Goal: Information Seeking & Learning: Learn about a topic

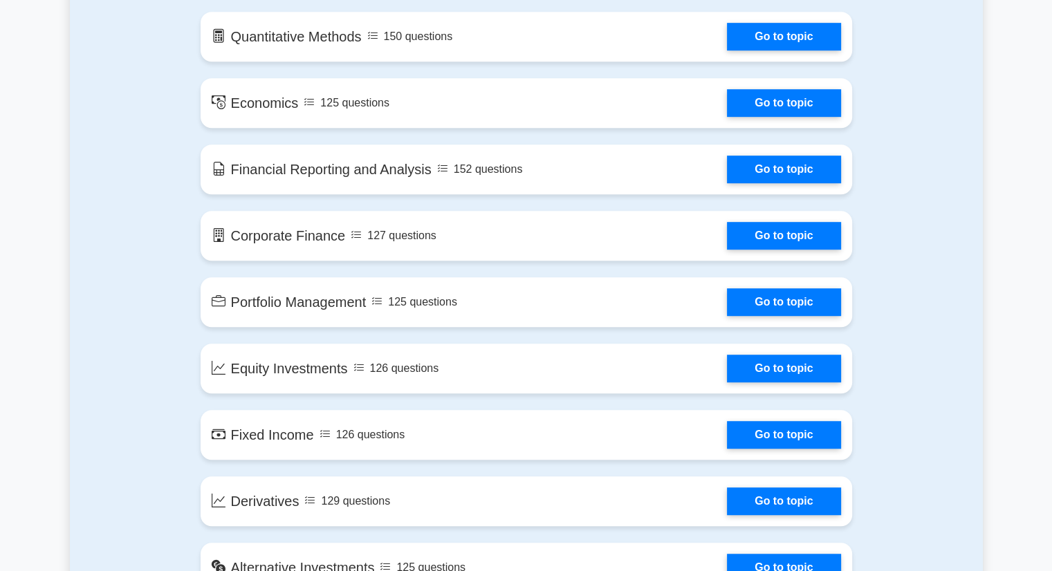
scroll to position [807, 0]
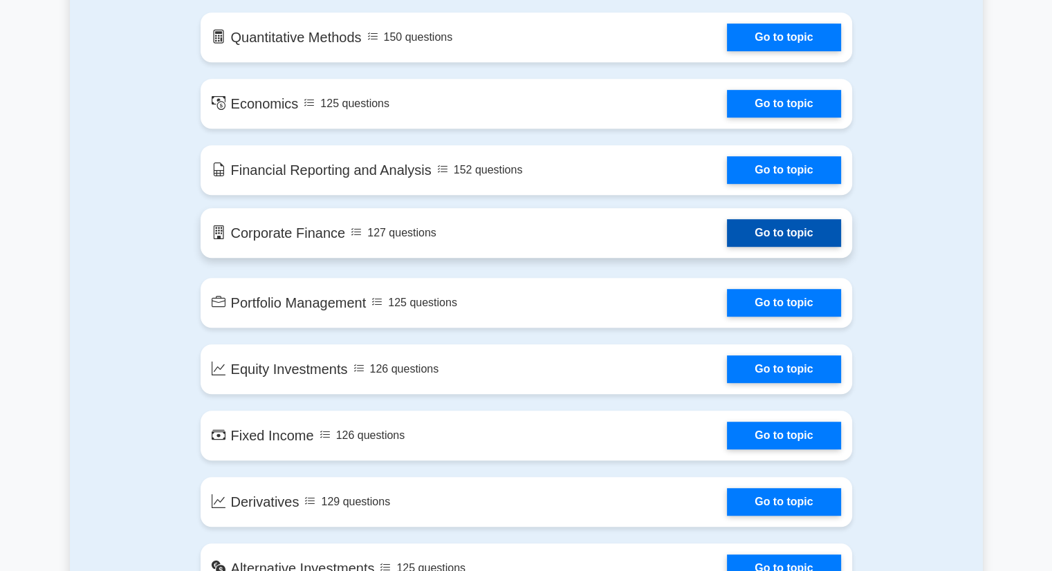
click at [788, 225] on link "Go to topic" at bounding box center [783, 233] width 113 height 28
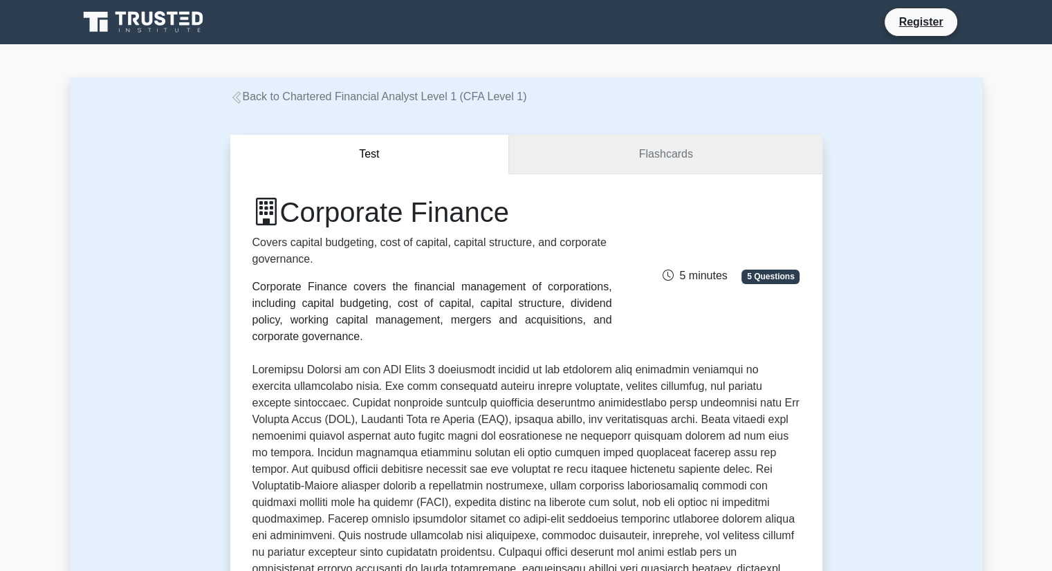
click at [662, 162] on link "Flashcards" at bounding box center [665, 154] width 313 height 39
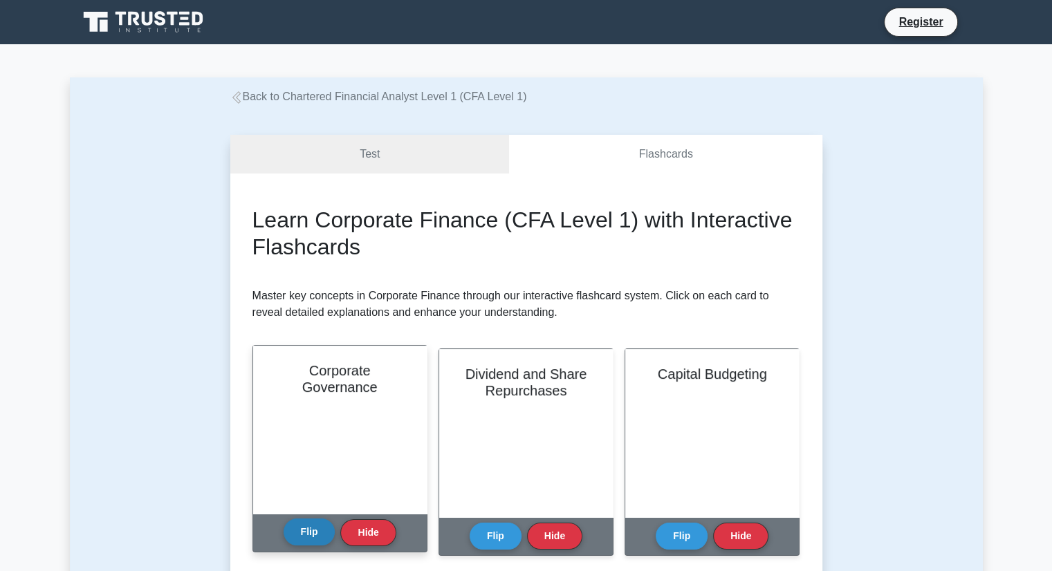
click at [313, 538] on button "Flip" at bounding box center [310, 532] width 52 height 27
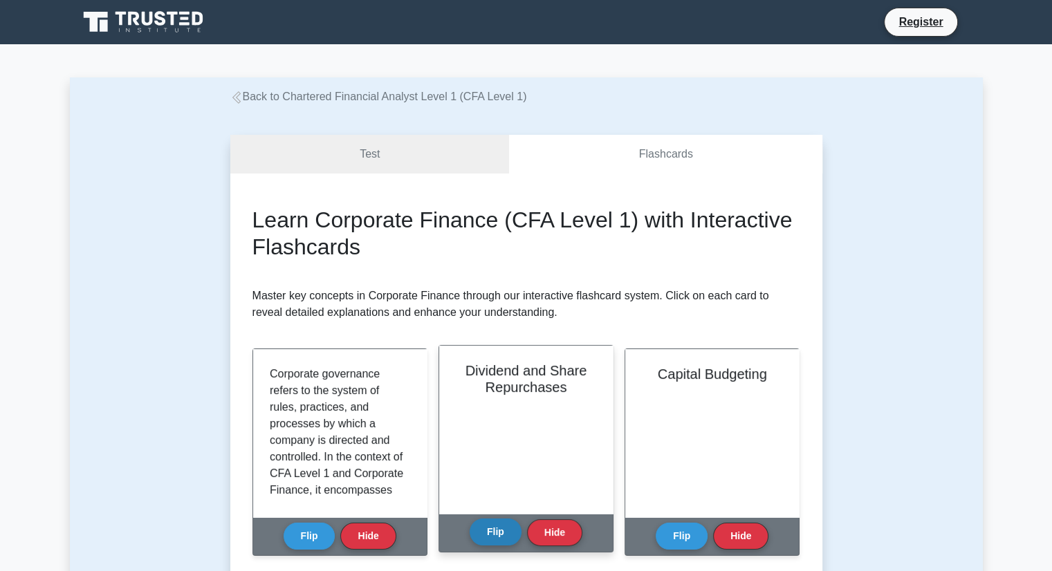
click at [496, 521] on button "Flip" at bounding box center [496, 532] width 52 height 27
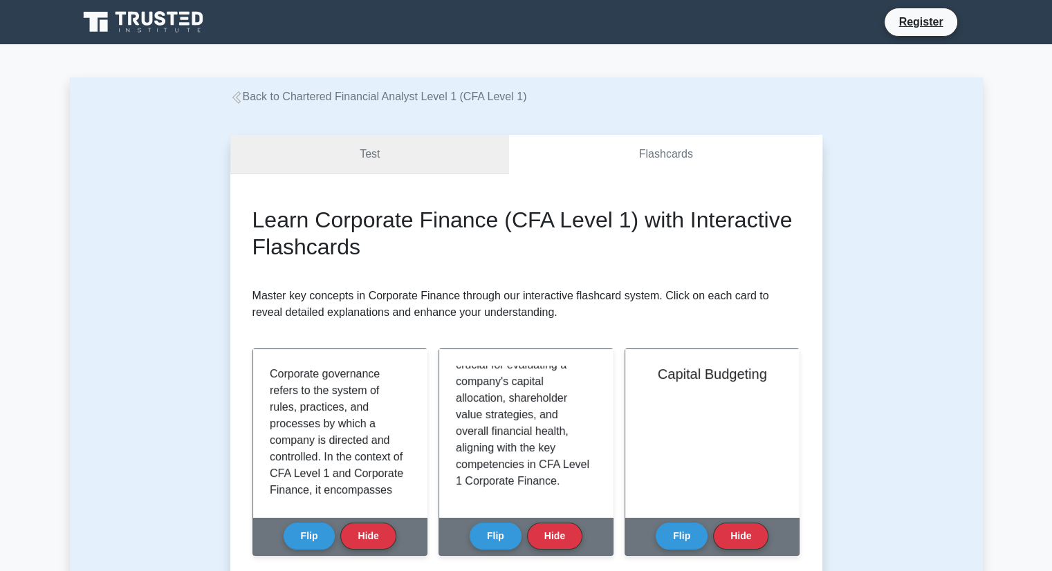
click at [364, 158] on link "Test" at bounding box center [369, 154] width 279 height 39
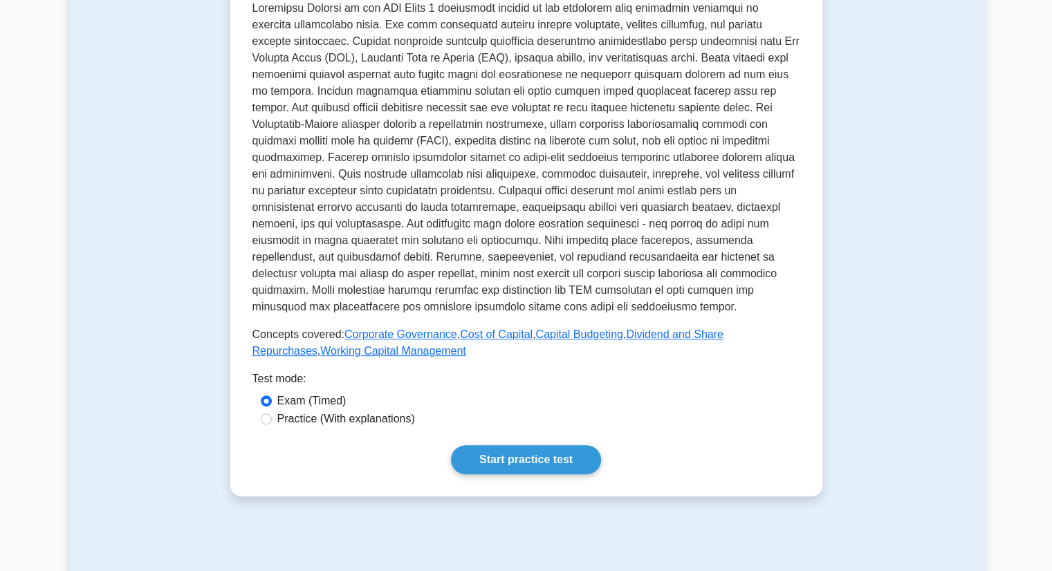
scroll to position [362, 0]
click at [474, 454] on link "Start practice test" at bounding box center [526, 459] width 150 height 29
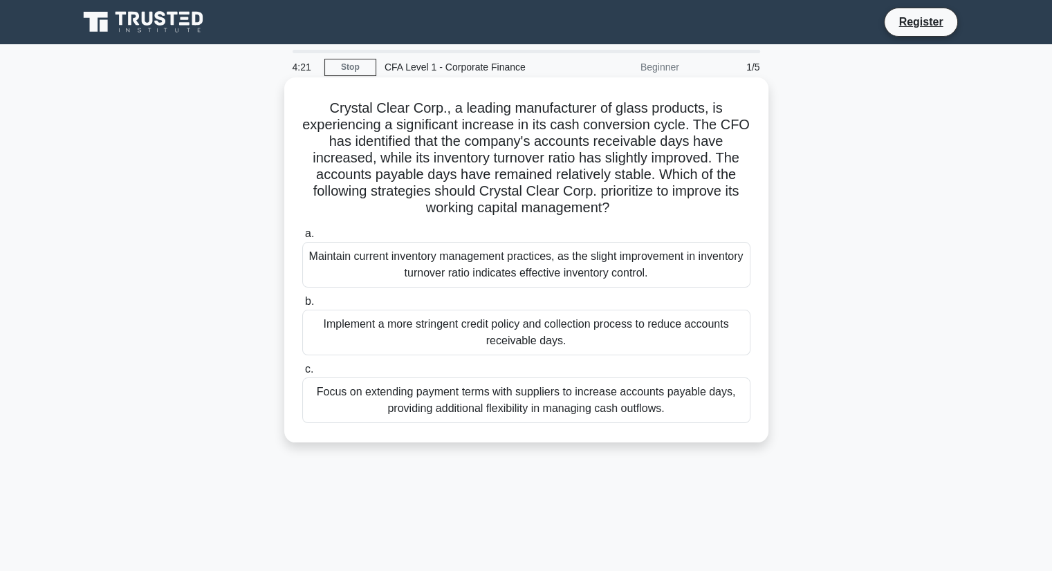
click at [496, 410] on div "Focus on extending payment terms with suppliers to increase accounts payable da…" at bounding box center [526, 401] width 448 height 46
click at [302, 374] on input "c. Focus on extending payment terms with suppliers to increase accounts payable…" at bounding box center [302, 369] width 0 height 9
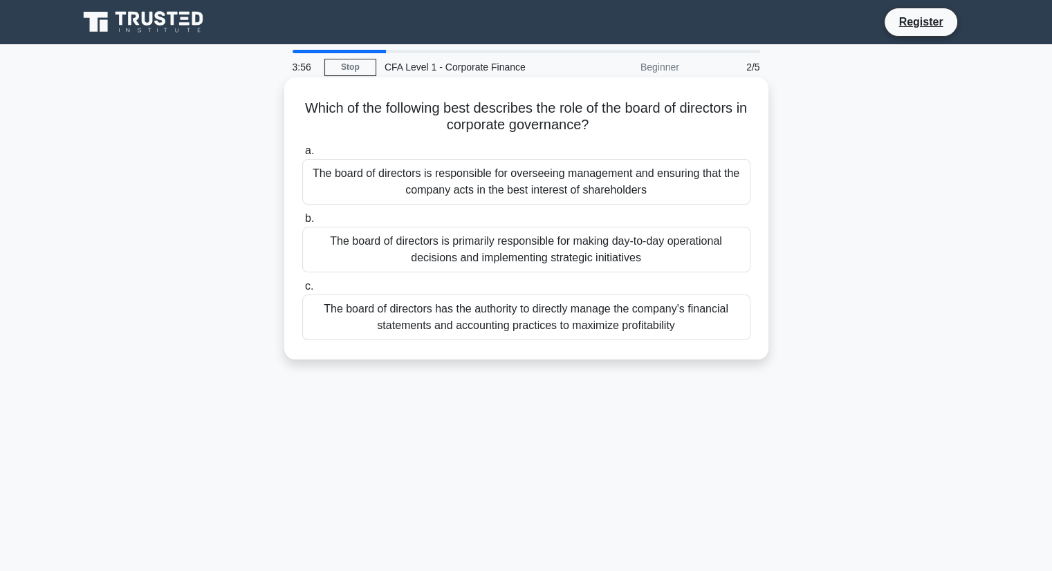
click at [520, 175] on div "The board of directors is responsible for overseeing management and ensuring th…" at bounding box center [526, 182] width 448 height 46
click at [302, 156] on input "a. The board of directors is responsible for overseeing management and ensuring…" at bounding box center [302, 151] width 0 height 9
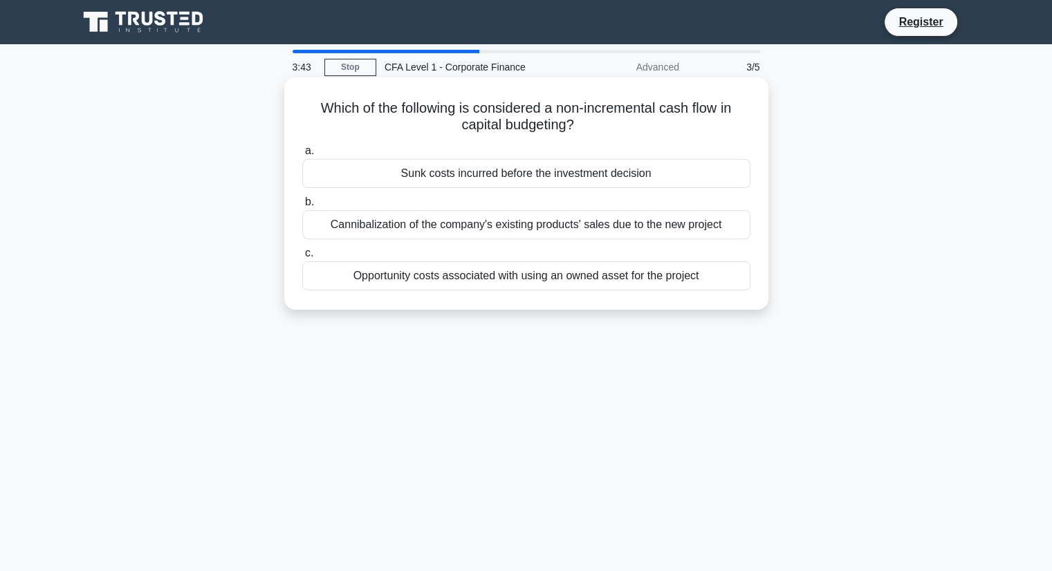
click at [501, 277] on div "Opportunity costs associated with using an owned asset for the project" at bounding box center [526, 275] width 448 height 29
click at [302, 258] on input "c. Opportunity costs associated with using an owned asset for the project" at bounding box center [302, 253] width 0 height 9
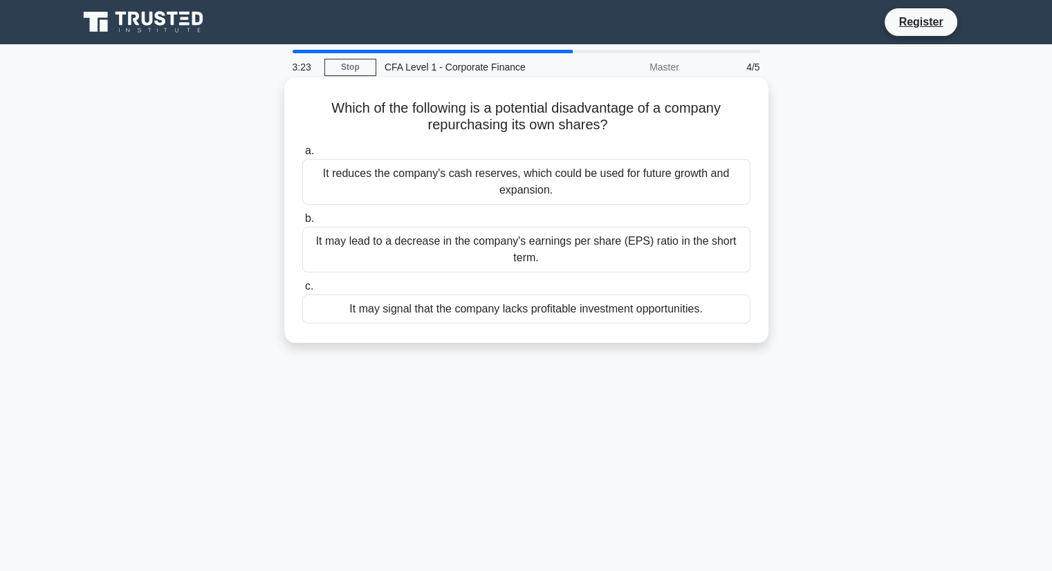
click at [484, 192] on div "It reduces the company's cash reserves, which could be used for future growth a…" at bounding box center [526, 182] width 448 height 46
click at [302, 156] on input "a. It reduces the company's cash reserves, which could be used for future growt…" at bounding box center [302, 151] width 0 height 9
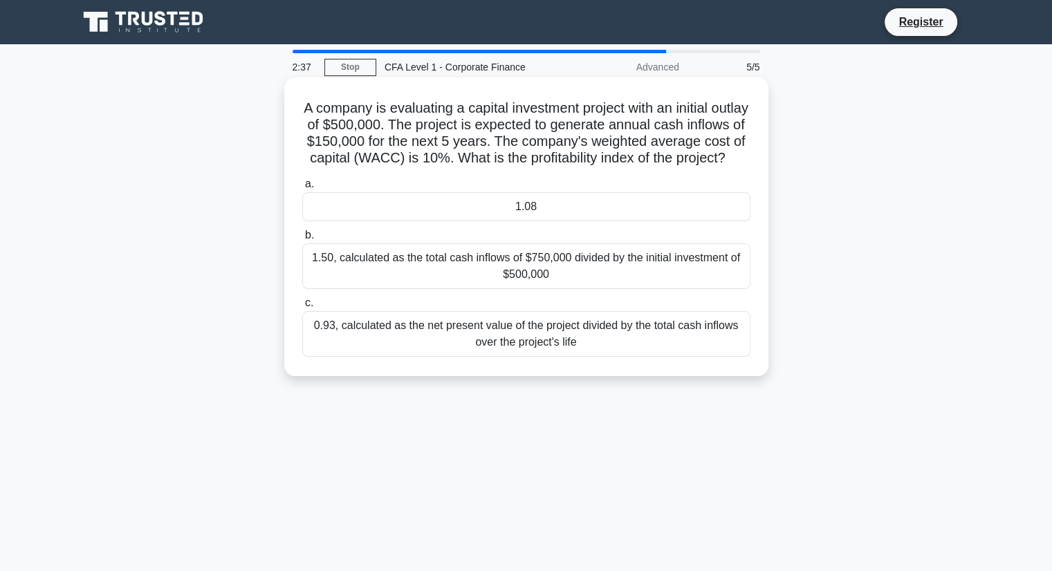
click at [597, 221] on div "1.08" at bounding box center [526, 206] width 448 height 29
click at [302, 189] on input "a. 1.08" at bounding box center [302, 184] width 0 height 9
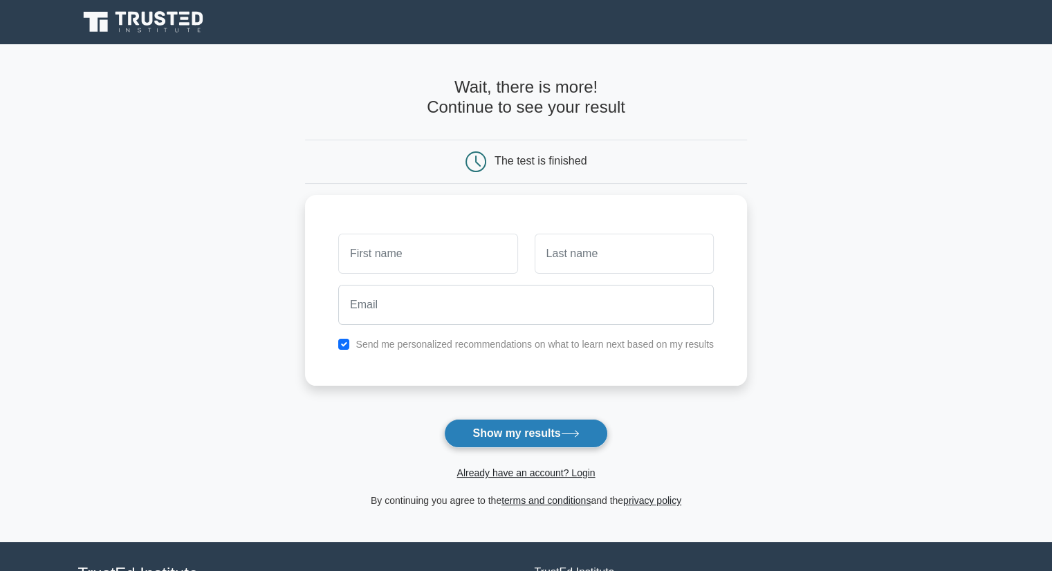
click at [532, 427] on button "Show my results" at bounding box center [525, 433] width 163 height 29
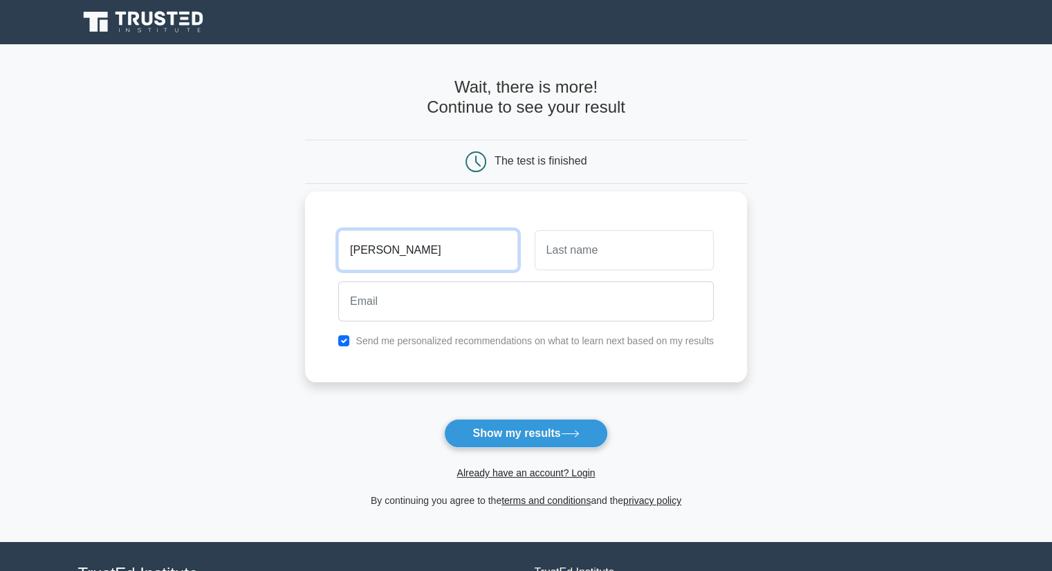
type input "[PERSON_NAME]"
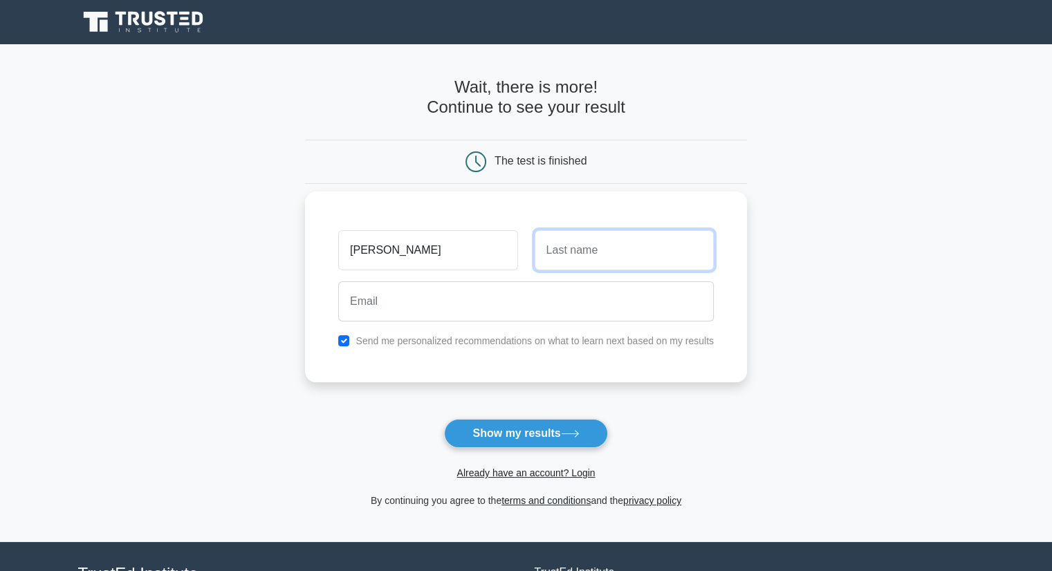
click at [622, 241] on input "text" at bounding box center [624, 250] width 179 height 40
type input "kadam"
click at [569, 278] on div at bounding box center [526, 301] width 392 height 51
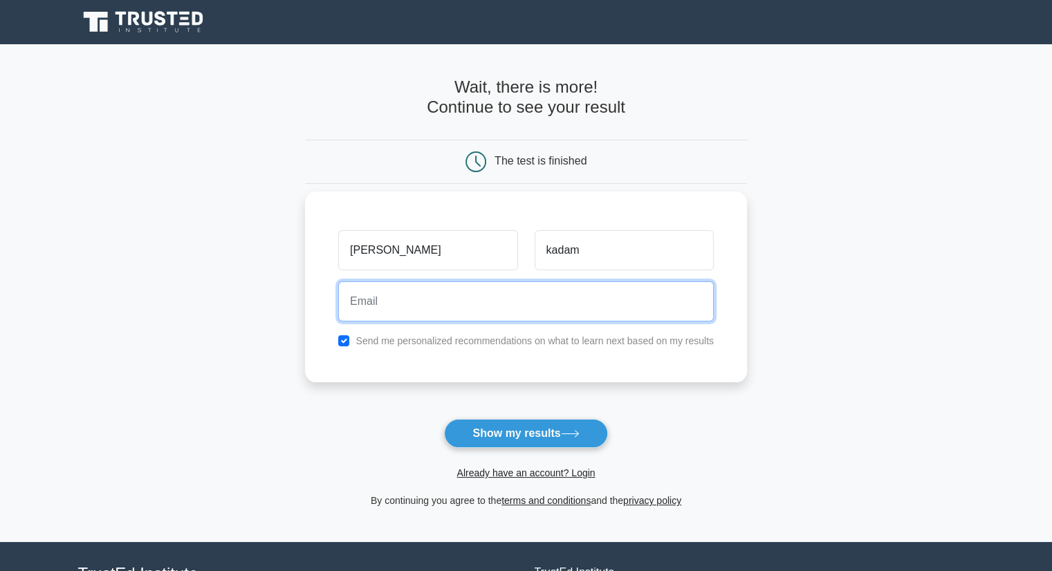
click at [562, 302] on input "email" at bounding box center [525, 301] width 375 height 40
type input "nishantkadam732@gmail.com"
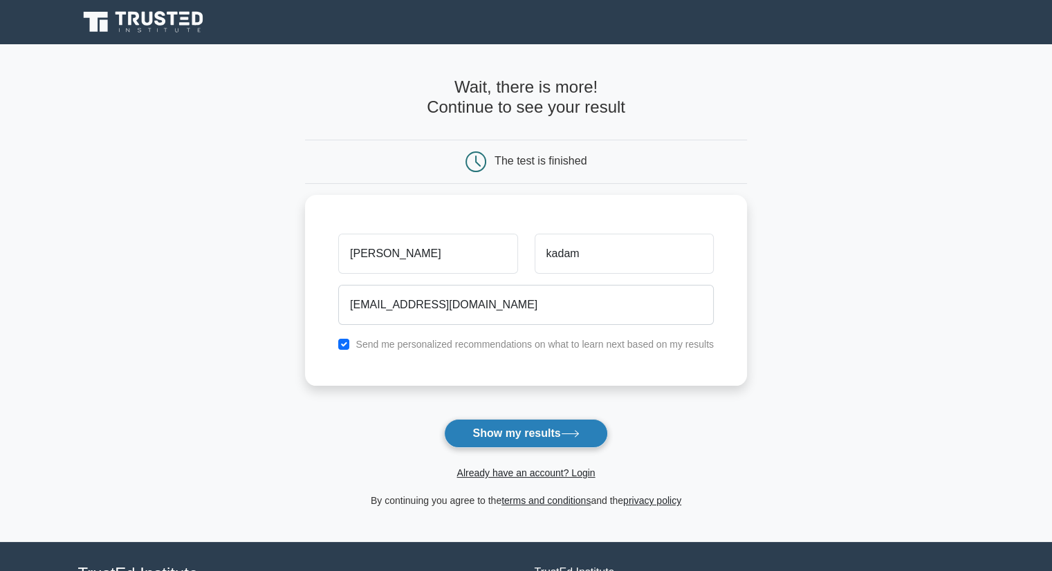
click at [536, 427] on button "Show my results" at bounding box center [525, 433] width 163 height 29
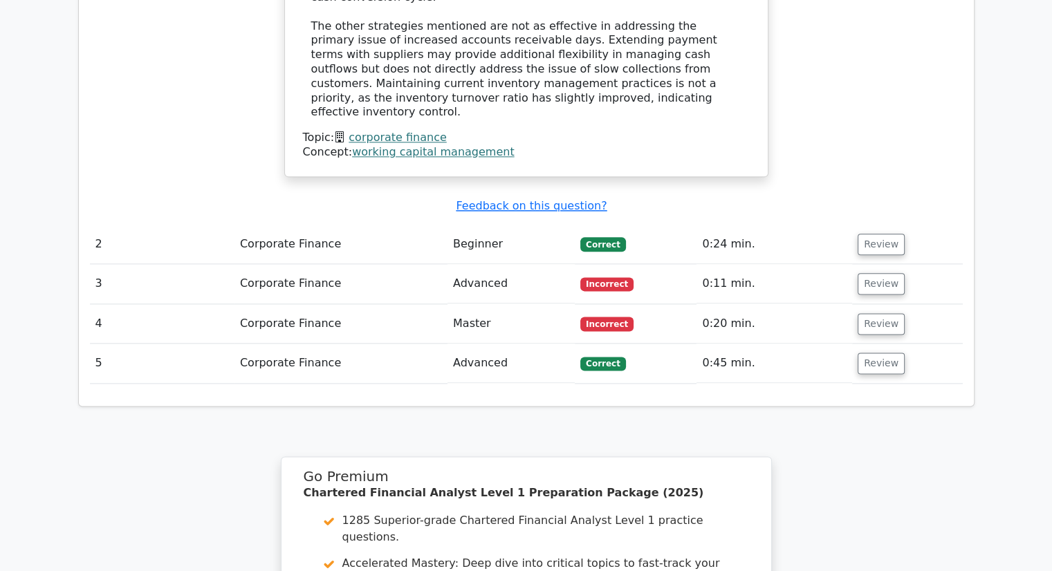
scroll to position [1689, 0]
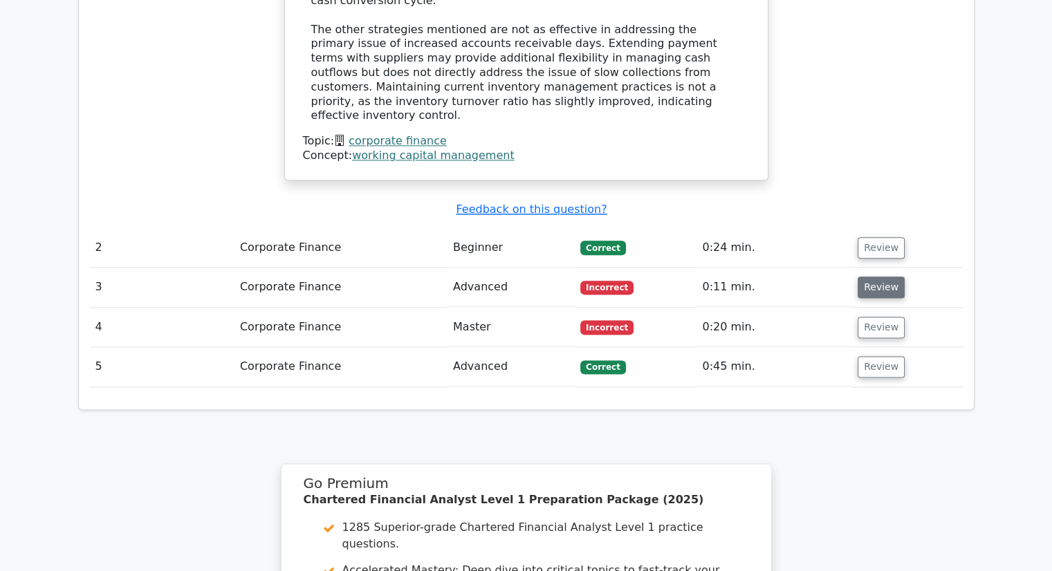
click at [874, 277] on button "Review" at bounding box center [880, 287] width 47 height 21
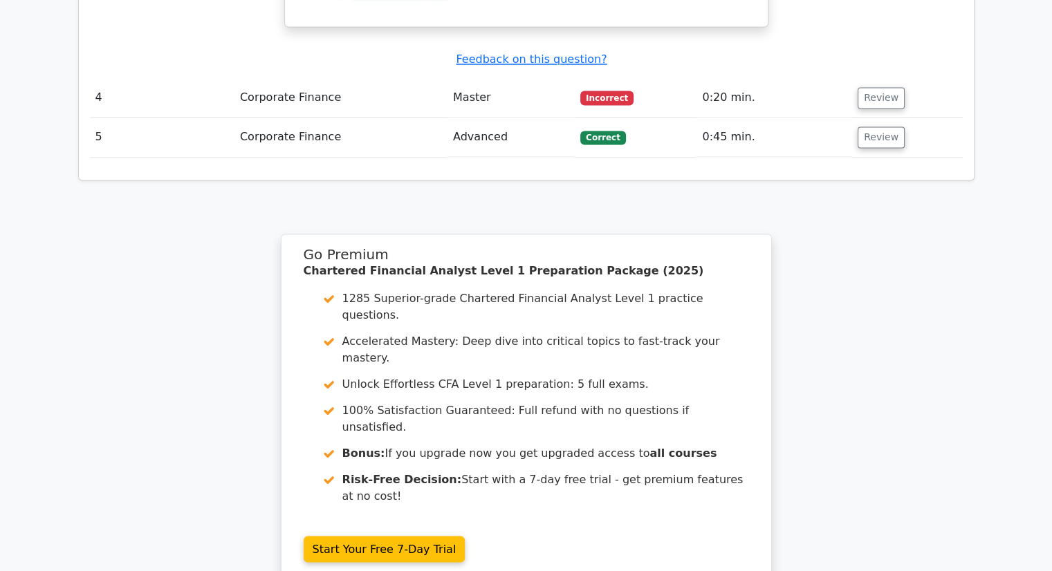
scroll to position [2445, 0]
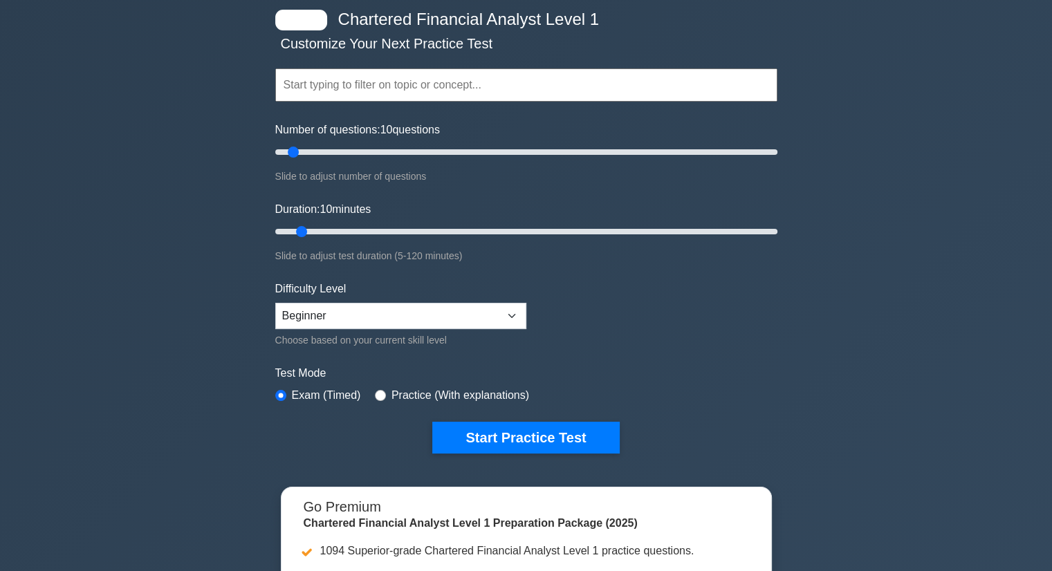
scroll to position [66, 0]
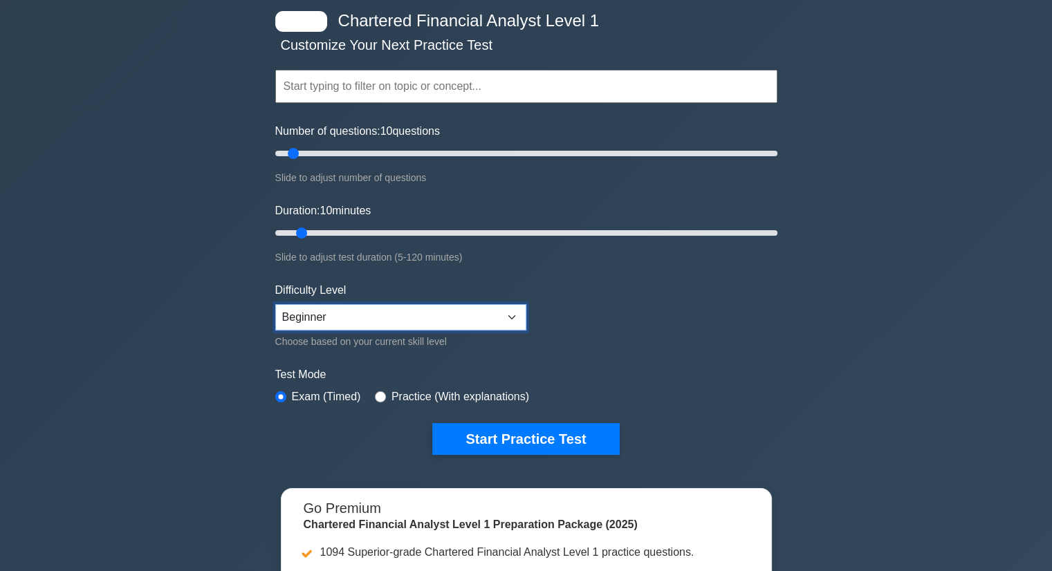
click at [379, 313] on select "Beginner Intermediate Expert" at bounding box center [400, 317] width 251 height 26
select select "expert"
click at [275, 304] on select "Beginner Intermediate Expert" at bounding box center [400, 317] width 251 height 26
drag, startPoint x: 290, startPoint y: 150, endPoint x: 597, endPoint y: 136, distance: 307.4
click at [597, 145] on input "Number of questions: 120 questions" at bounding box center [526, 153] width 502 height 17
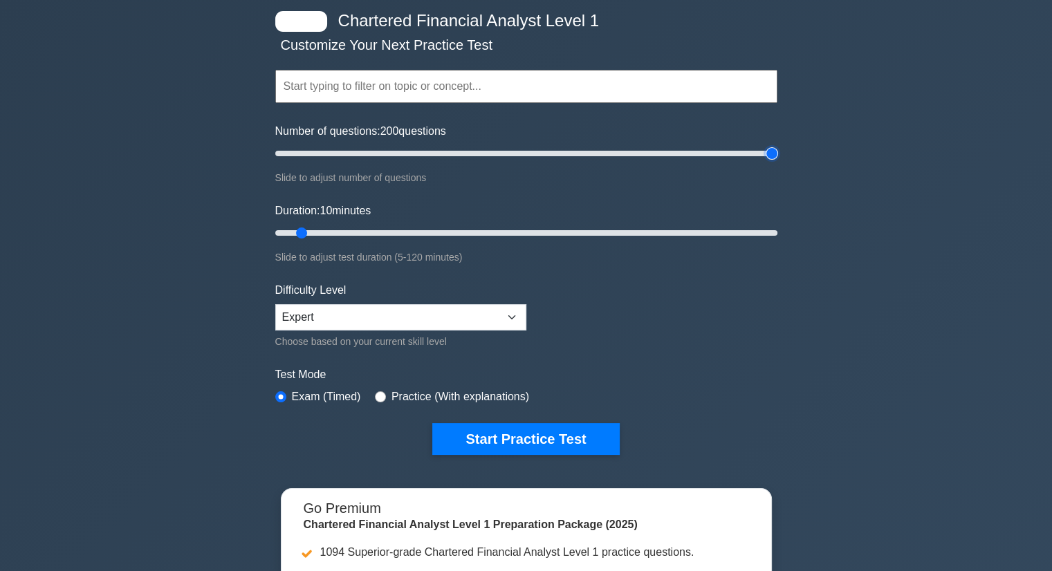
drag, startPoint x: 595, startPoint y: 153, endPoint x: 817, endPoint y: 143, distance: 222.2
type input "200"
click at [777, 145] on input "Number of questions: 200 questions" at bounding box center [526, 153] width 502 height 17
click at [490, 429] on button "Start Practice Test" at bounding box center [525, 439] width 187 height 32
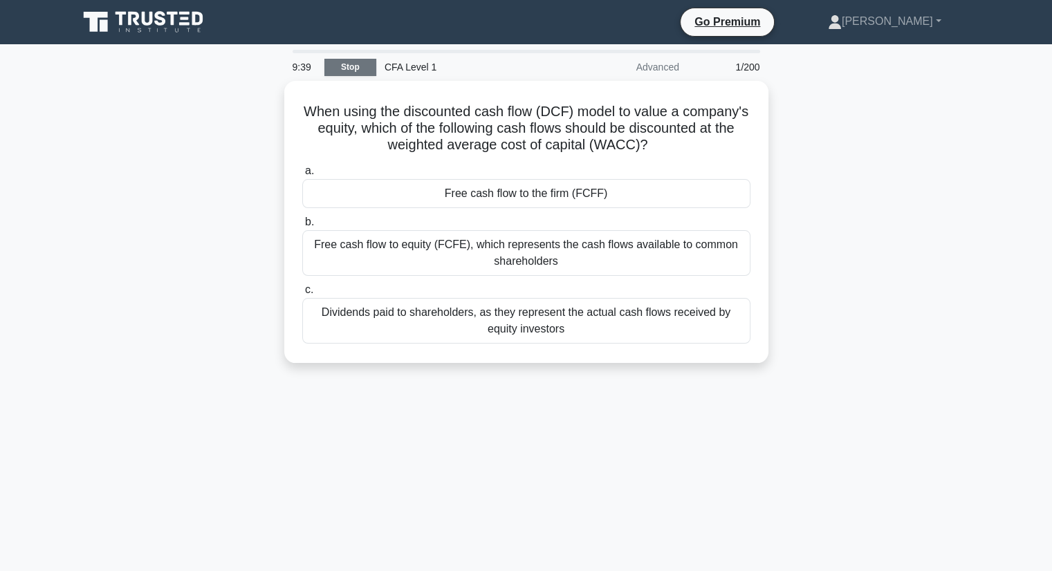
click at [359, 66] on link "Stop" at bounding box center [350, 67] width 52 height 17
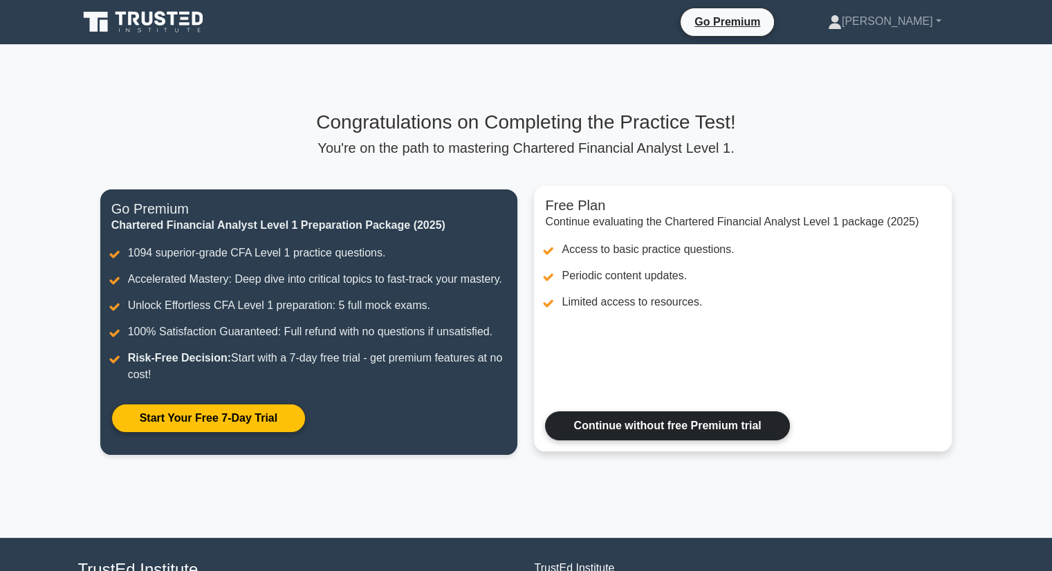
click at [641, 412] on link "Continue without free Premium trial" at bounding box center [667, 425] width 244 height 29
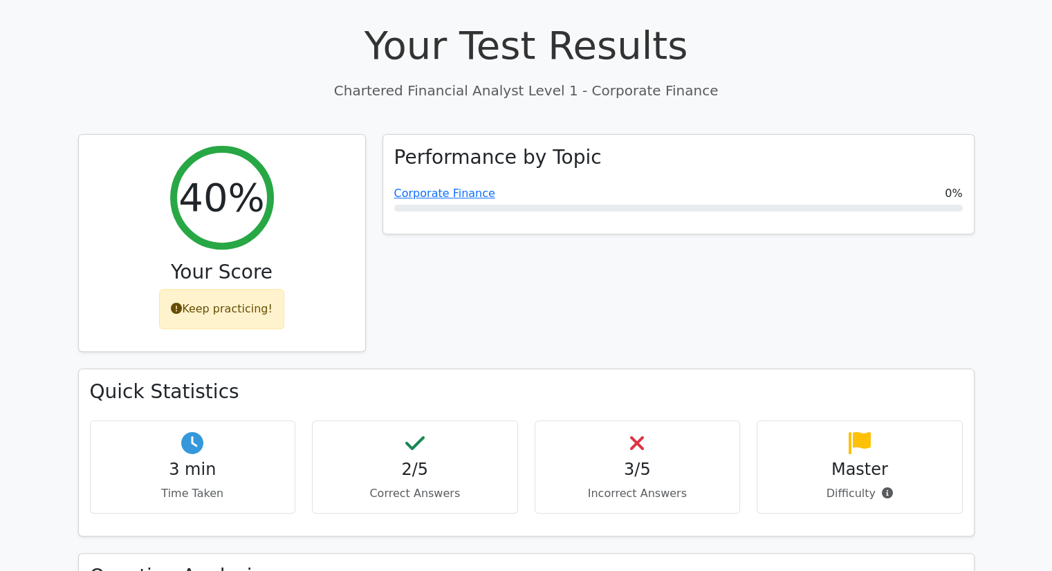
scroll to position [423, 0]
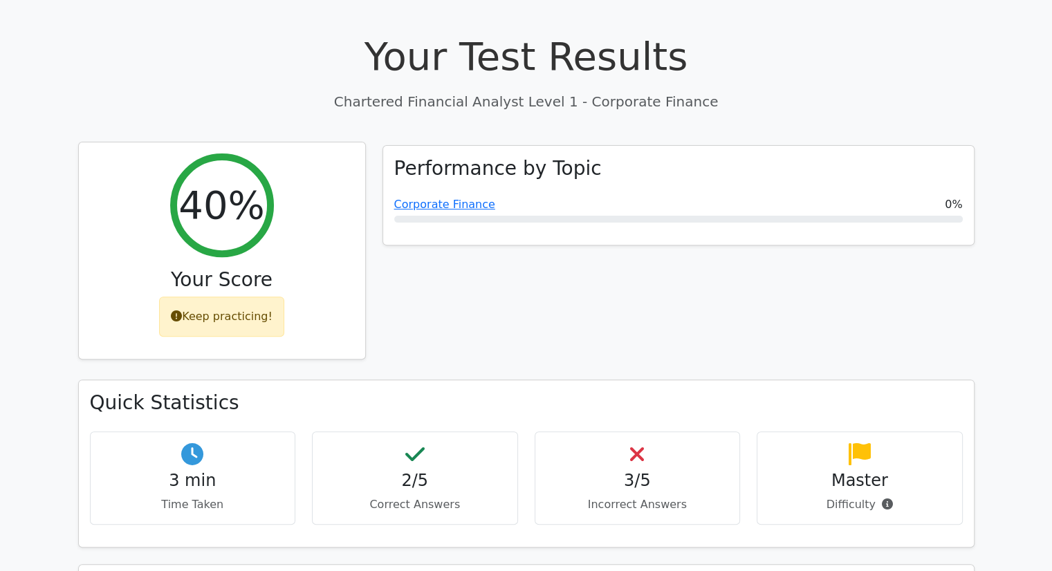
click at [257, 297] on div "Keep practicing!" at bounding box center [221, 317] width 125 height 40
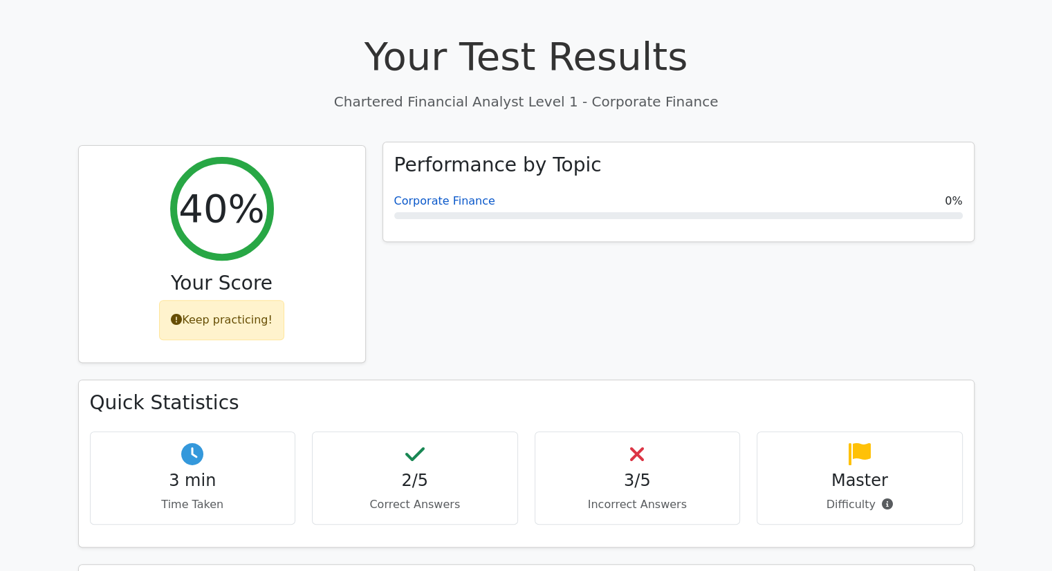
click at [443, 194] on link "Corporate Finance" at bounding box center [444, 200] width 101 height 13
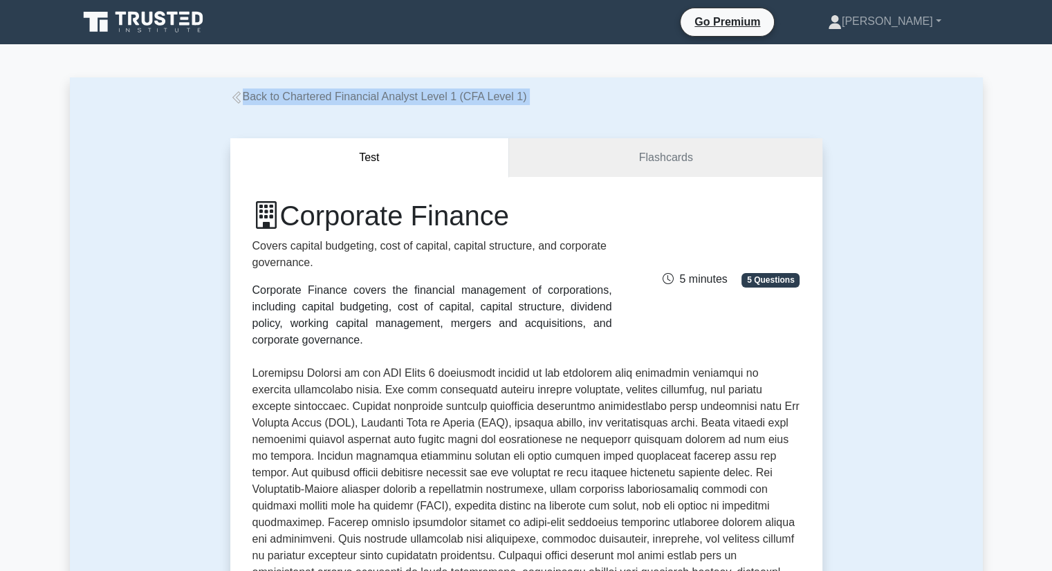
drag, startPoint x: 230, startPoint y: 106, endPoint x: 243, endPoint y: 89, distance: 21.7
click at [243, 89] on div "Back to Chartered Financial Analyst Level 1 (CFA Level 1)" at bounding box center [526, 97] width 609 height 17
click at [235, 96] on icon at bounding box center [236, 97] width 12 height 12
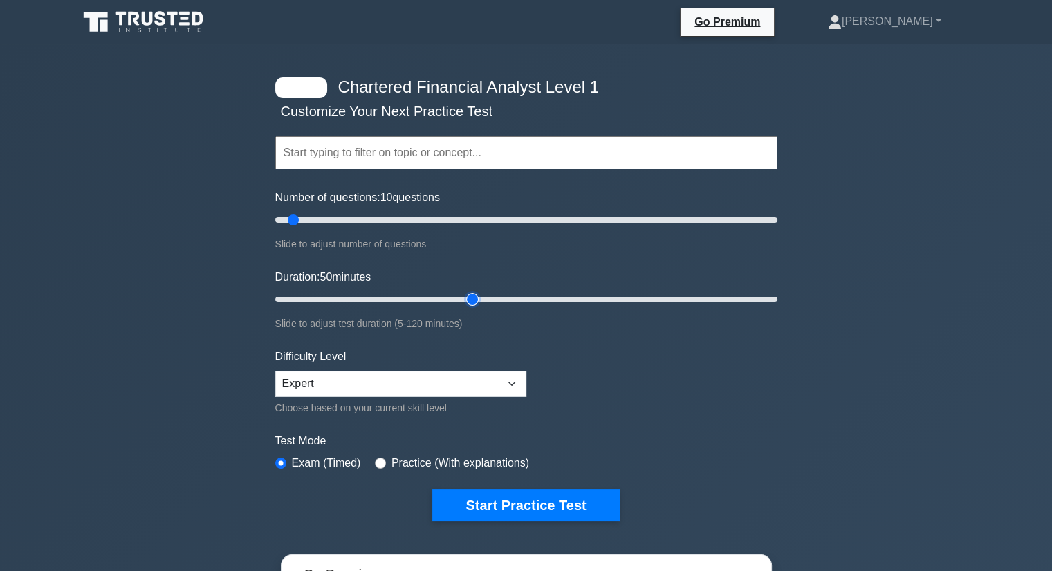
drag, startPoint x: 302, startPoint y: 297, endPoint x: 475, endPoint y: 286, distance: 174.0
click at [475, 291] on input "Duration: 50 minutes" at bounding box center [526, 299] width 502 height 17
drag, startPoint x: 469, startPoint y: 300, endPoint x: 722, endPoint y: 316, distance: 253.6
click at [722, 308] on input "Duration: 105 minutes" at bounding box center [526, 299] width 502 height 17
drag, startPoint x: 724, startPoint y: 299, endPoint x: 783, endPoint y: 299, distance: 59.5
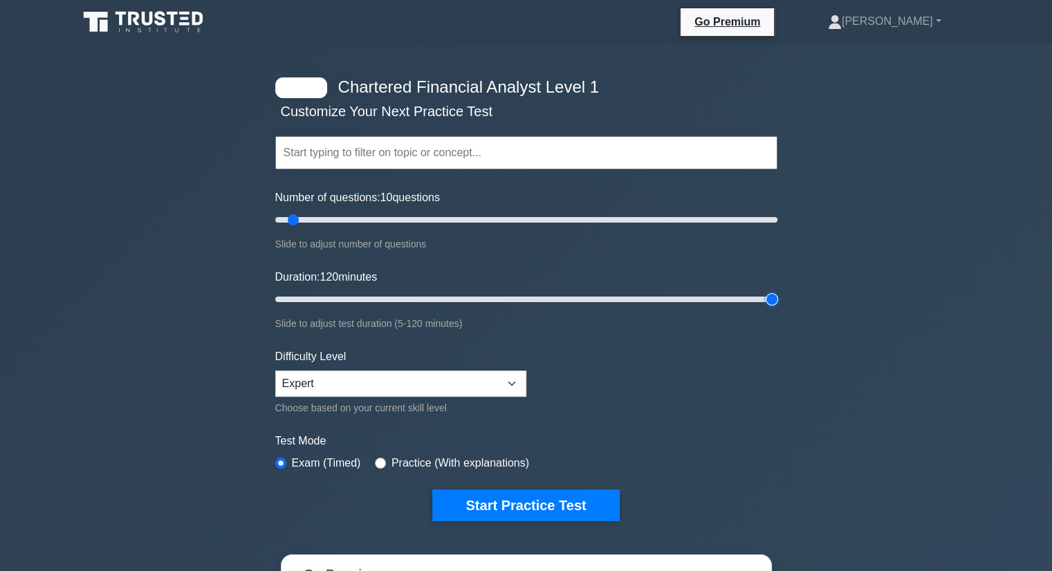
type input "120"
click at [777, 299] on input "Duration: 120 minutes" at bounding box center [526, 299] width 502 height 17
drag, startPoint x: 295, startPoint y: 221, endPoint x: 797, endPoint y: 230, distance: 502.1
type input "200"
click at [777, 228] on input "Number of questions: 200 questions" at bounding box center [526, 220] width 502 height 17
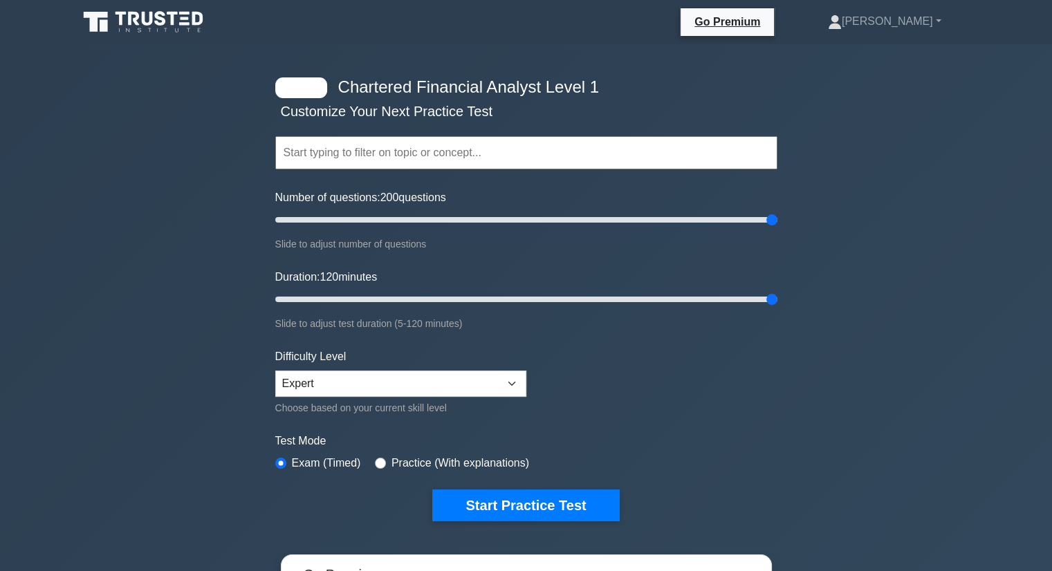
click at [445, 144] on input "text" at bounding box center [526, 152] width 502 height 33
click at [368, 156] on input "text" at bounding box center [526, 152] width 502 height 33
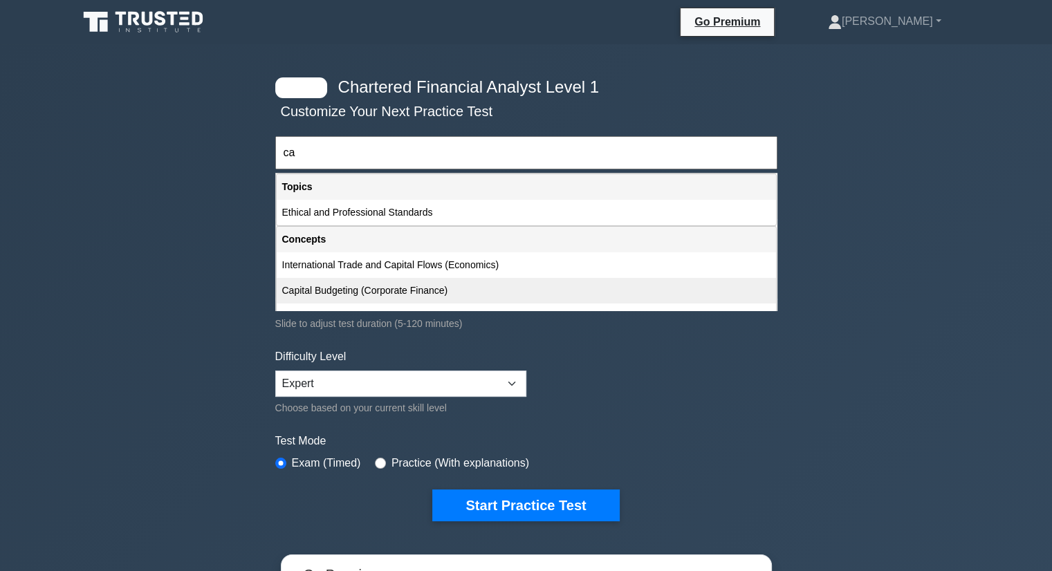
click at [358, 299] on div "Capital Budgeting (Corporate Finance)" at bounding box center [526, 291] width 499 height 26
type input "Capital Budgeting (Corporate Finance)"
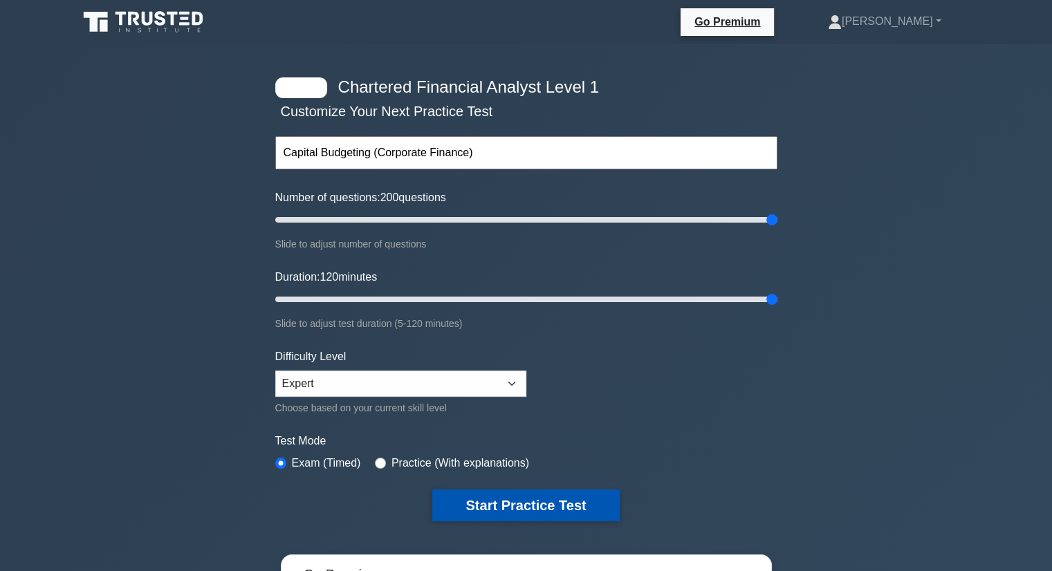
click at [498, 498] on button "Start Practice Test" at bounding box center [525, 506] width 187 height 32
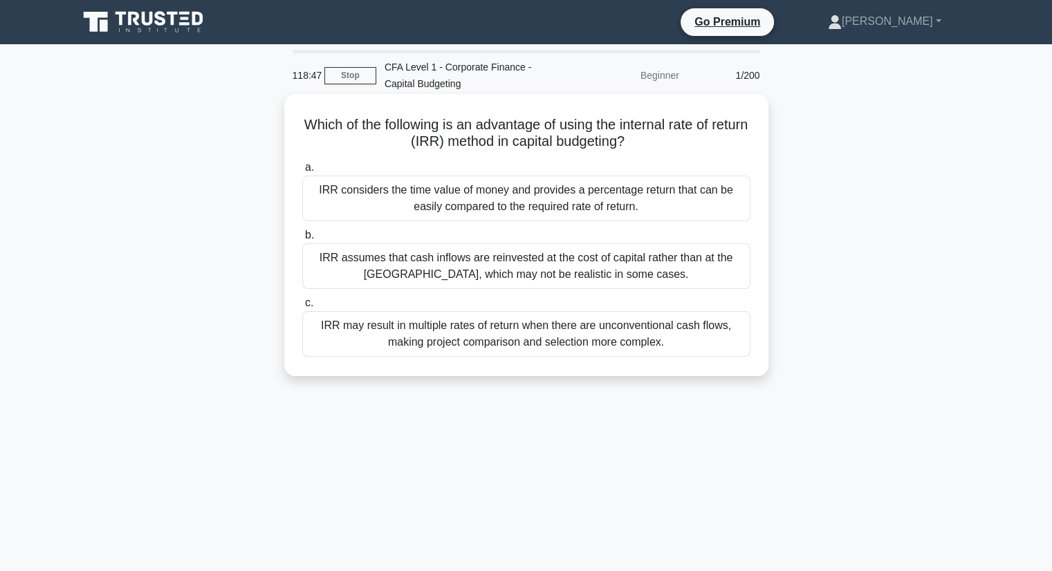
click at [518, 203] on div "IRR considers the time value of money and provides a percentage return that can…" at bounding box center [526, 199] width 448 height 46
click at [302, 172] on input "a. [PERSON_NAME] considers the time value of money and provides a percentage re…" at bounding box center [302, 167] width 0 height 9
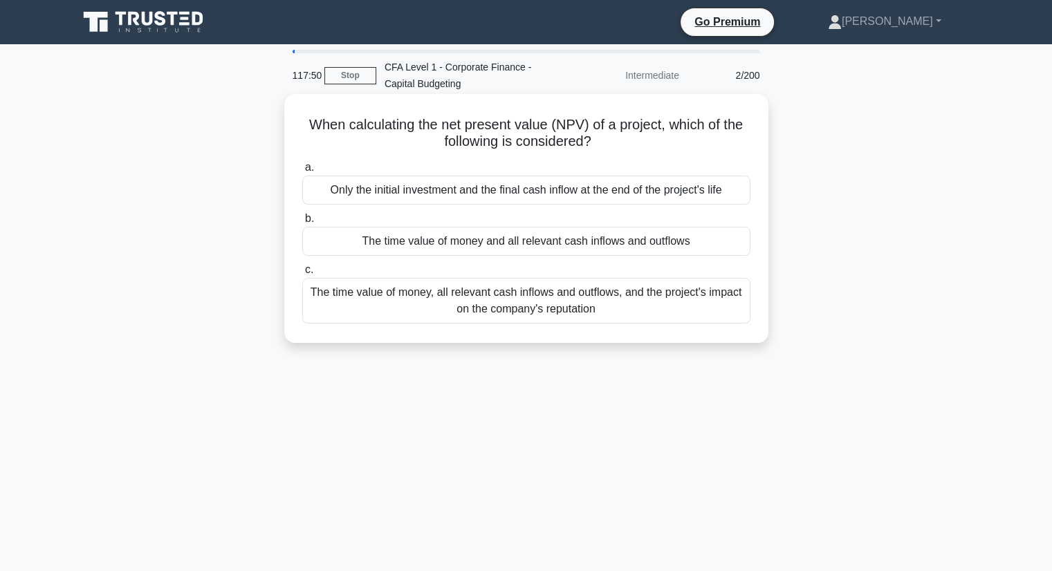
click at [481, 238] on div "The time value of money and all relevant cash inflows and outflows" at bounding box center [526, 241] width 448 height 29
click at [302, 223] on input "b. The time value of money and all relevant cash inflows and outflows" at bounding box center [302, 218] width 0 height 9
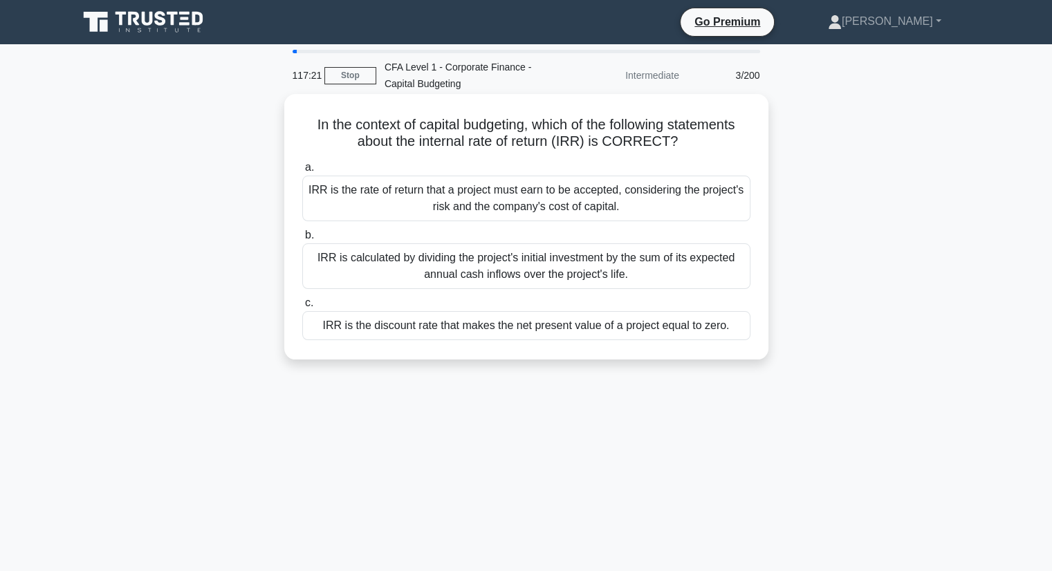
click at [456, 327] on div "IRR is the discount rate that makes the net present value of a project equal to…" at bounding box center [526, 325] width 448 height 29
click at [302, 308] on input "c. IRR is the discount rate that makes the net present value of a project equal…" at bounding box center [302, 303] width 0 height 9
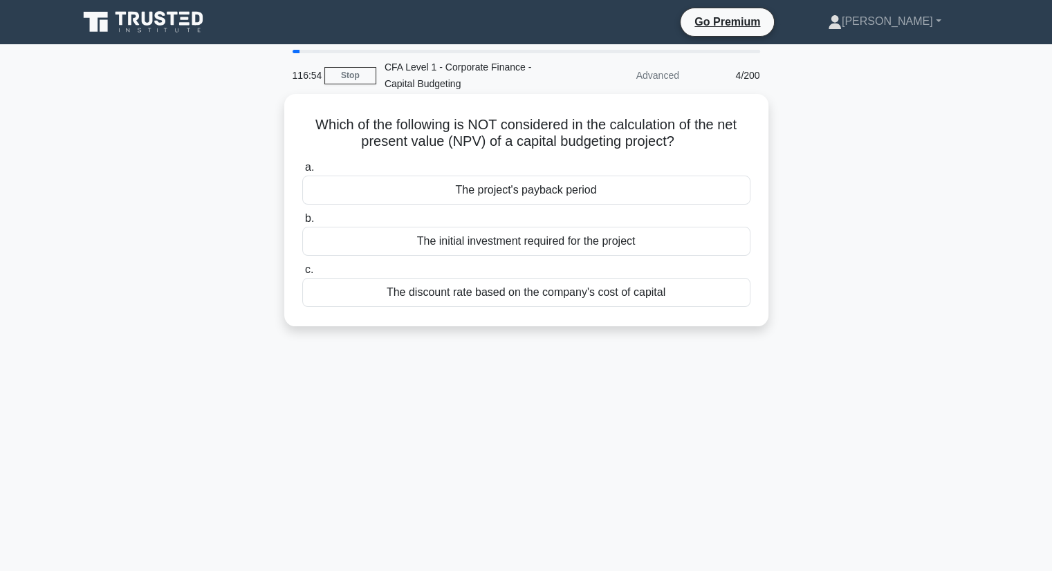
click at [492, 197] on div "The project's payback period" at bounding box center [526, 190] width 448 height 29
click at [302, 172] on input "a. The project's payback period" at bounding box center [302, 167] width 0 height 9
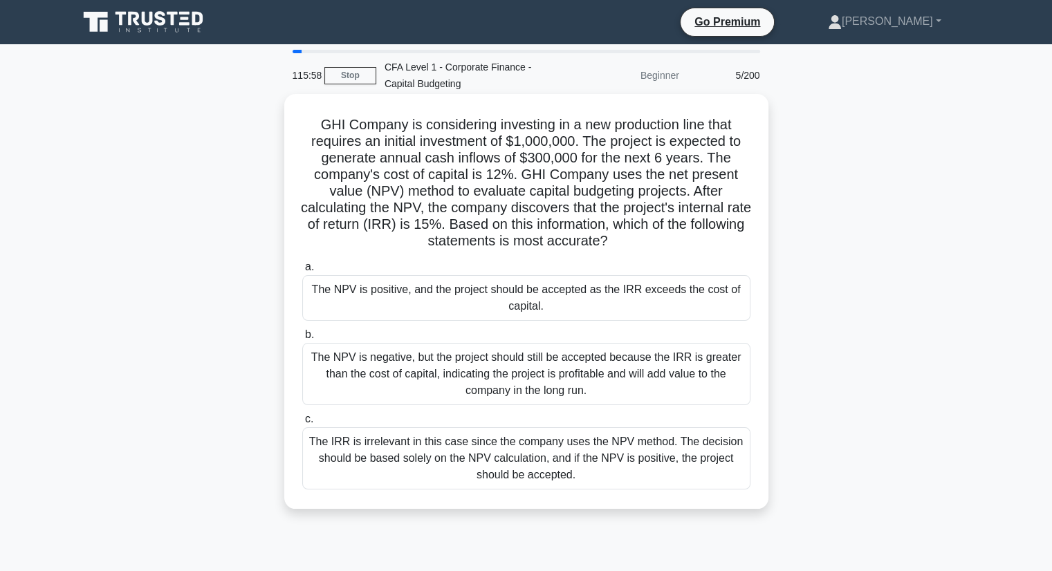
click at [403, 306] on div "The NPV is positive, and the project should be accepted as the IRR exceeds the …" at bounding box center [526, 298] width 448 height 46
click at [302, 272] on input "a. The NPV is positive, and the project should be accepted as the IRR exceeds t…" at bounding box center [302, 267] width 0 height 9
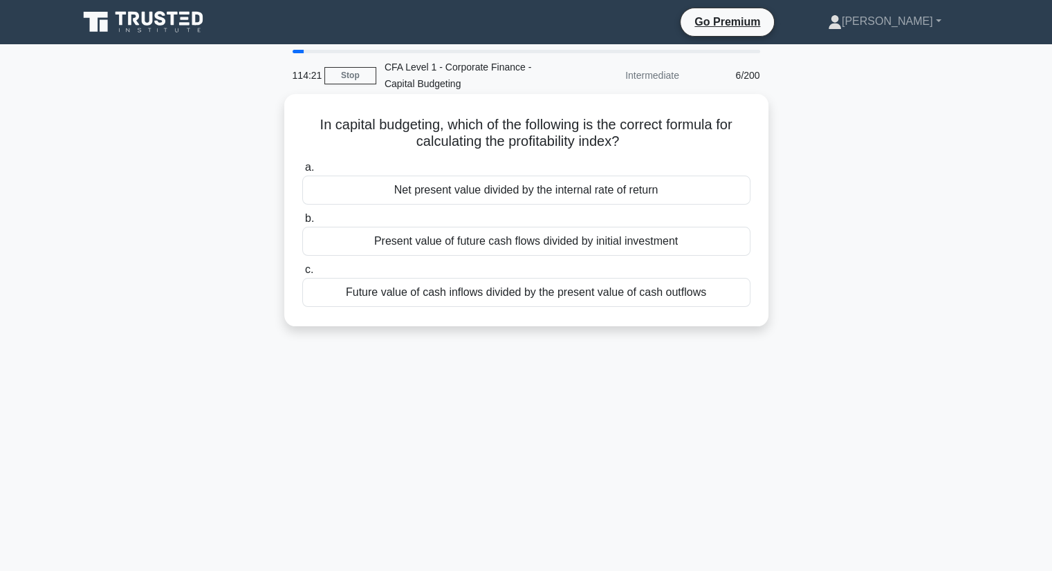
click at [432, 234] on div "Present value of future cash flows divided by initial investment" at bounding box center [526, 241] width 448 height 29
click at [302, 223] on input "b. Present value of future cash flows divided by initial investment" at bounding box center [302, 218] width 0 height 9
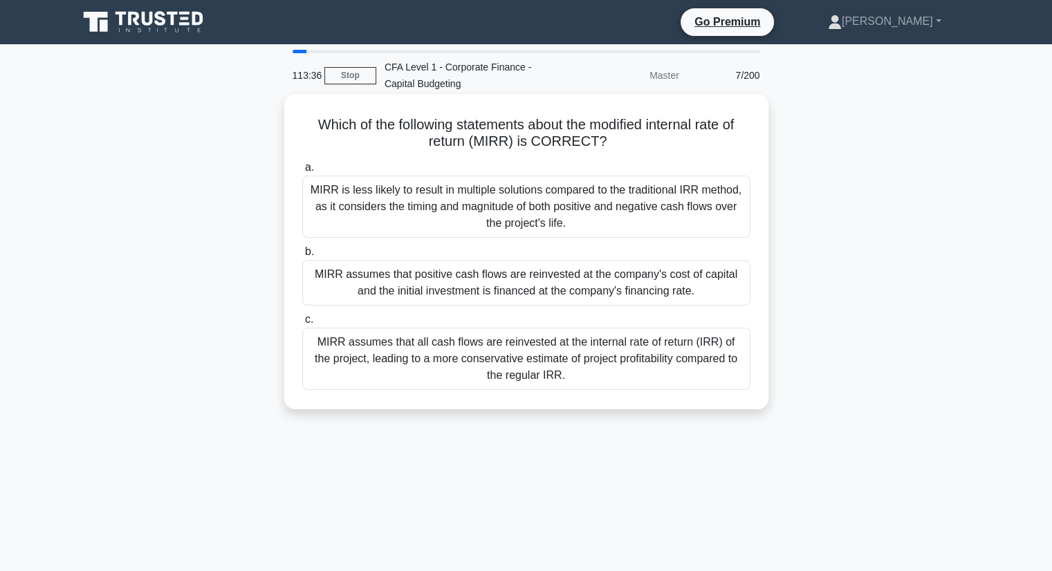
click at [508, 288] on div "MIRR assumes that positive cash flows are reinvested at the company's cost of c…" at bounding box center [526, 283] width 448 height 46
click at [302, 257] on input "b. MIRR assumes that positive cash flows are reinvested at the company's cost o…" at bounding box center [302, 252] width 0 height 9
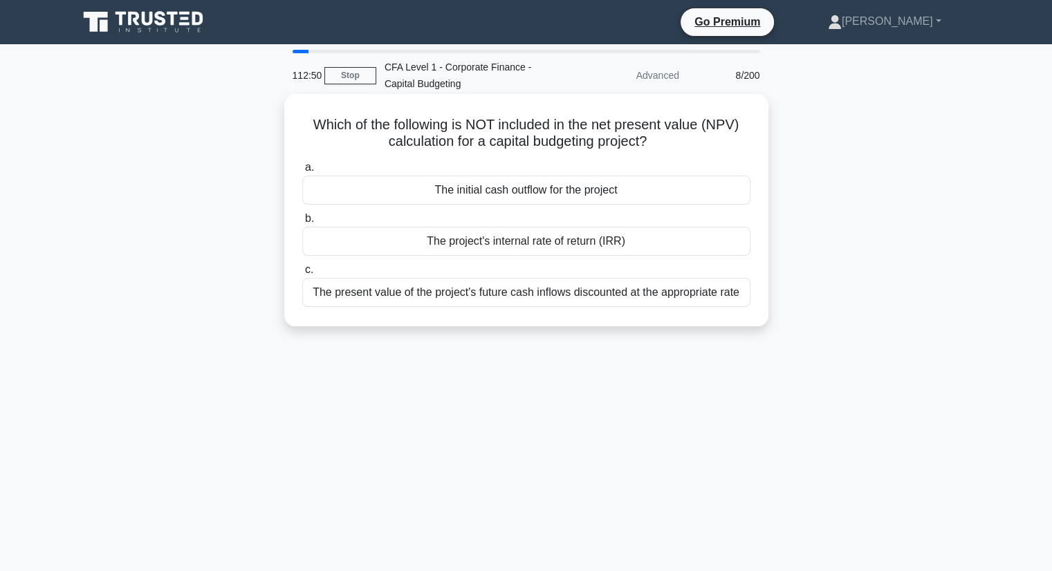
click at [526, 247] on div "The project's internal rate of return (IRR)" at bounding box center [526, 241] width 448 height 29
click at [302, 223] on input "b. The project's internal rate of return (IRR)" at bounding box center [302, 218] width 0 height 9
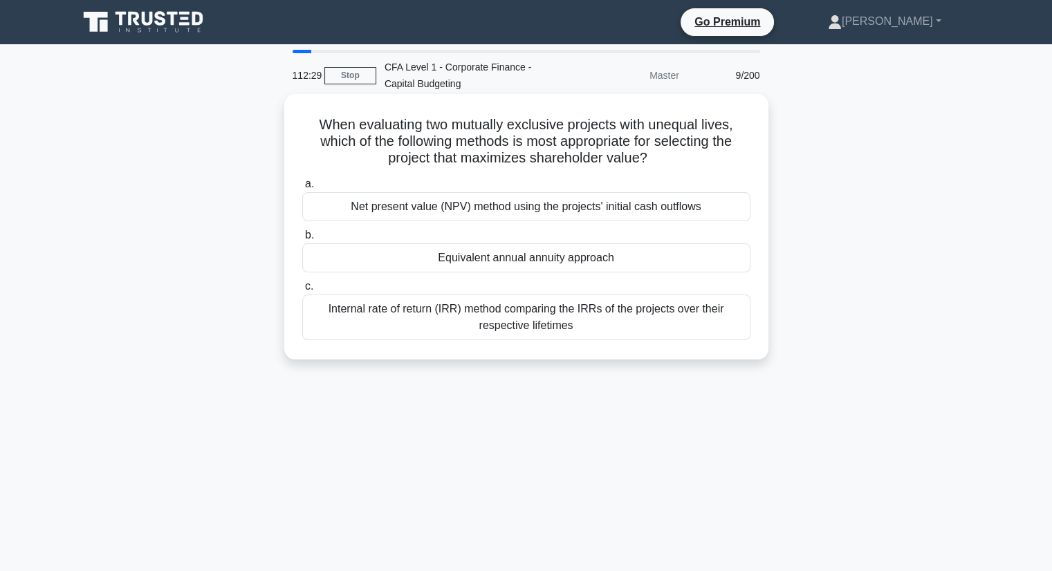
click at [528, 206] on div "Net present value (NPV) method using the projects' initial cash outflows" at bounding box center [526, 206] width 448 height 29
click at [302, 189] on input "a. Net present value (NPV) method using the projects' initial cash outflows" at bounding box center [302, 184] width 0 height 9
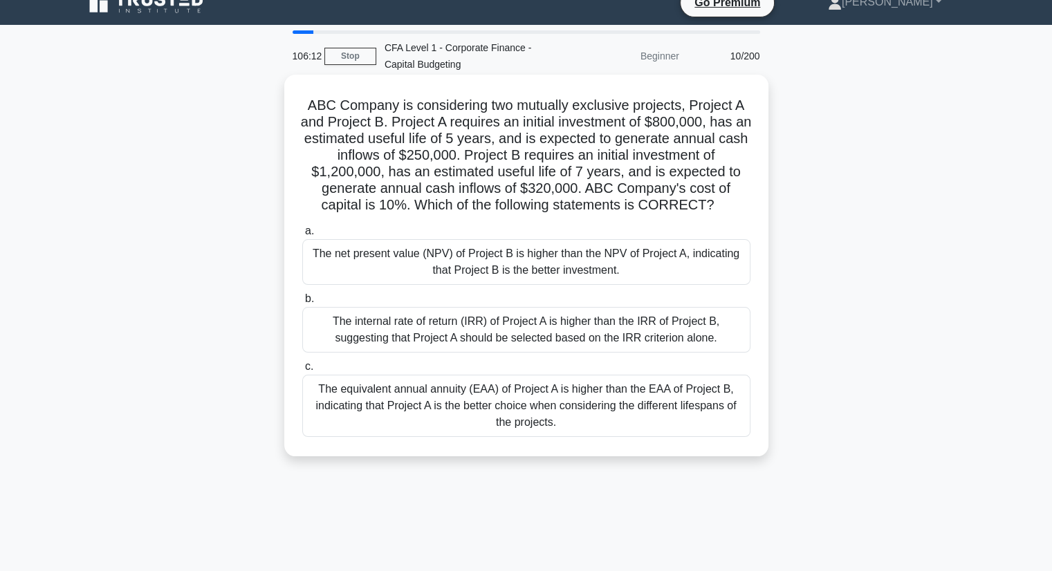
scroll to position [21, 0]
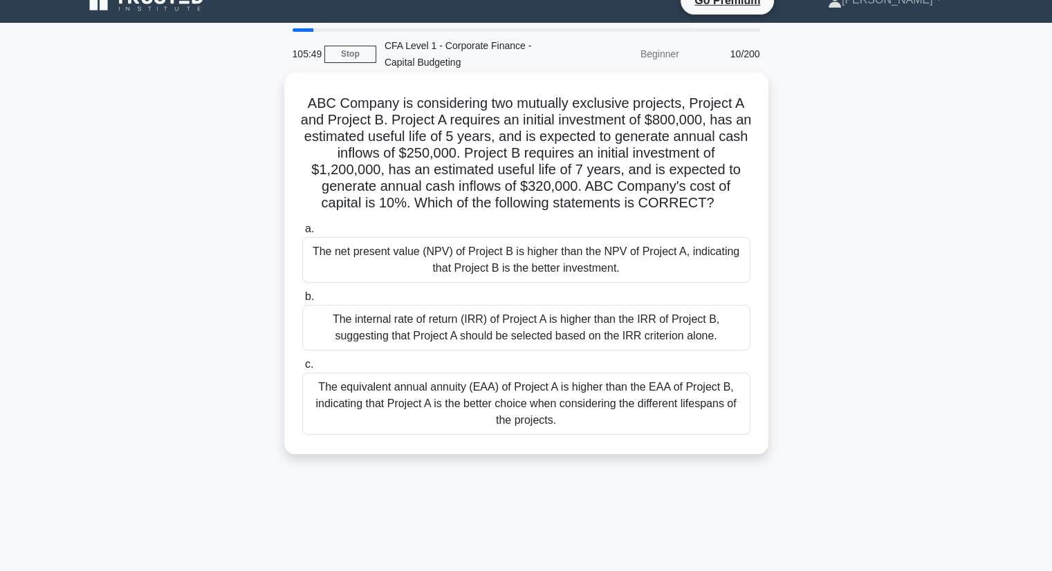
click at [535, 263] on div "The net present value (NPV) of Project B is higher than the NPV of Project A, i…" at bounding box center [526, 260] width 448 height 46
click at [302, 234] on input "a. The net present value (NPV) of Project B is higher than the NPV of Project A…" at bounding box center [302, 229] width 0 height 9
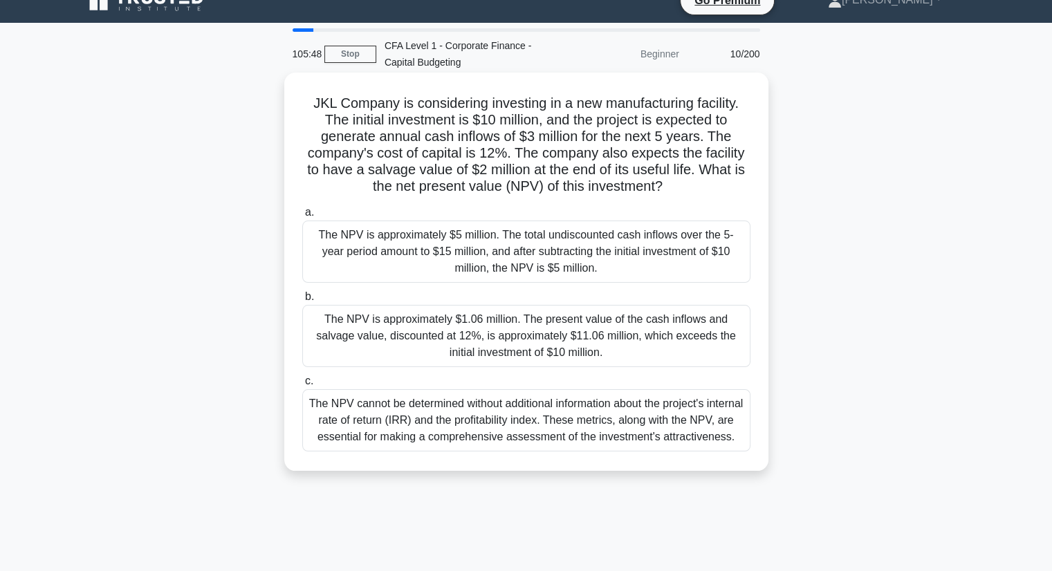
scroll to position [0, 0]
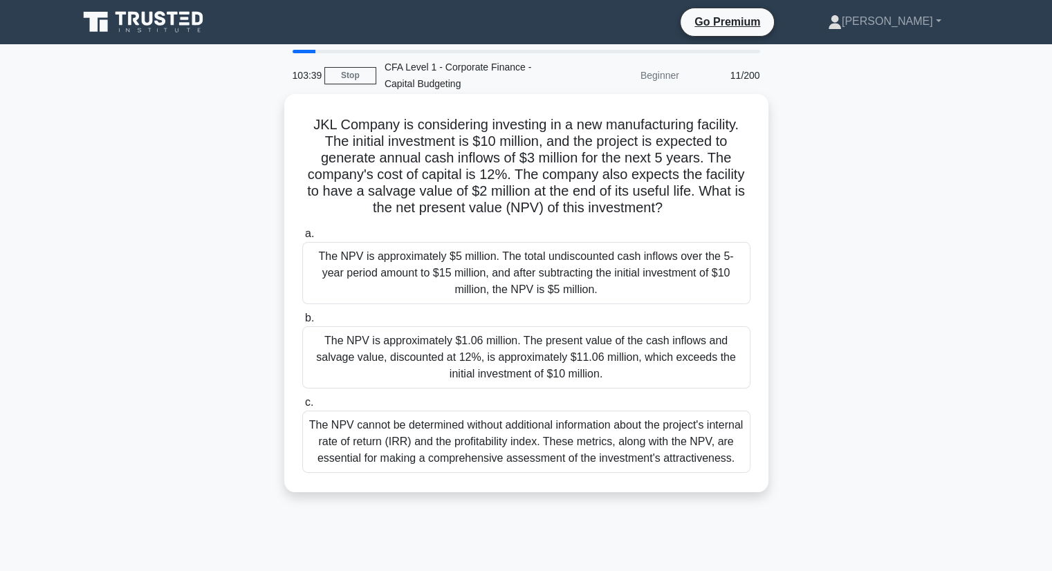
click at [417, 255] on div "The NPV is approximately $5 million. The total undiscounted cash inflows over t…" at bounding box center [526, 273] width 448 height 62
click at [302, 239] on input "a. The NPV is approximately $5 million. The total undiscounted cash inflows ove…" at bounding box center [302, 234] width 0 height 9
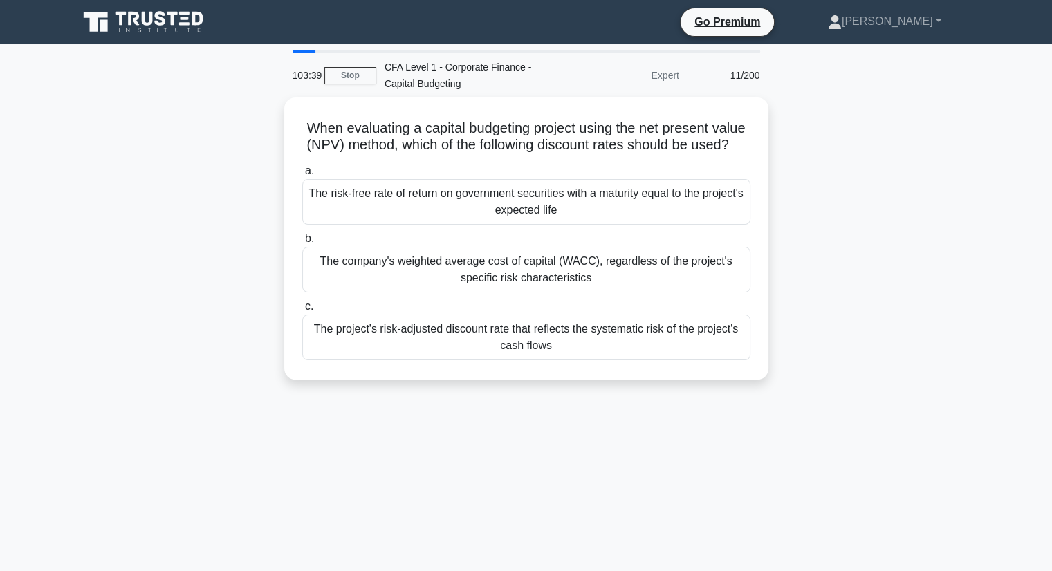
click at [417, 255] on label "b. The company's weighted average cost of capital (WACC), regardless of the pro…" at bounding box center [526, 261] width 448 height 62
click at [302, 243] on input "b. The company's weighted average cost of capital (WACC), regardless of the pro…" at bounding box center [302, 238] width 0 height 9
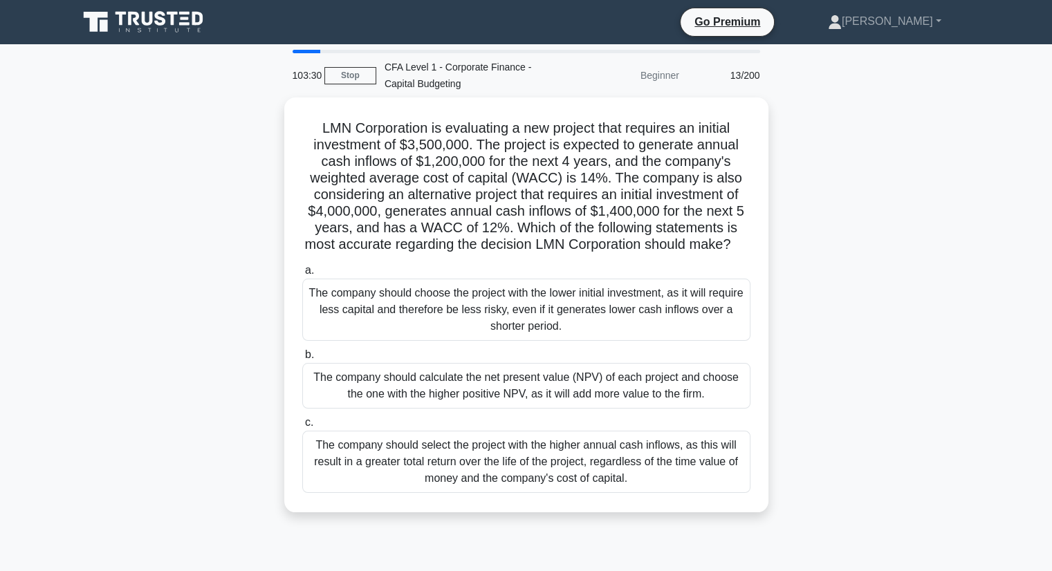
click at [739, 77] on div "13/200" at bounding box center [727, 76] width 81 height 28
drag, startPoint x: 734, startPoint y: 76, endPoint x: 723, endPoint y: 84, distance: 14.0
click at [723, 84] on div "13/200" at bounding box center [727, 76] width 81 height 28
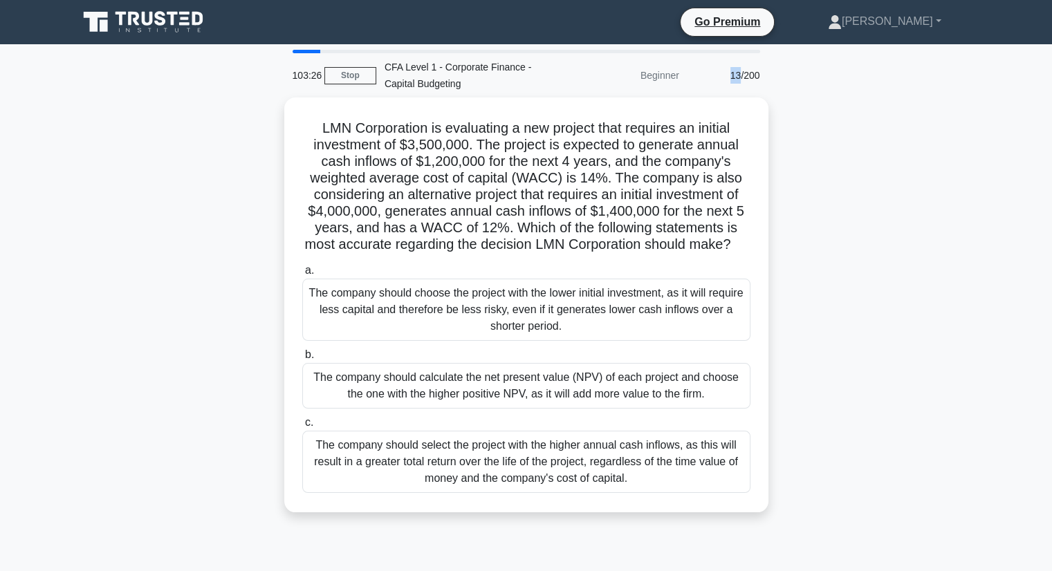
click at [723, 84] on div "13/200" at bounding box center [727, 76] width 81 height 28
click at [346, 79] on link "Stop" at bounding box center [350, 75] width 52 height 17
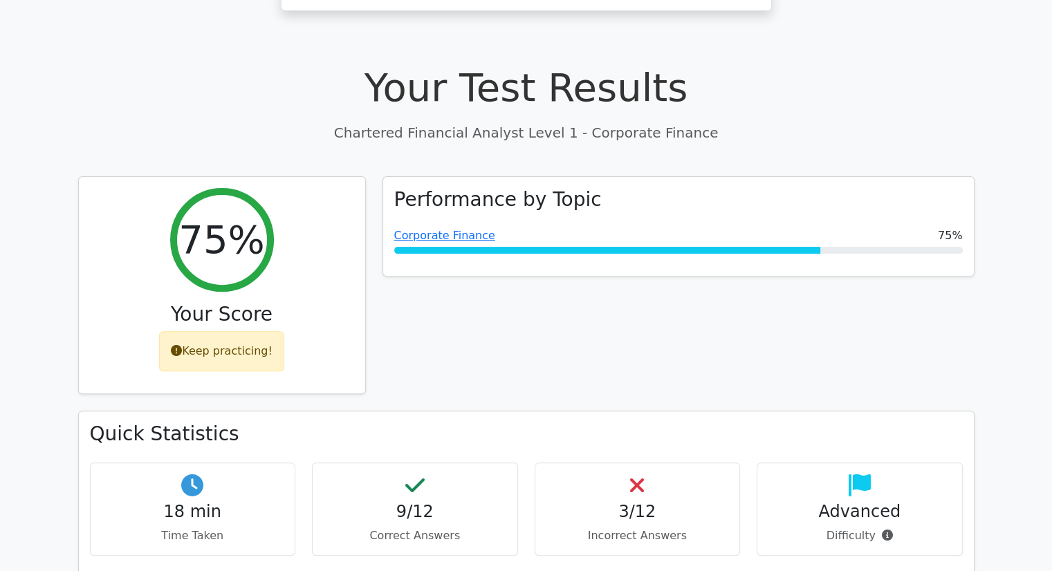
scroll to position [398, 0]
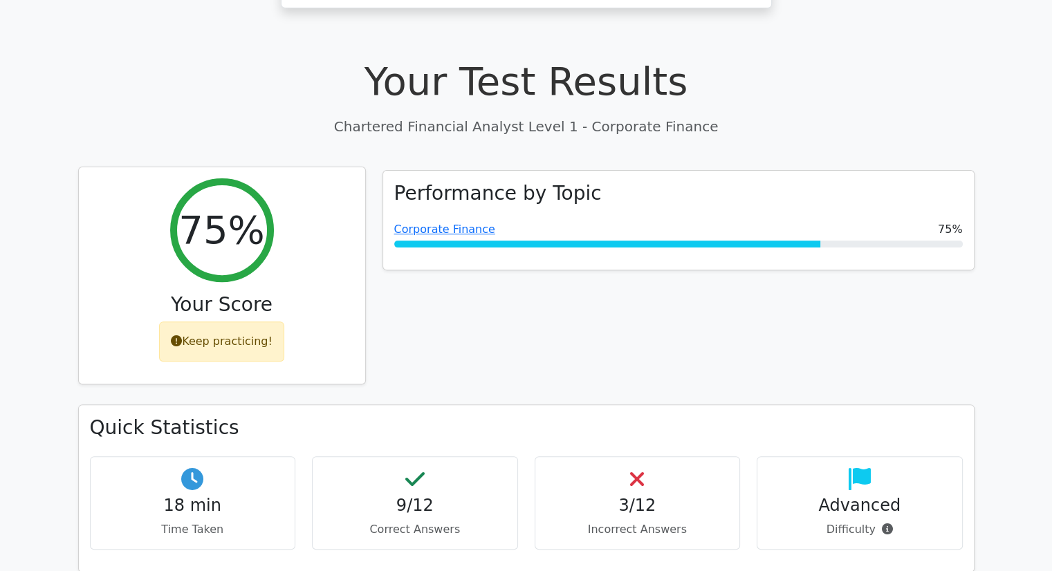
click at [221, 322] on div "Keep practicing!" at bounding box center [221, 342] width 125 height 40
click at [180, 335] on icon at bounding box center [176, 340] width 11 height 11
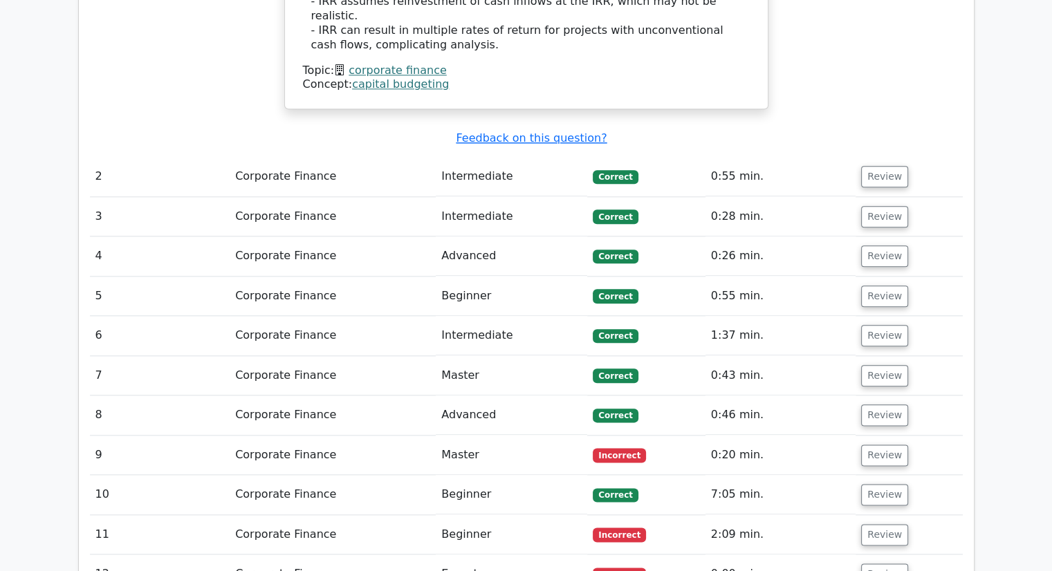
scroll to position [1564, 0]
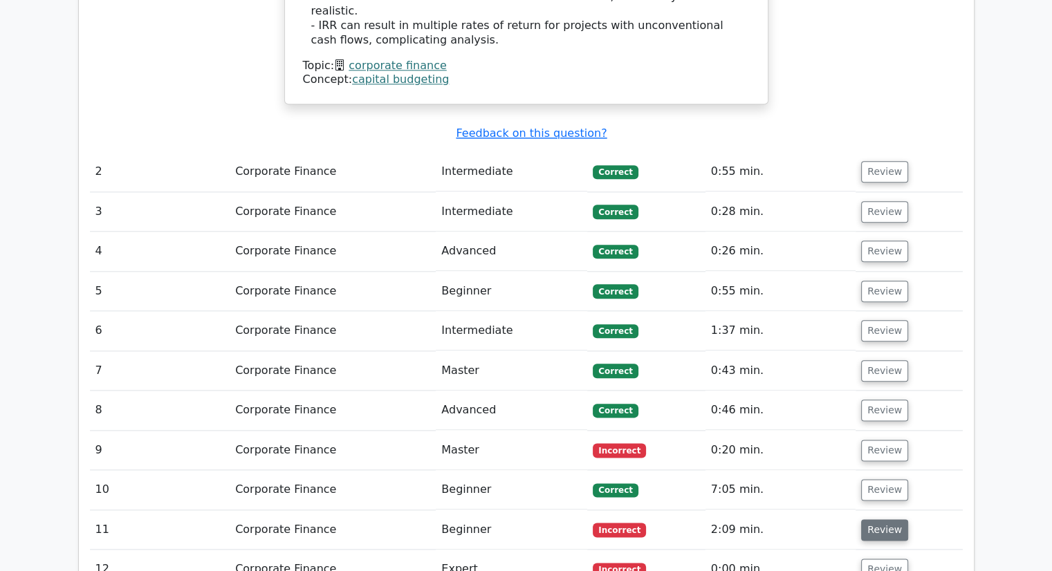
click at [877, 519] on button "Review" at bounding box center [884, 529] width 47 height 21
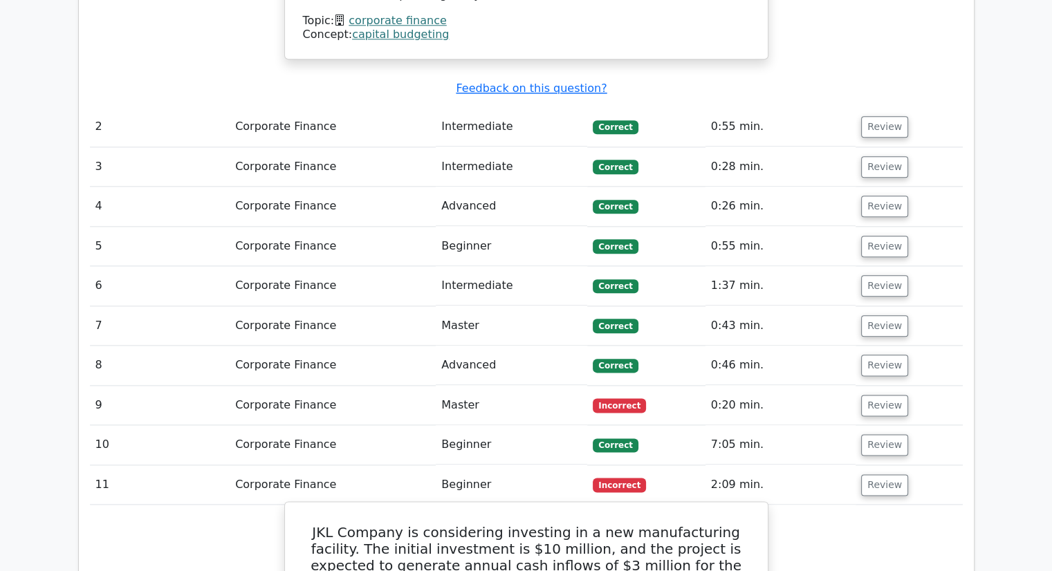
scroll to position [1642, 0]
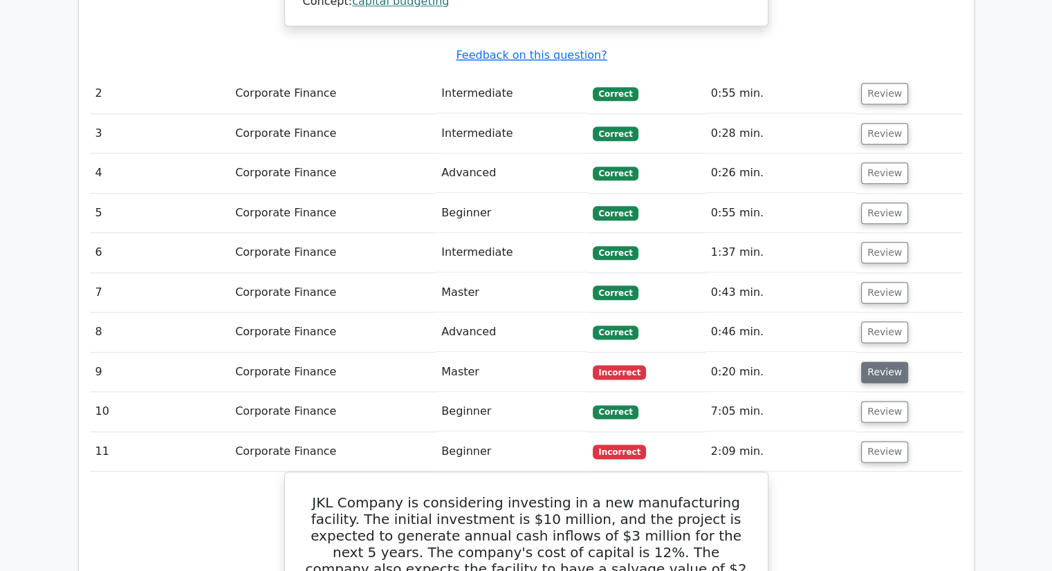
click at [882, 362] on button "Review" at bounding box center [884, 372] width 47 height 21
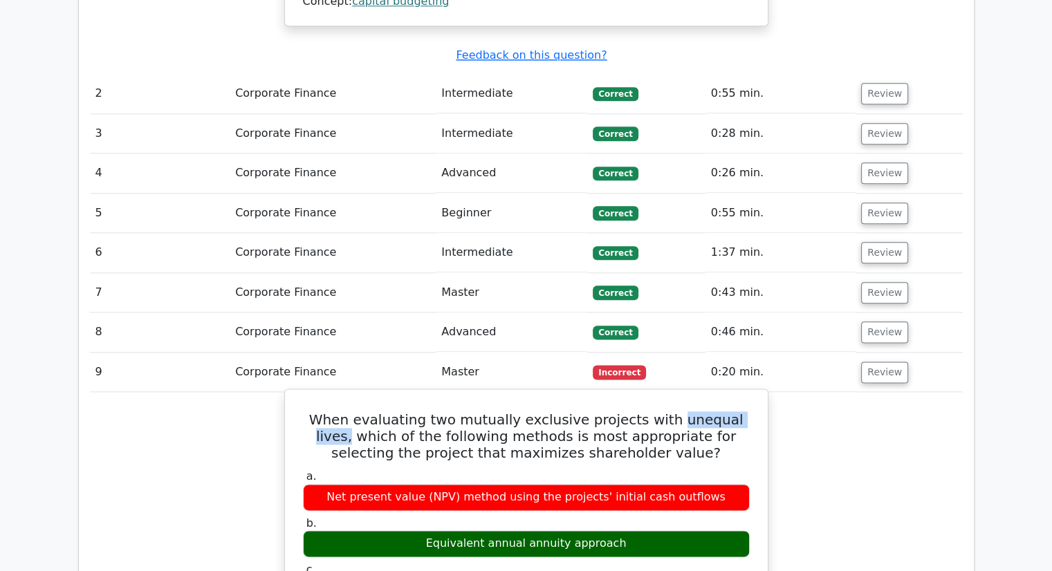
drag, startPoint x: 653, startPoint y: 308, endPoint x: 738, endPoint y: 310, distance: 85.1
click at [738, 411] on h5 "When evaluating two mutually exclusive projects with unequal lives, which of th…" at bounding box center [526, 436] width 449 height 50
copy h5 "unequal lives,"
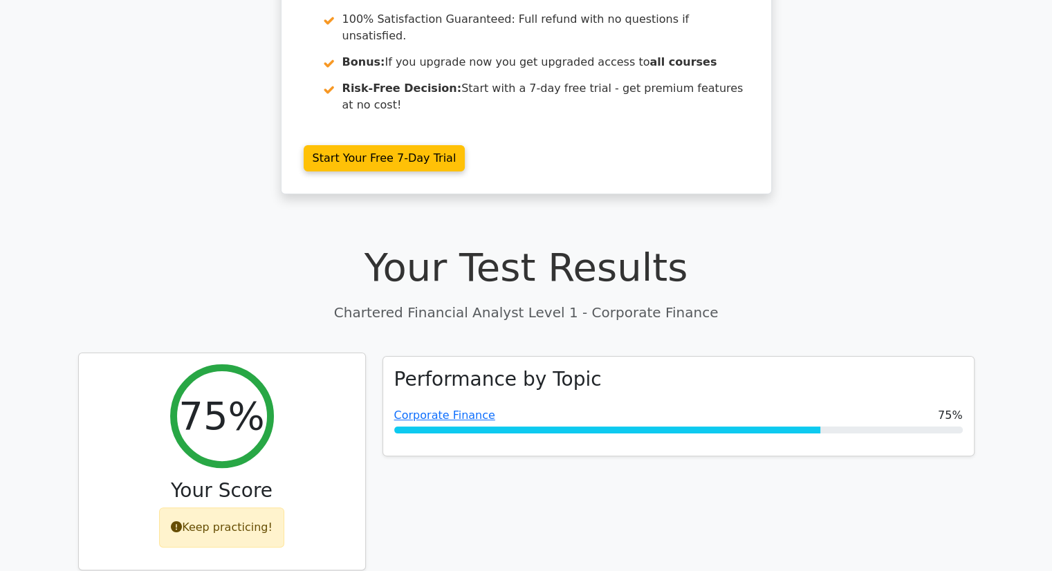
scroll to position [216, 0]
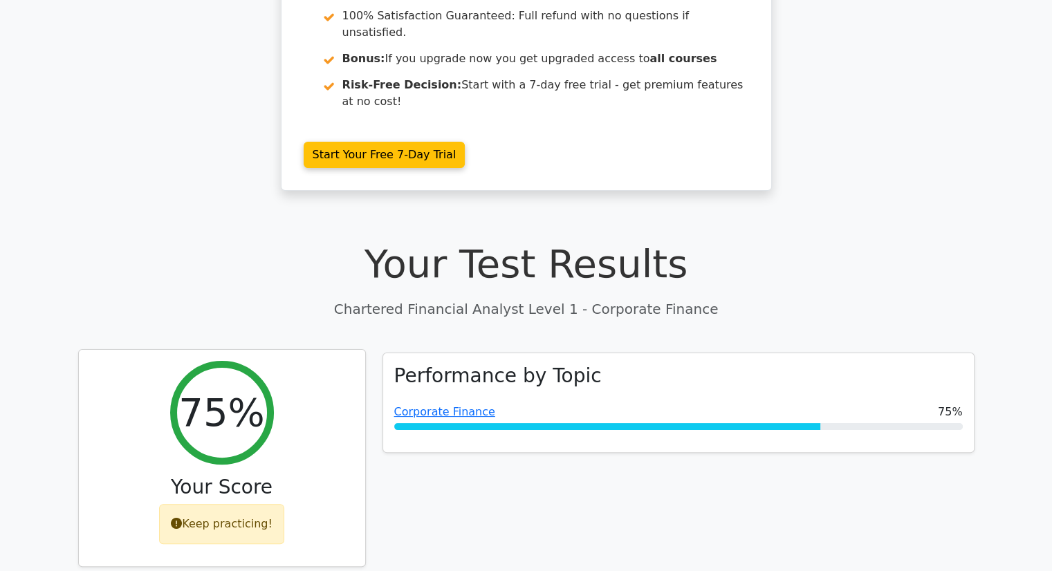
click at [224, 504] on div "Keep practicing!" at bounding box center [221, 524] width 125 height 40
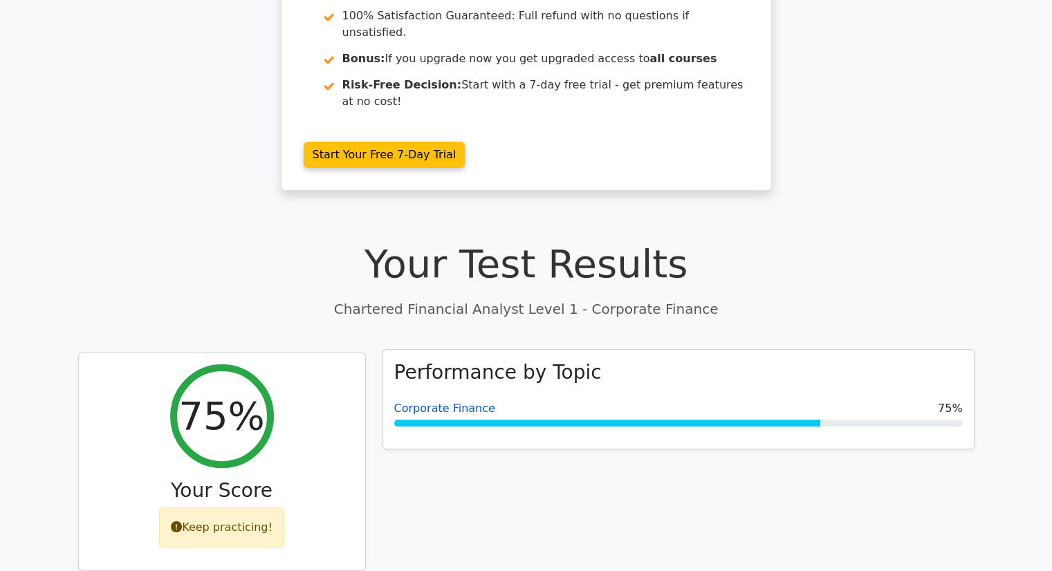
click at [429, 402] on link "Corporate Finance" at bounding box center [444, 408] width 101 height 13
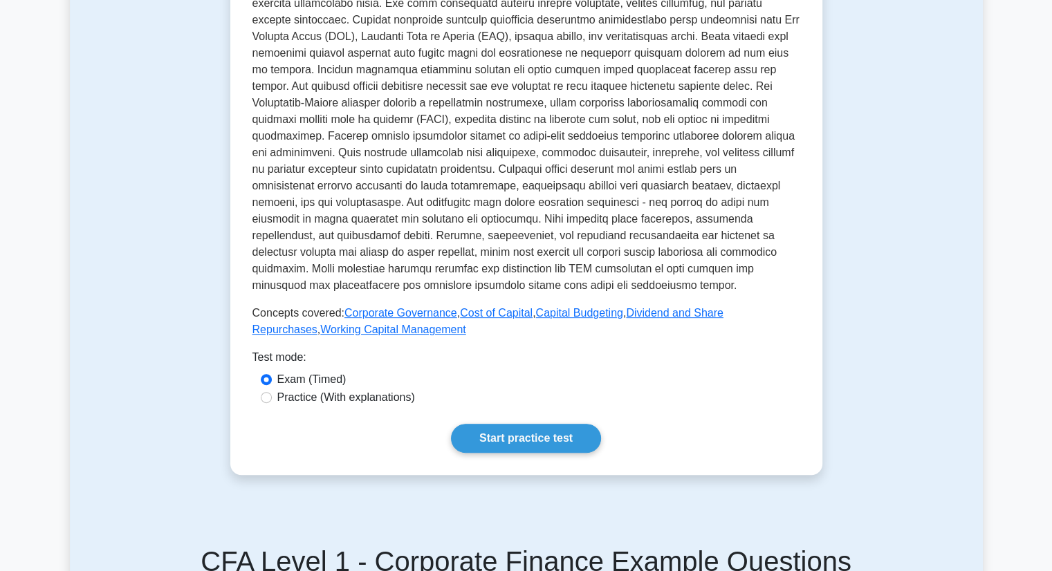
scroll to position [387, 0]
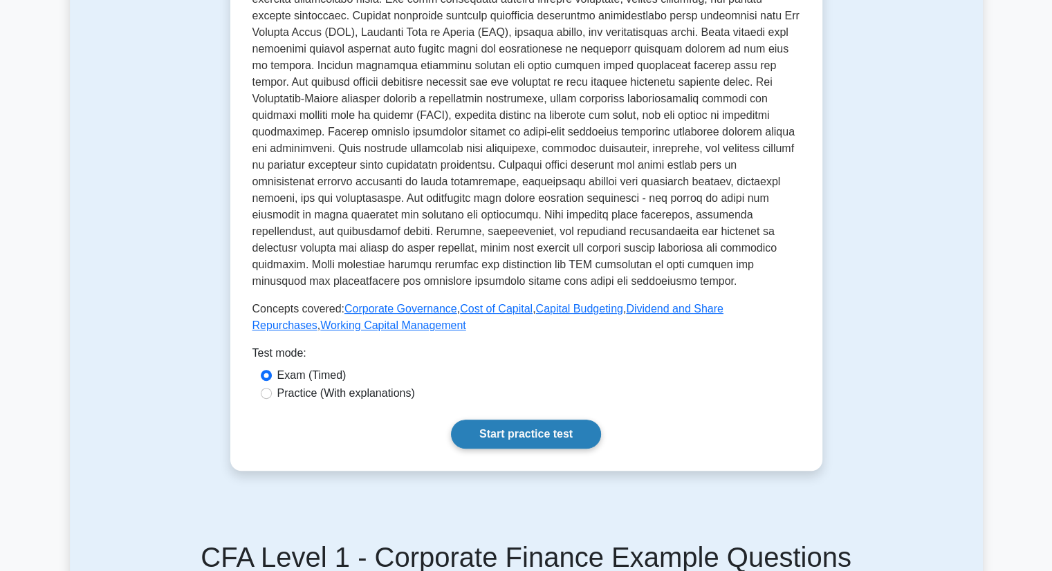
click at [490, 428] on link "Start practice test" at bounding box center [526, 434] width 150 height 29
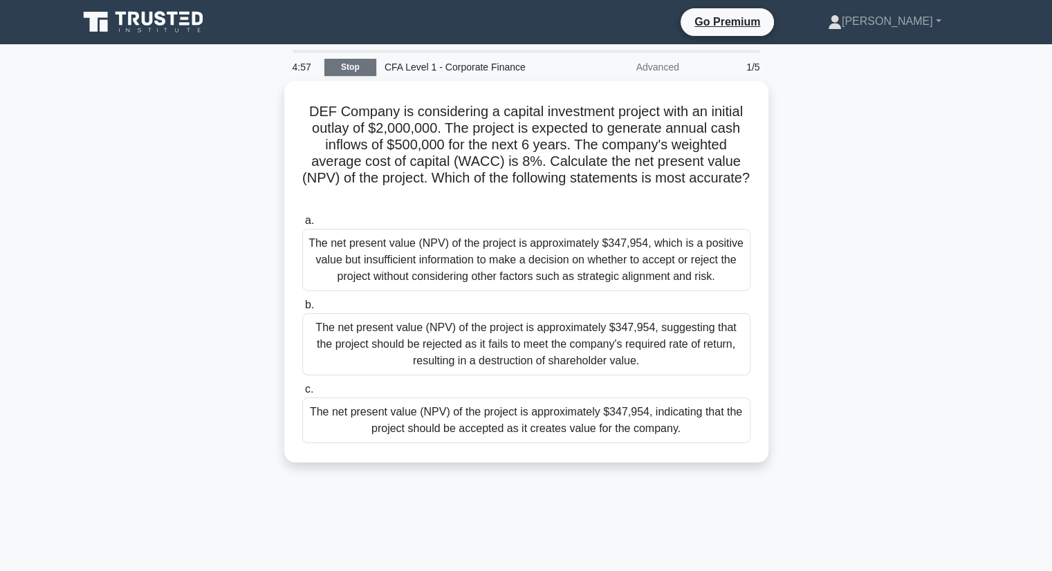
click at [358, 64] on link "Stop" at bounding box center [350, 67] width 52 height 17
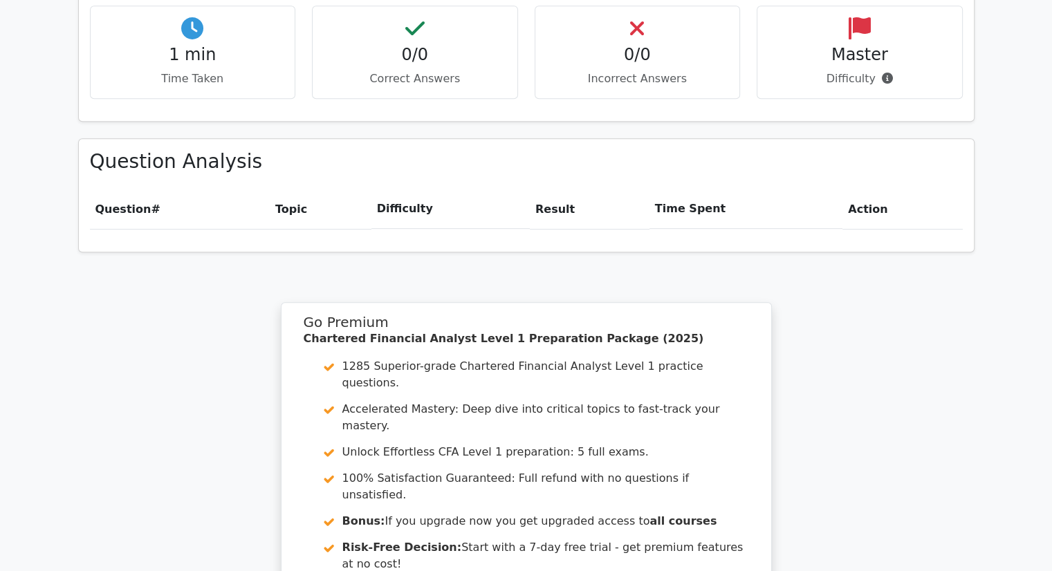
scroll to position [1068, 0]
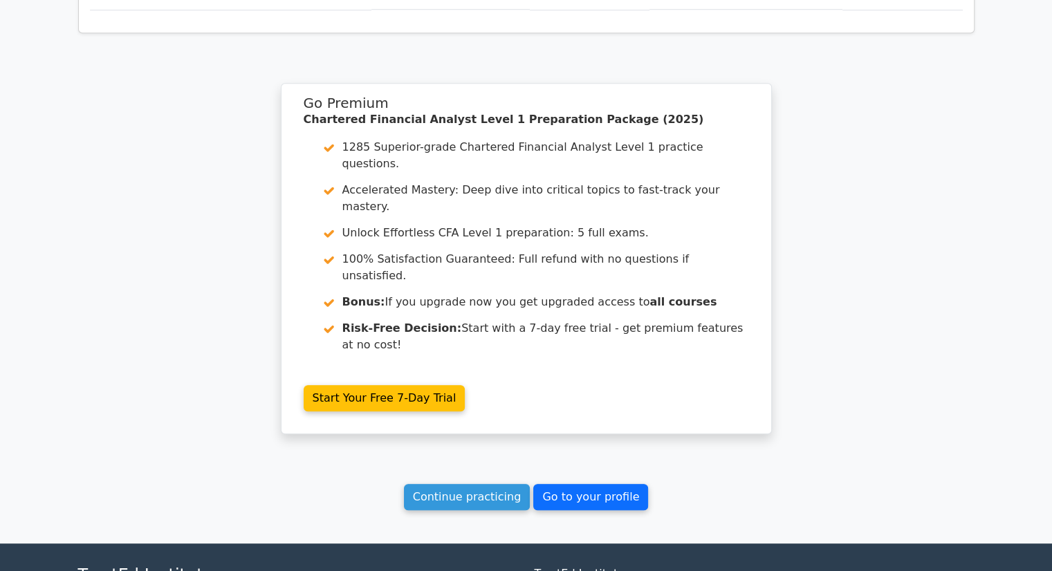
click at [549, 484] on link "Go to your profile" at bounding box center [590, 497] width 115 height 26
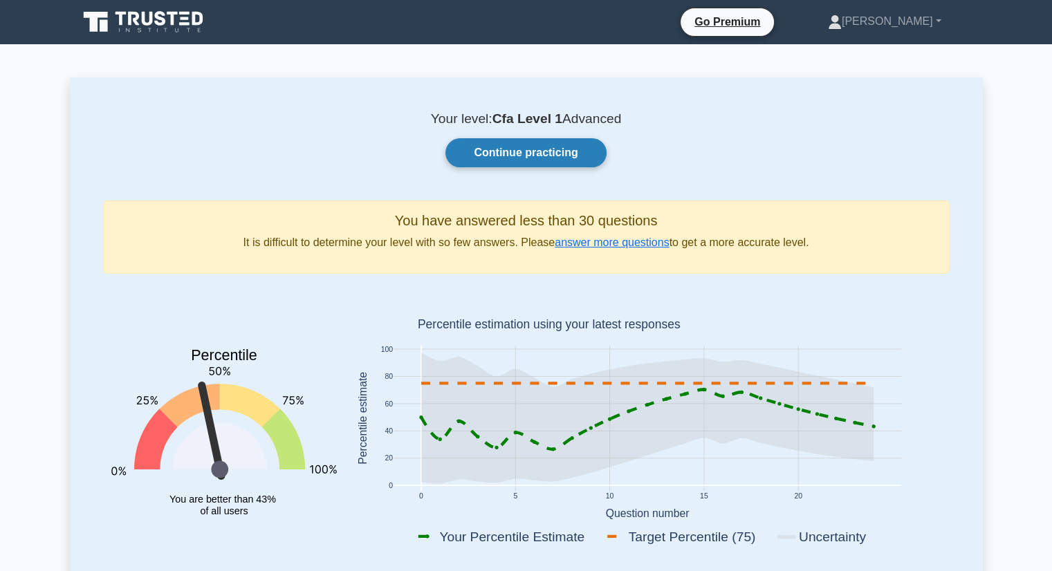
click at [527, 162] on link "Continue practicing" at bounding box center [525, 152] width 160 height 29
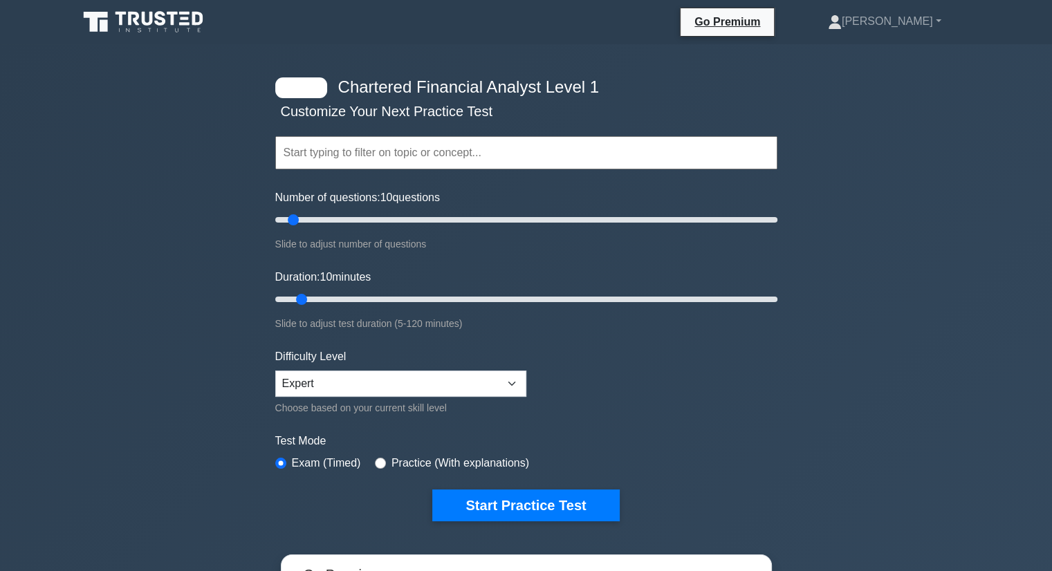
click at [377, 159] on input "text" at bounding box center [526, 152] width 502 height 33
click at [331, 150] on input "text" at bounding box center [526, 152] width 502 height 33
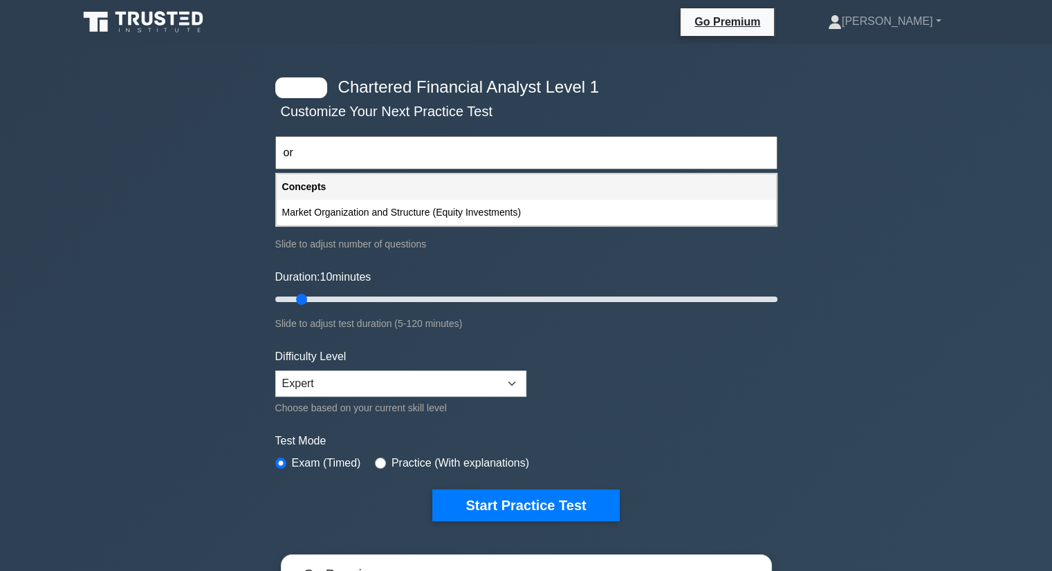
type input "o"
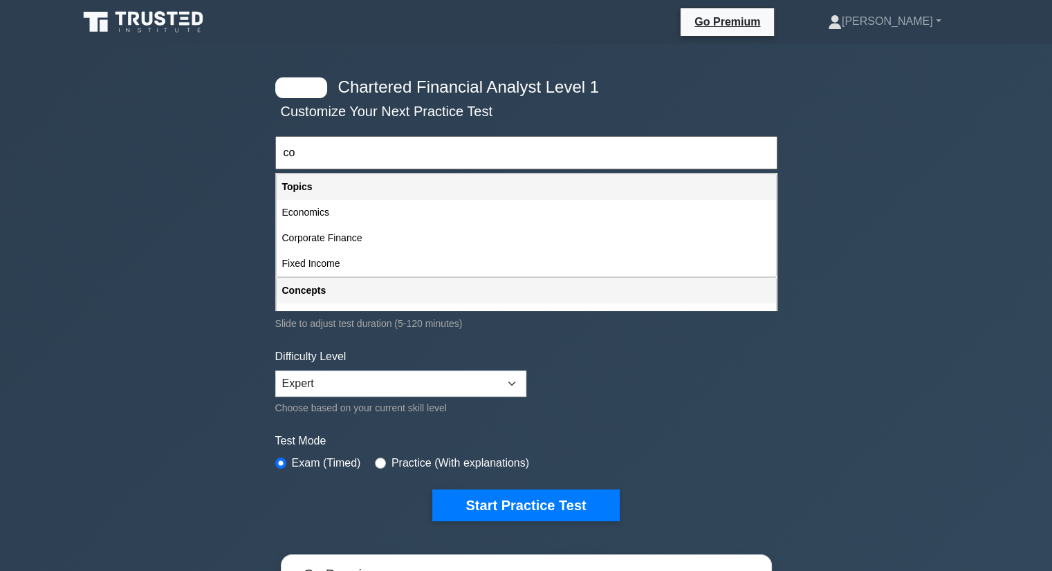
type input "c"
type input "o"
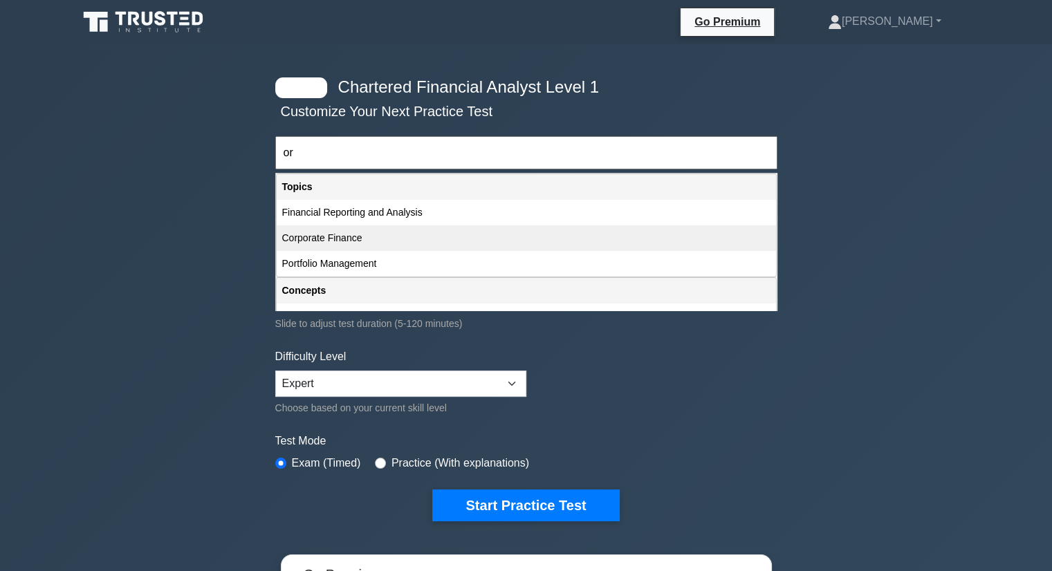
click at [338, 236] on div "Corporate Finance" at bounding box center [526, 238] width 499 height 26
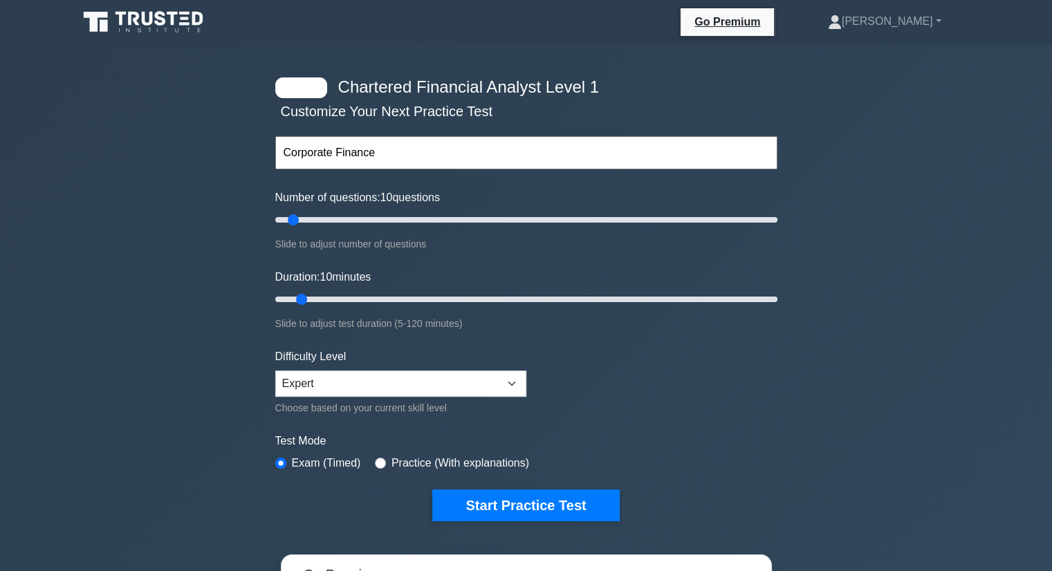
click at [373, 150] on input "Corporate Finance" at bounding box center [526, 152] width 502 height 33
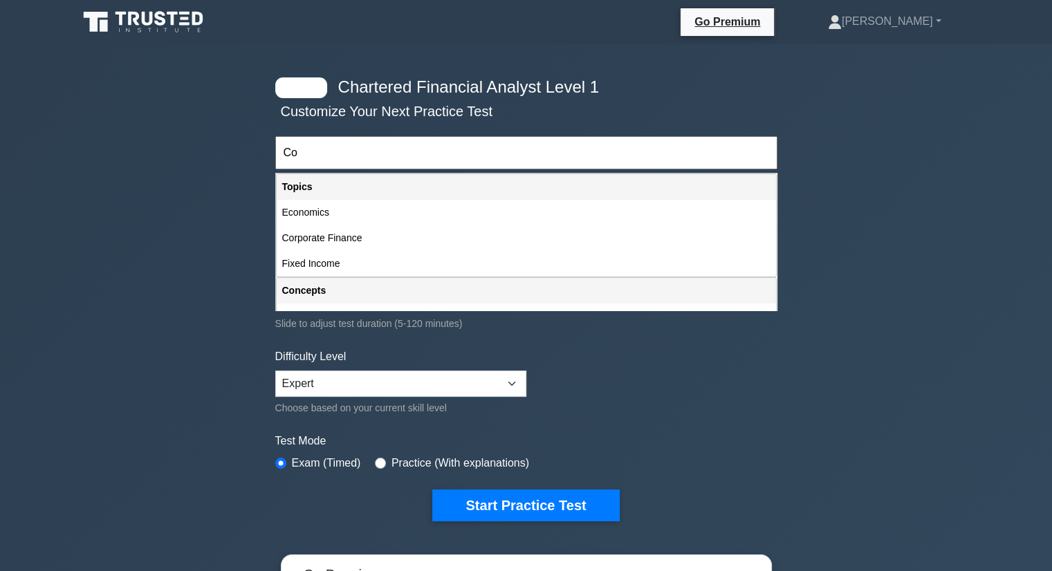
type input "C"
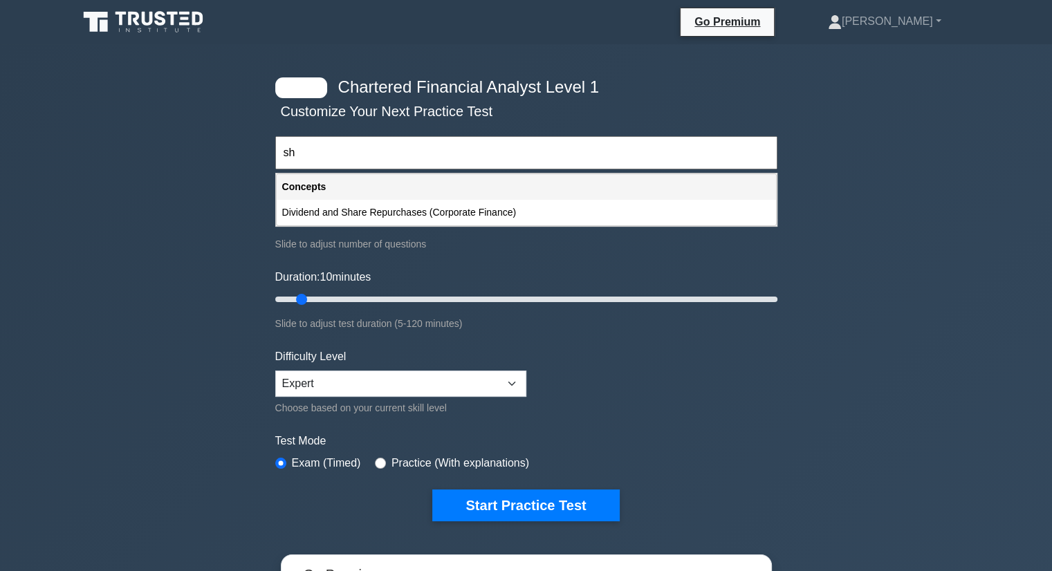
type input "s"
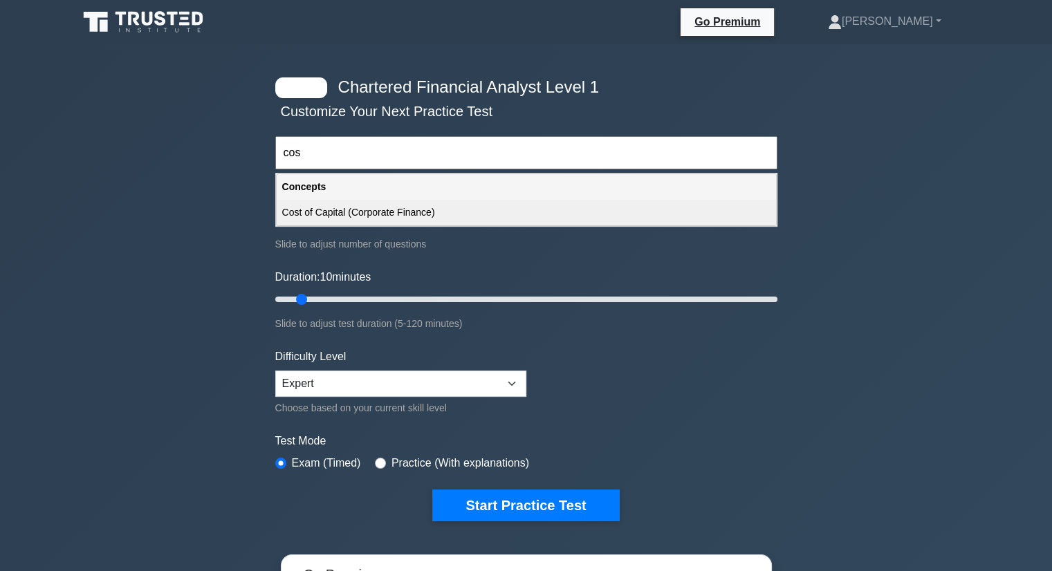
click at [362, 207] on div "Cost of Capital (Corporate Finance)" at bounding box center [526, 213] width 499 height 26
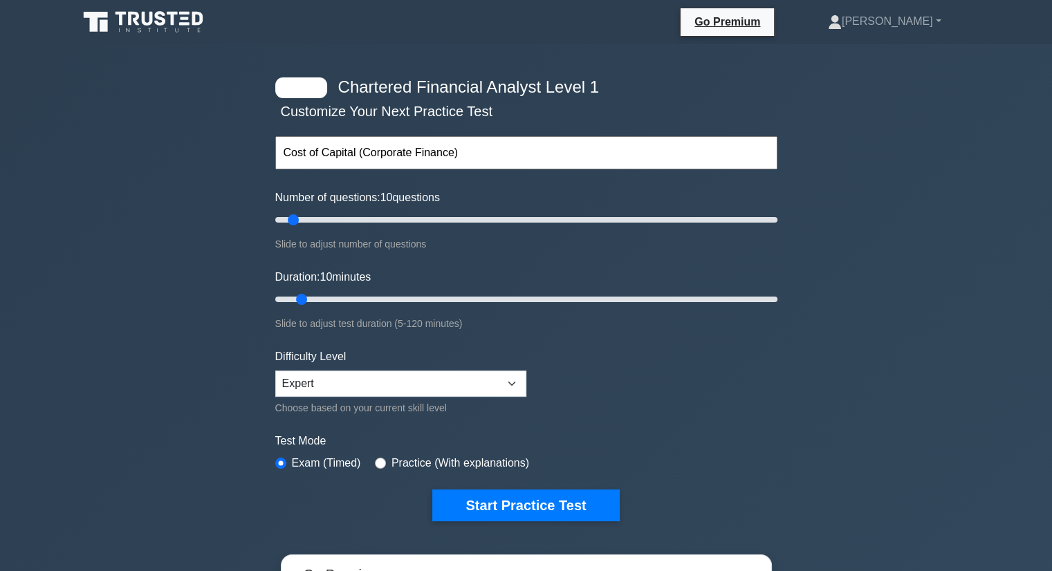
click at [470, 146] on input "Cost of Capital (Corporate Finance)" at bounding box center [526, 152] width 502 height 33
click at [465, 160] on input "Cost of Capital (Corporate Finance)" at bounding box center [526, 152] width 502 height 33
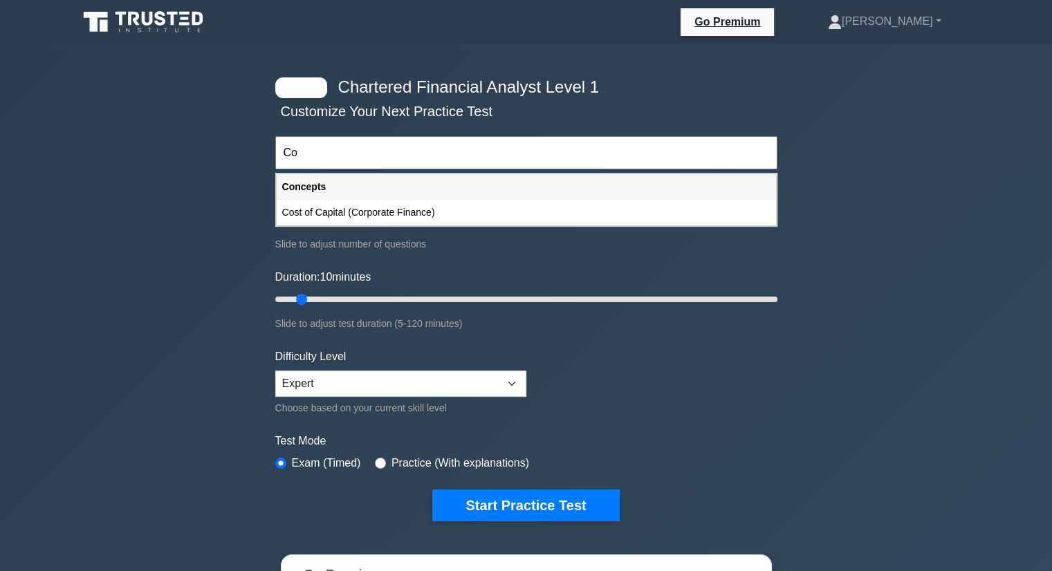
type input "C"
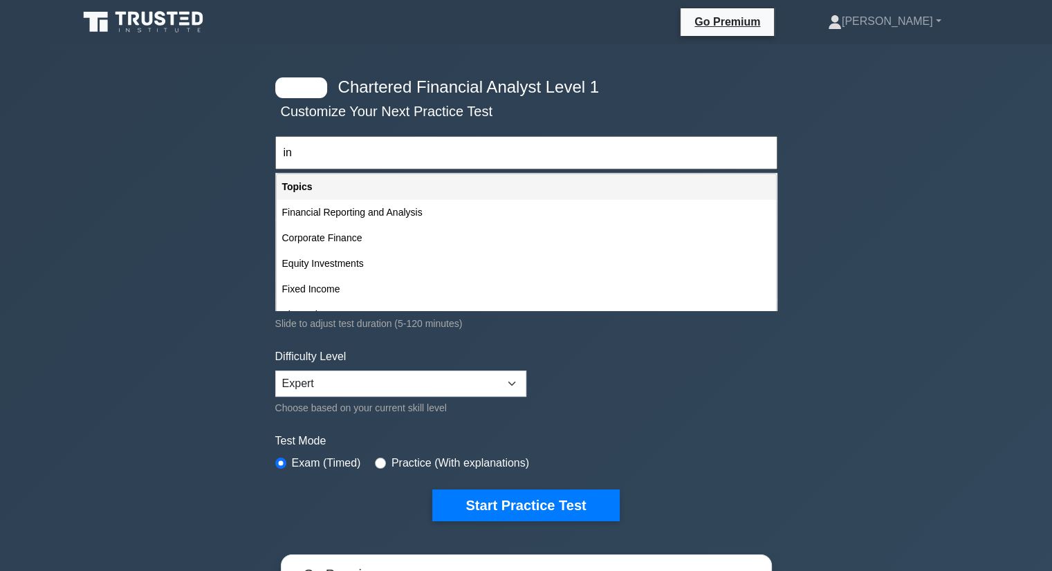
type input "i"
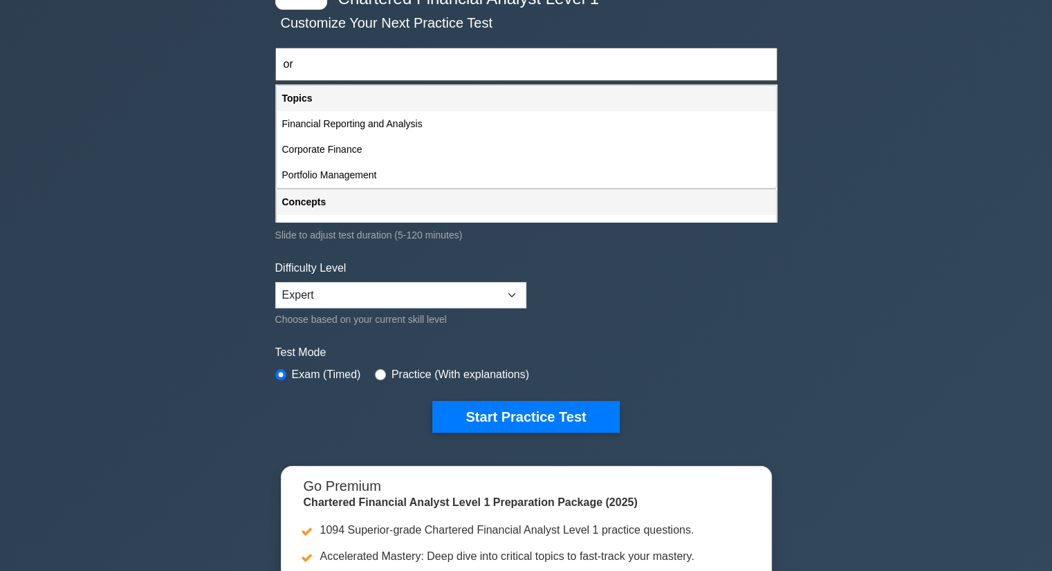
scroll to position [1, 0]
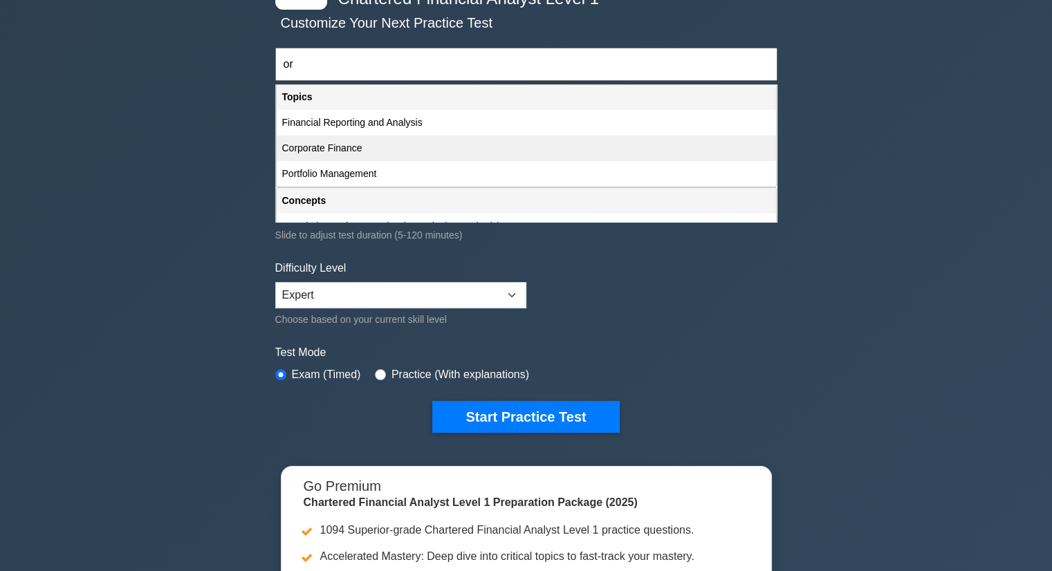
click at [485, 145] on div "Corporate Finance" at bounding box center [526, 149] width 499 height 26
type input "Corporate Finance"
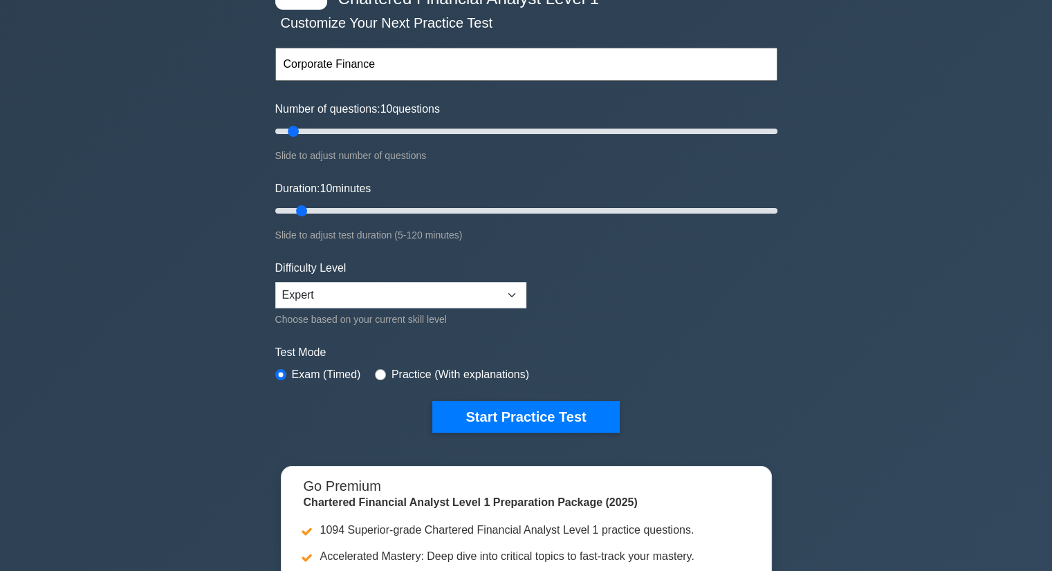
click at [469, 75] on input "Corporate Finance" at bounding box center [526, 64] width 502 height 33
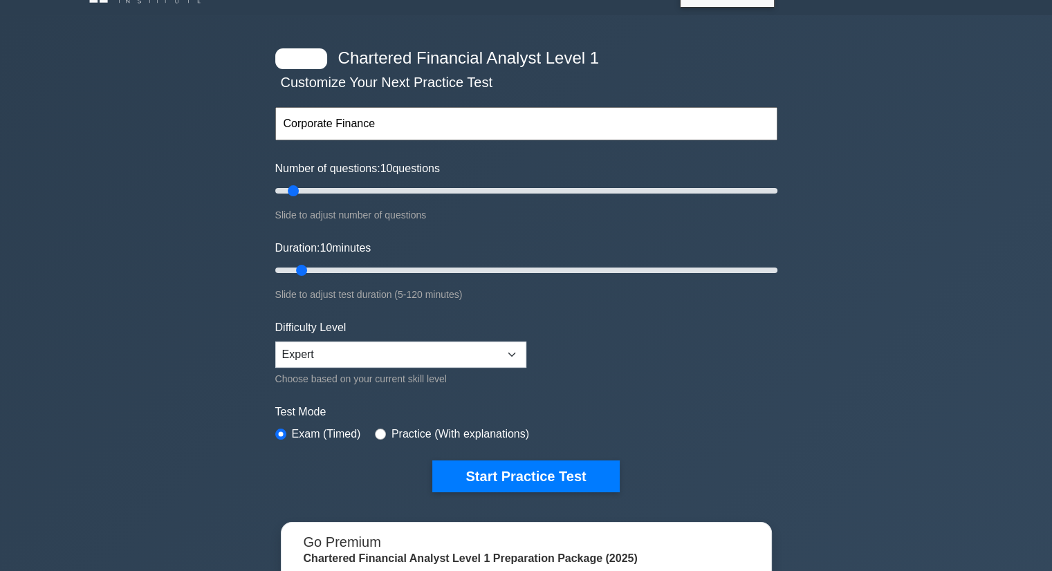
scroll to position [0, 0]
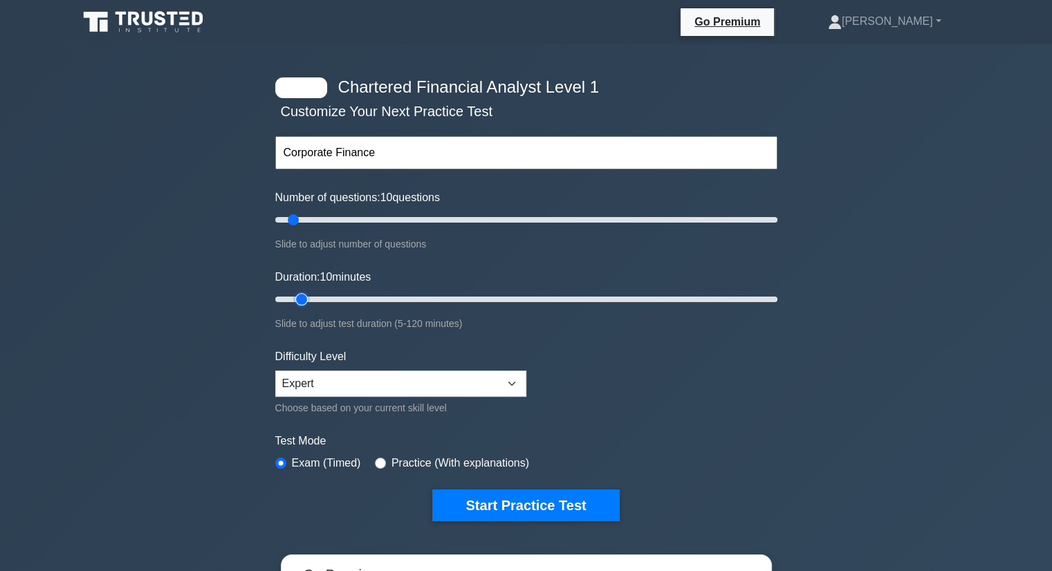
click at [300, 294] on input "Duration: 10 minutes" at bounding box center [526, 299] width 502 height 17
click at [452, 148] on input "text" at bounding box center [526, 152] width 502 height 33
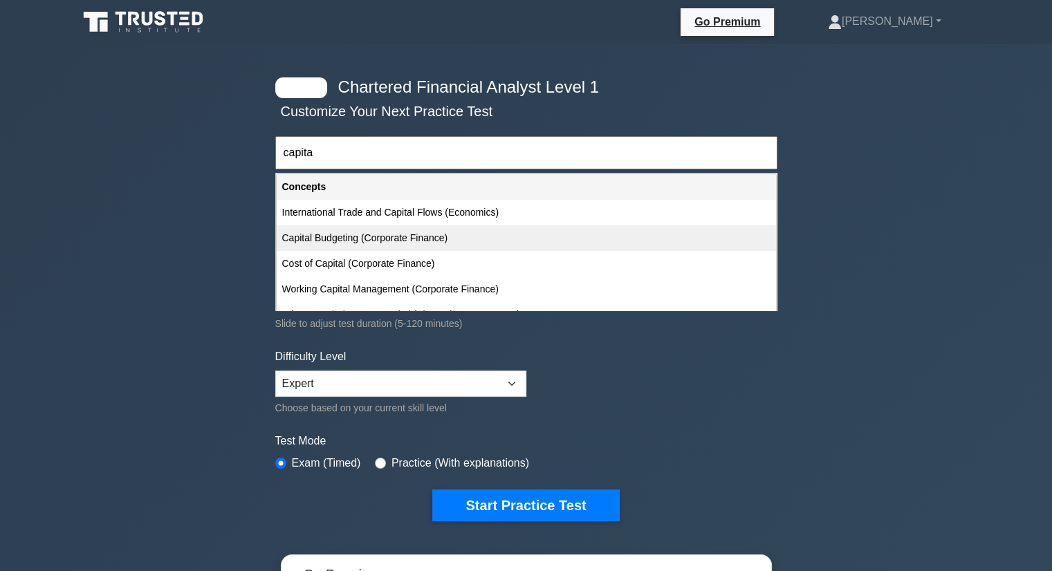
click at [404, 244] on div "Capital Budgeting (Corporate Finance)" at bounding box center [526, 238] width 499 height 26
type input "Capital Budgeting (Corporate Finance)"
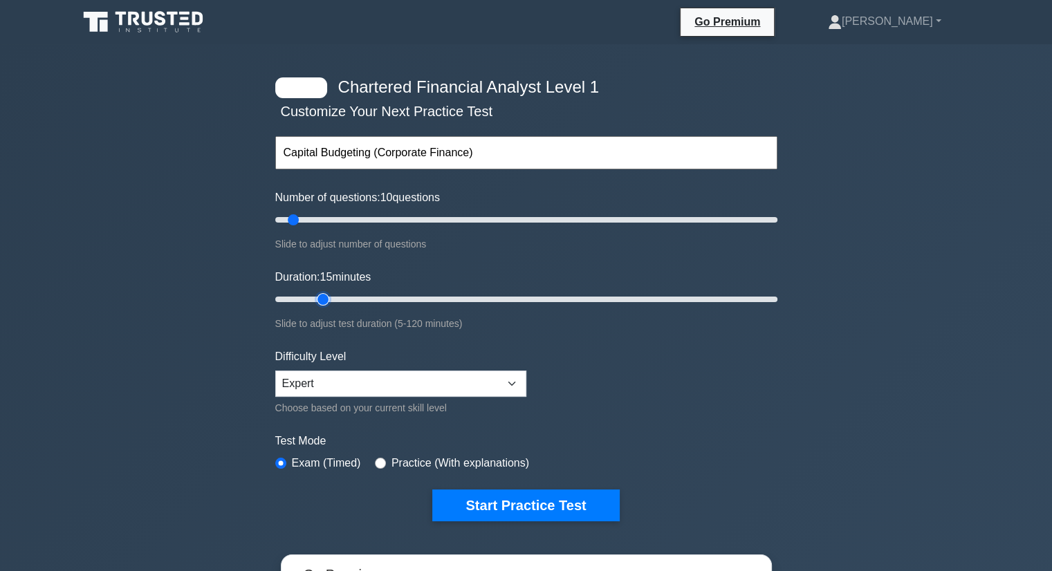
type input "15"
click at [321, 299] on input "Duration: 15 minutes" at bounding box center [526, 299] width 502 height 17
click at [331, 298] on input "Duration: 15 minutes" at bounding box center [526, 299] width 502 height 17
type input "20"
click at [344, 297] on input "Duration: 20 minutes" at bounding box center [526, 299] width 502 height 17
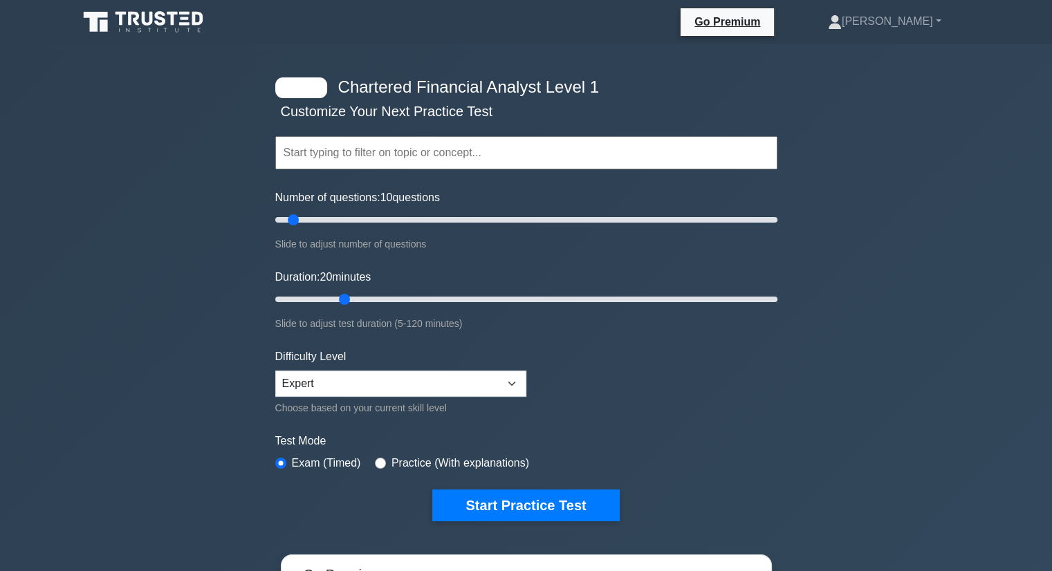
click at [469, 158] on input "text" at bounding box center [526, 152] width 502 height 33
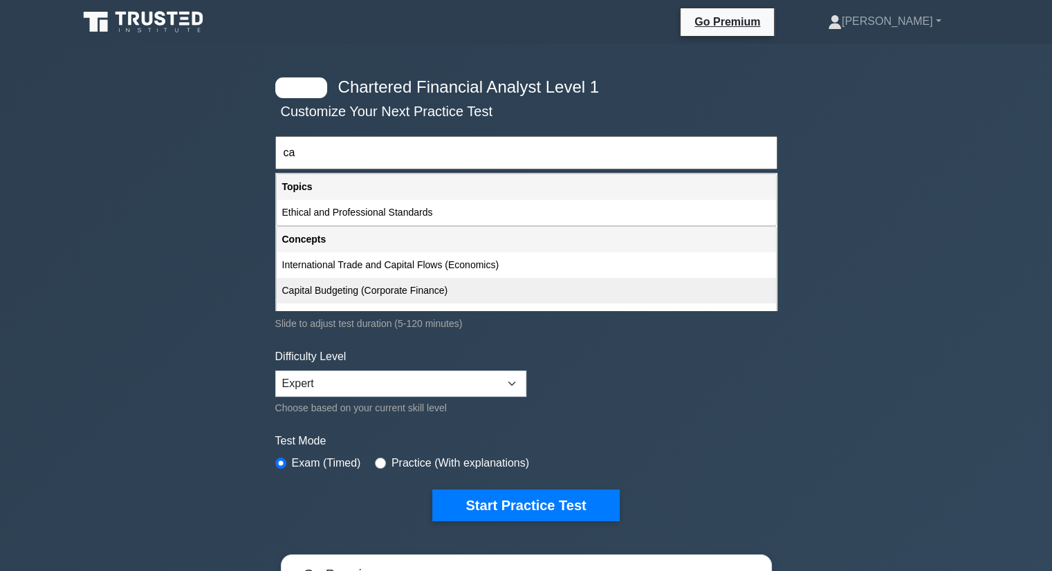
click at [414, 286] on div "Capital Budgeting (Corporate Finance)" at bounding box center [526, 291] width 499 height 26
type input "Capital Budgeting (Corporate Finance)"
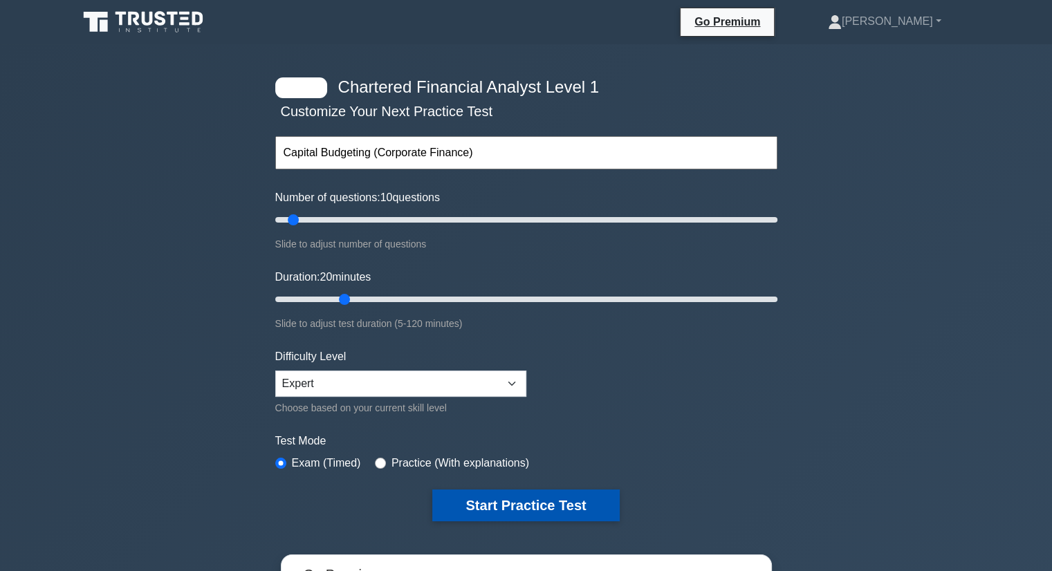
click at [476, 492] on button "Start Practice Test" at bounding box center [525, 506] width 187 height 32
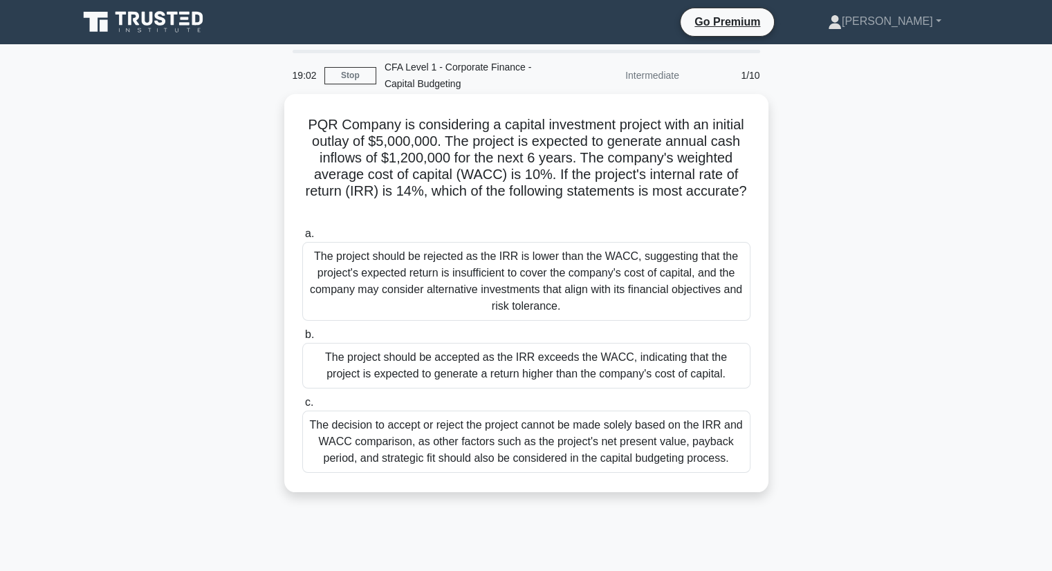
click at [488, 447] on div "The decision to accept or reject the project cannot be made solely based on the…" at bounding box center [526, 442] width 448 height 62
click at [302, 407] on input "c. The decision to accept or reject the project cannot be made solely based on …" at bounding box center [302, 402] width 0 height 9
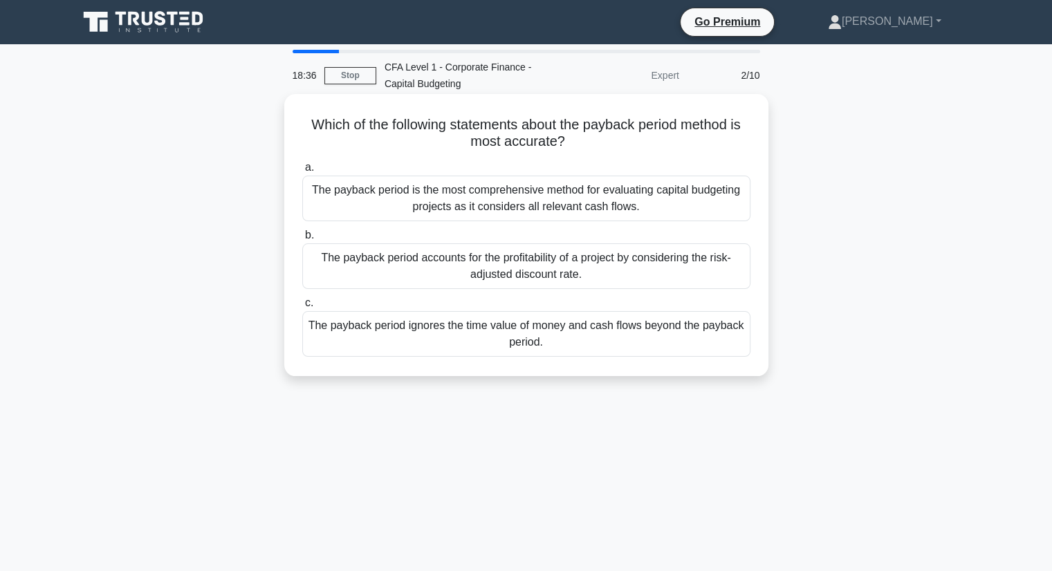
click at [521, 338] on div "The payback period ignores the time value of money and cash flows beyond the pa…" at bounding box center [526, 334] width 448 height 46
click at [302, 308] on input "c. The payback period ignores the time value of money and cash flows beyond the…" at bounding box center [302, 303] width 0 height 9
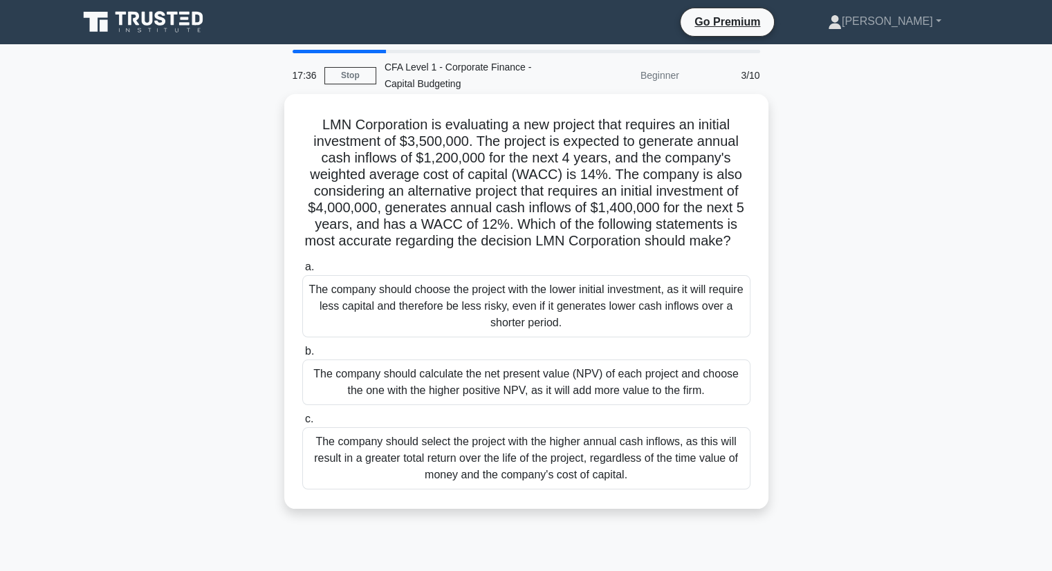
click at [427, 401] on div "The company should calculate the net present value (NPV) of each project and ch…" at bounding box center [526, 383] width 448 height 46
click at [302, 356] on input "b. The company should calculate the net present value (NPV) of each project and…" at bounding box center [302, 351] width 0 height 9
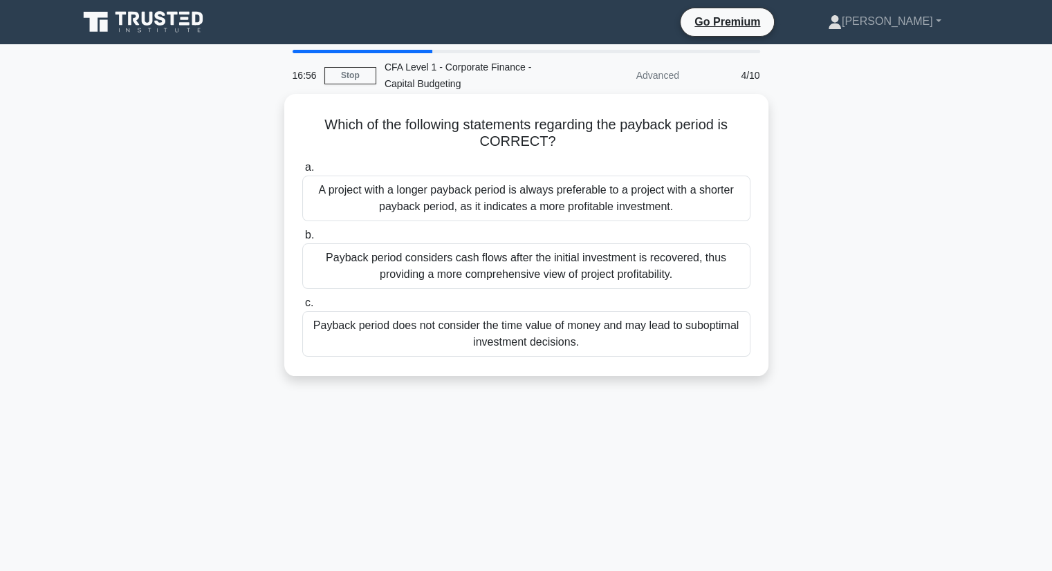
click at [510, 346] on div "Payback period does not consider the time value of money and may lead to subopt…" at bounding box center [526, 334] width 448 height 46
click at [302, 308] on input "c. Payback period does not consider the time value of money and may lead to sub…" at bounding box center [302, 303] width 0 height 9
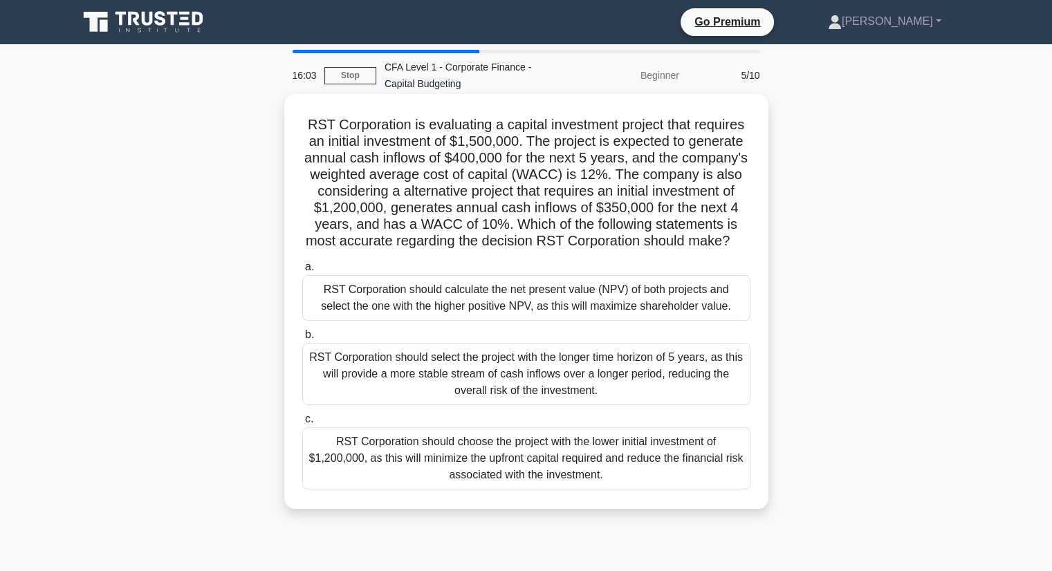
click at [528, 305] on div "RST Corporation should calculate the net present value (NPV) of both projects a…" at bounding box center [526, 298] width 448 height 46
click at [302, 272] on input "a. RST Corporation should calculate the net present value (NPV) of both project…" at bounding box center [302, 267] width 0 height 9
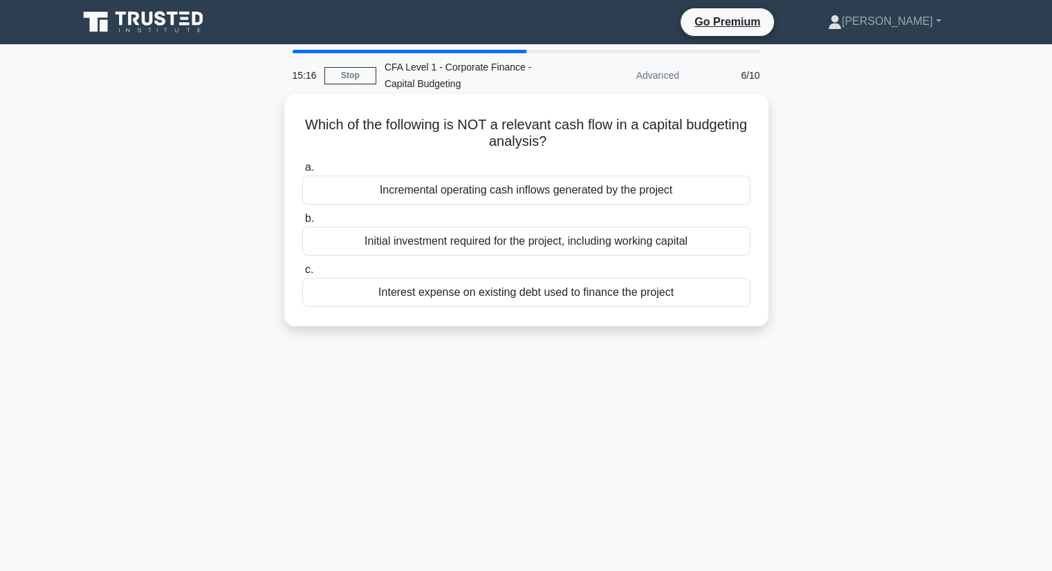
click at [528, 297] on div "Interest expense on existing debt used to finance the project" at bounding box center [526, 292] width 448 height 29
click at [302, 275] on input "c. Interest expense on existing debt used to finance the project" at bounding box center [302, 270] width 0 height 9
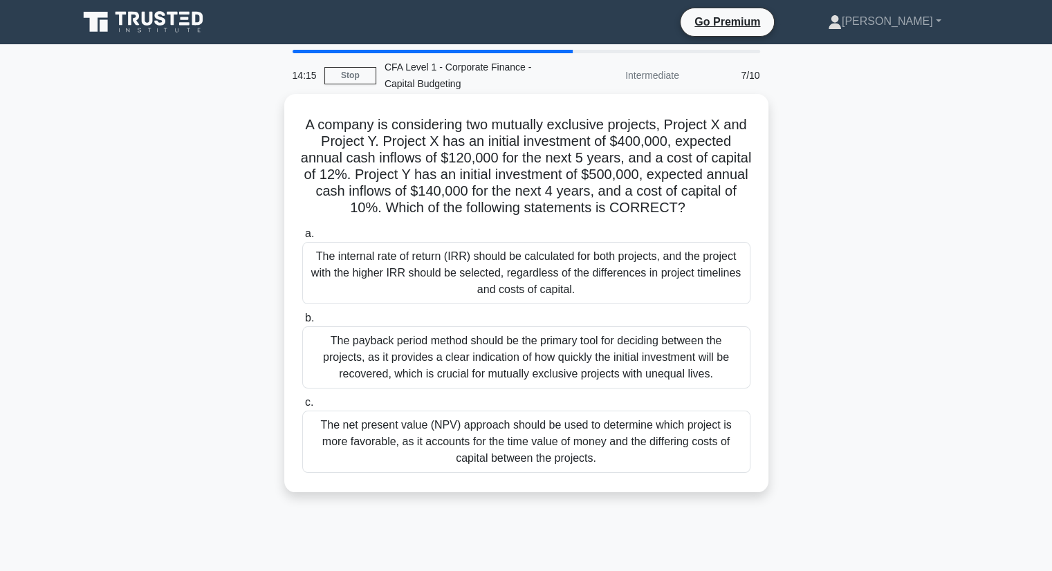
click at [528, 429] on div "The net present value (NPV) approach should be used to determine which project …" at bounding box center [526, 442] width 448 height 62
click at [302, 407] on input "c. The net present value (NPV) approach should be used to determine which proje…" at bounding box center [302, 402] width 0 height 9
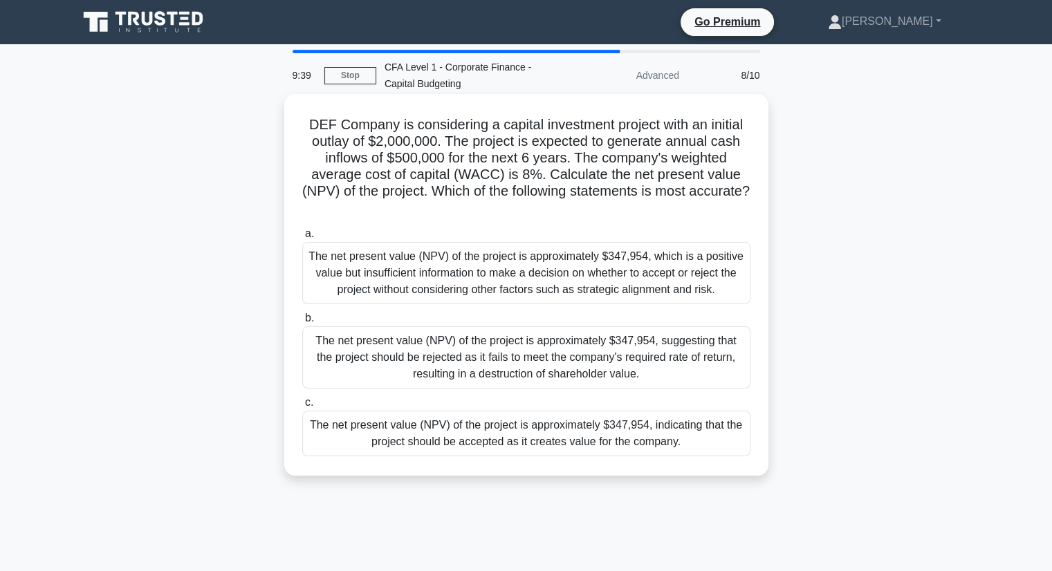
click at [488, 431] on div "The net present value (NPV) of the project is approximately $347,954, indicatin…" at bounding box center [526, 434] width 448 height 46
click at [302, 407] on input "c. The net present value (NPV) of the project is approximately $347,954, indica…" at bounding box center [302, 402] width 0 height 9
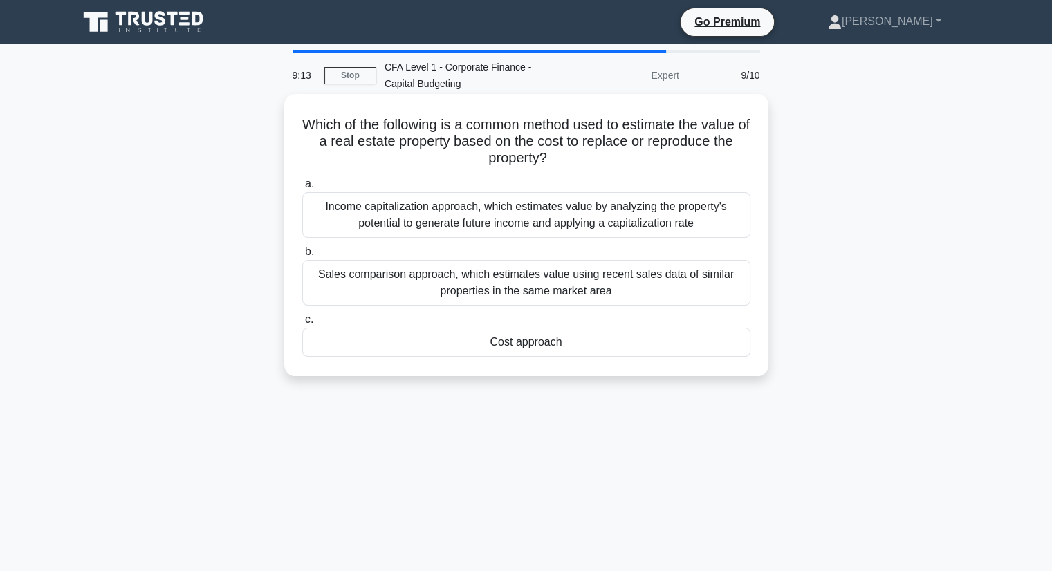
click at [495, 289] on div "Sales comparison approach, which estimates value using recent sales data of sim…" at bounding box center [526, 283] width 448 height 46
click at [302, 257] on input "b. Sales comparison approach, which estimates value using recent sales data of …" at bounding box center [302, 252] width 0 height 9
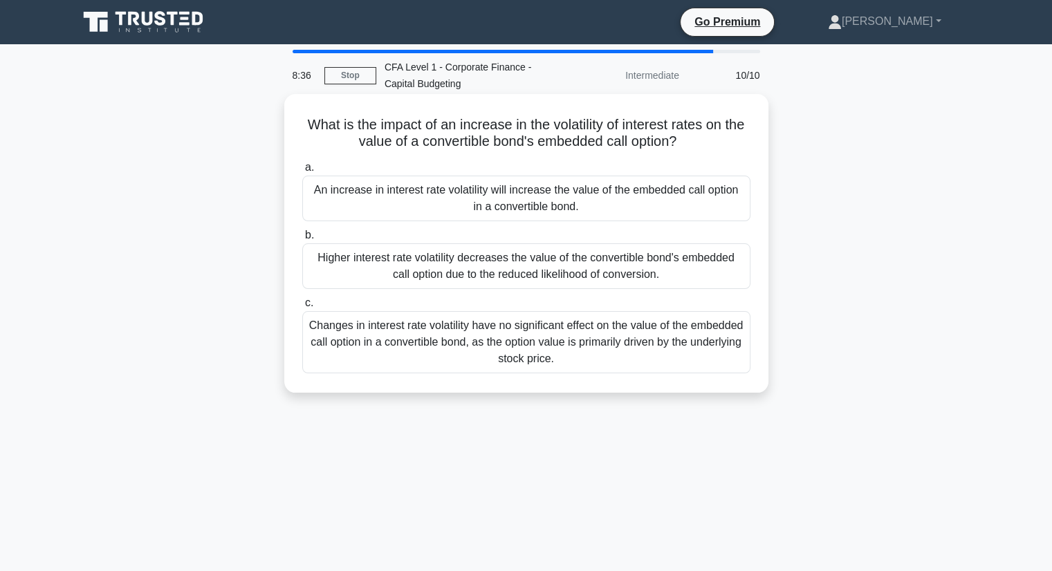
click at [562, 255] on div "Higher interest rate volatility decreases the value of the convertible bond's e…" at bounding box center [526, 266] width 448 height 46
click at [302, 240] on input "b. Higher interest rate volatility decreases the value of the convertible bond'…" at bounding box center [302, 235] width 0 height 9
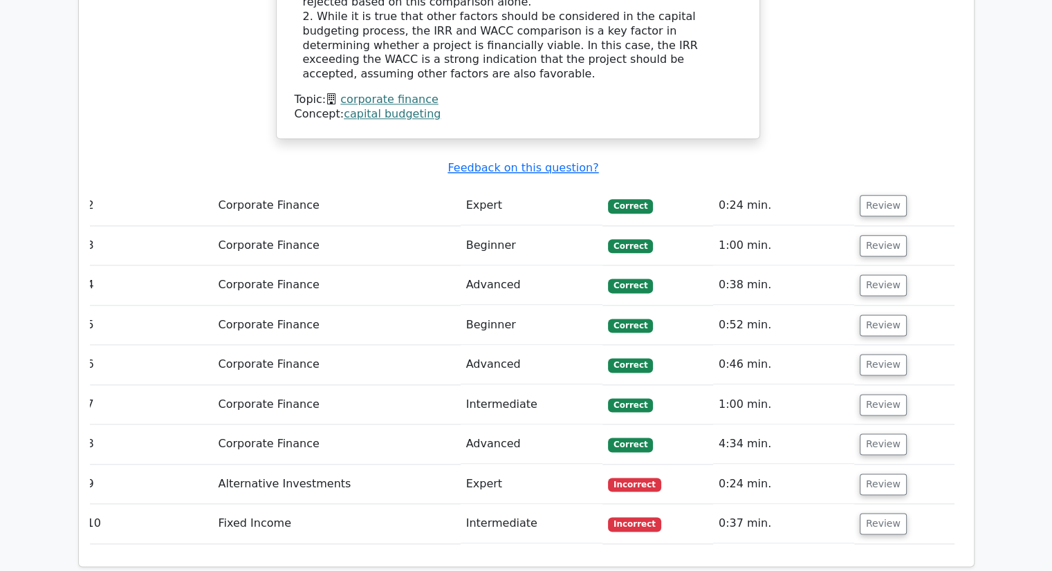
scroll to position [1714, 0]
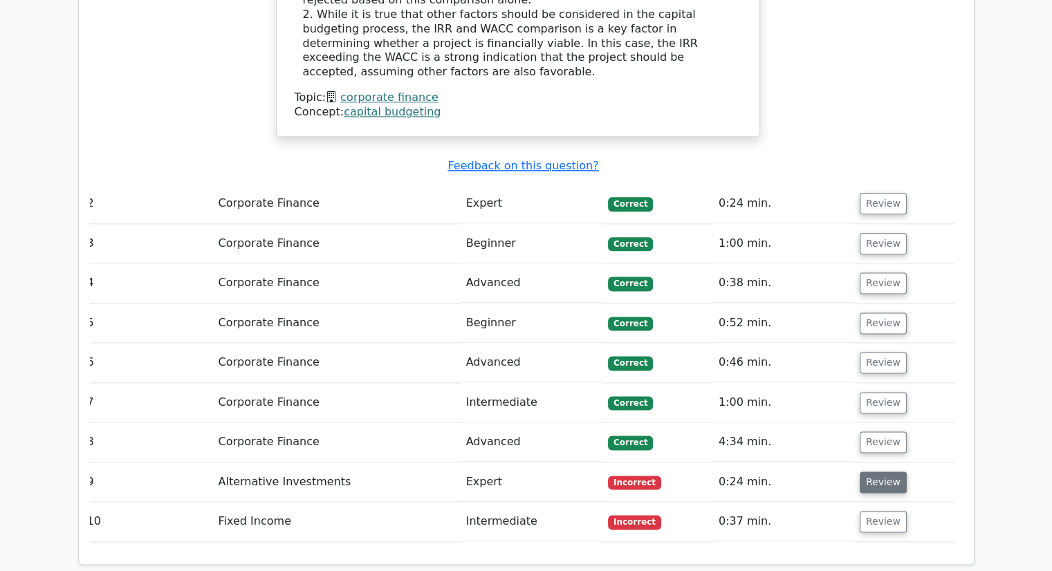
click at [863, 472] on button "Review" at bounding box center [883, 482] width 47 height 21
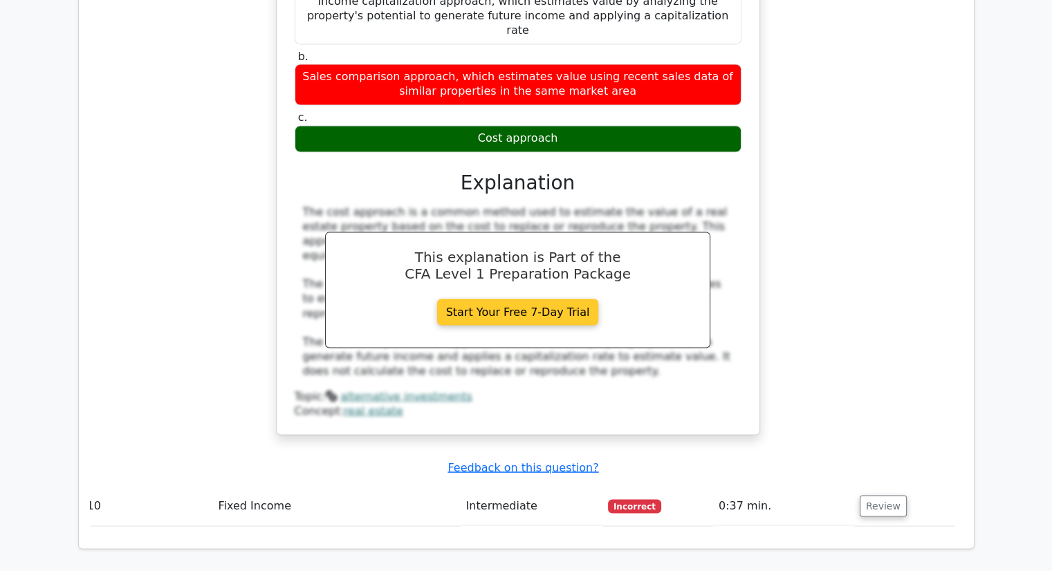
scroll to position [2325, 0]
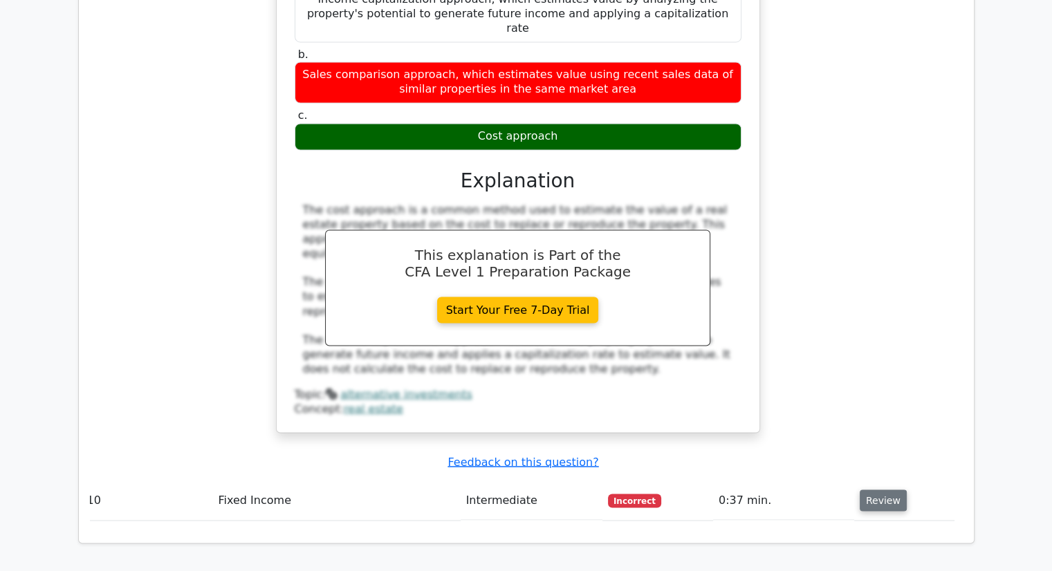
click at [867, 490] on button "Review" at bounding box center [883, 500] width 47 height 21
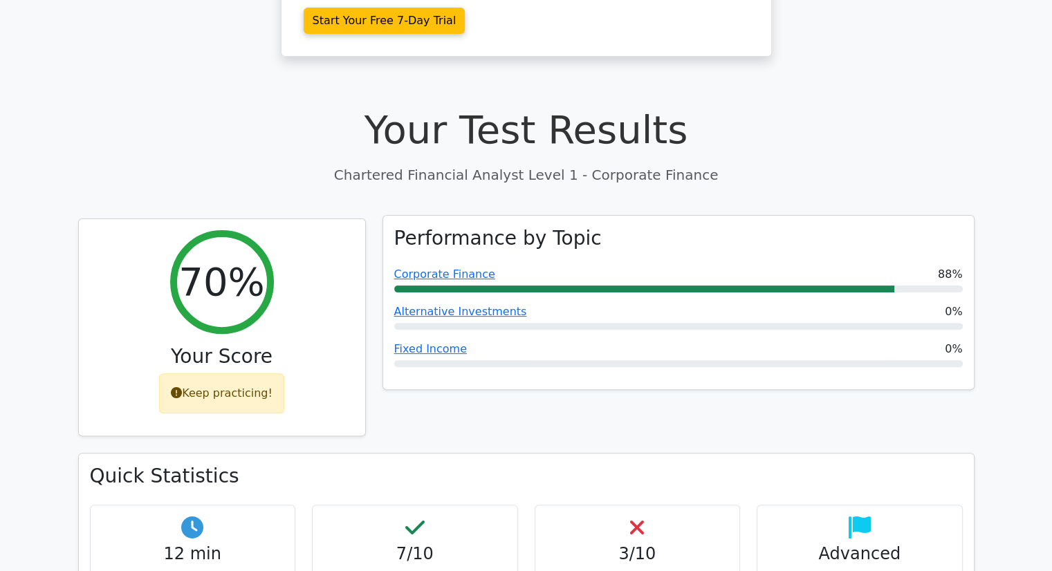
scroll to position [326, 0]
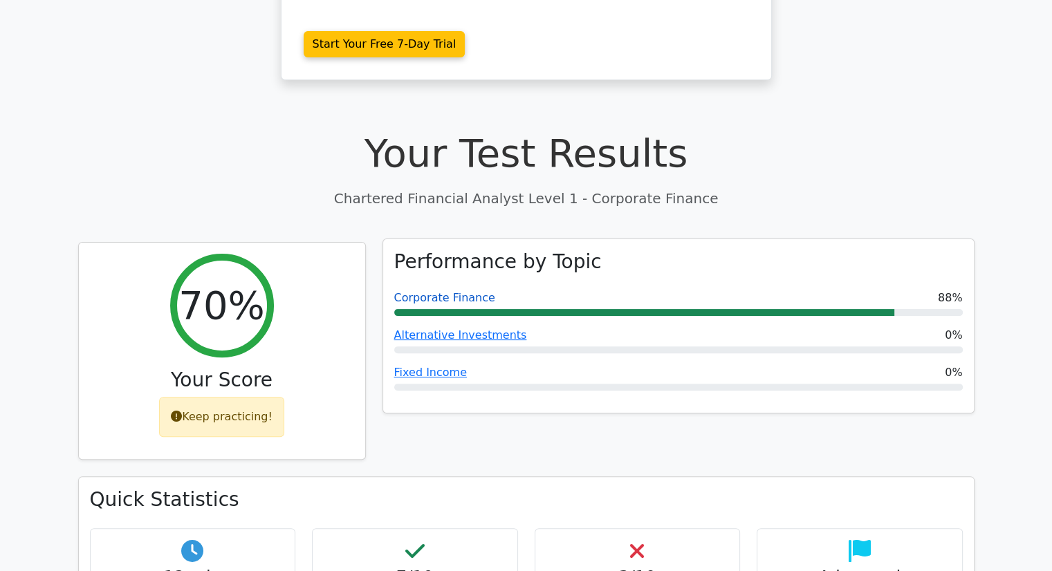
click at [446, 291] on link "Corporate Finance" at bounding box center [444, 297] width 101 height 13
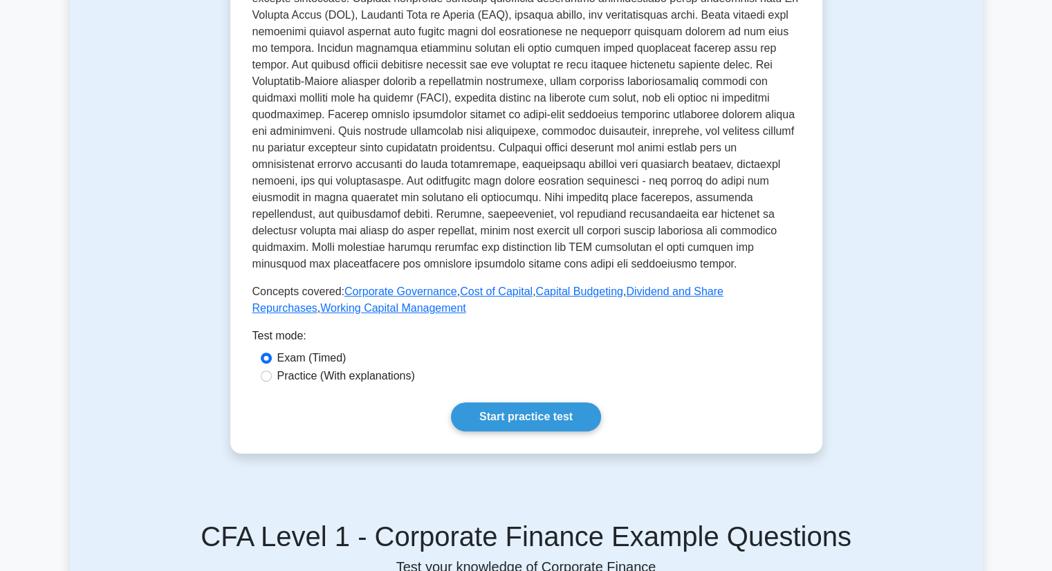
scroll to position [409, 0]
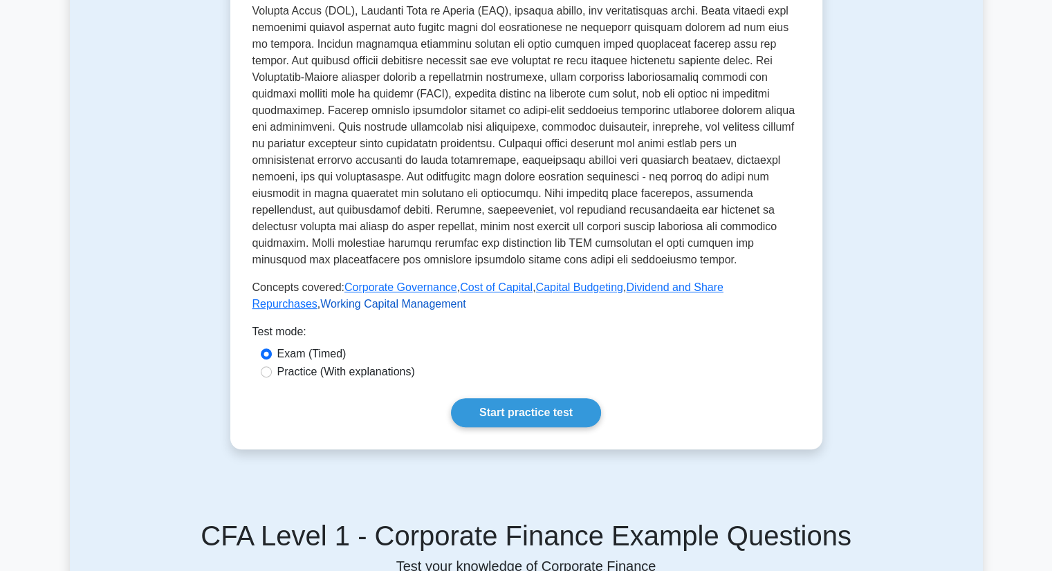
click at [373, 305] on link "Working Capital Management" at bounding box center [392, 304] width 145 height 12
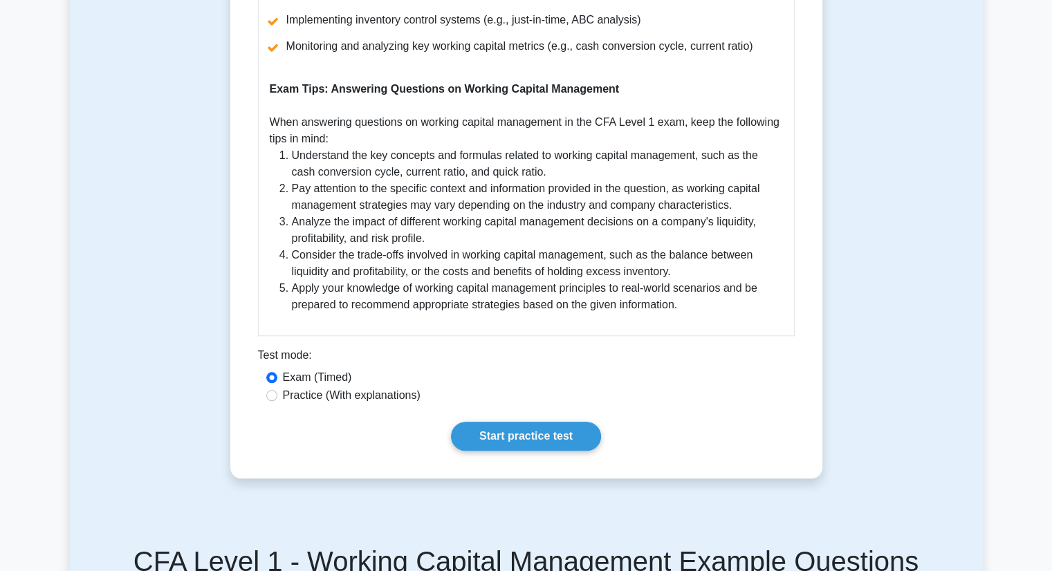
scroll to position [1319, 0]
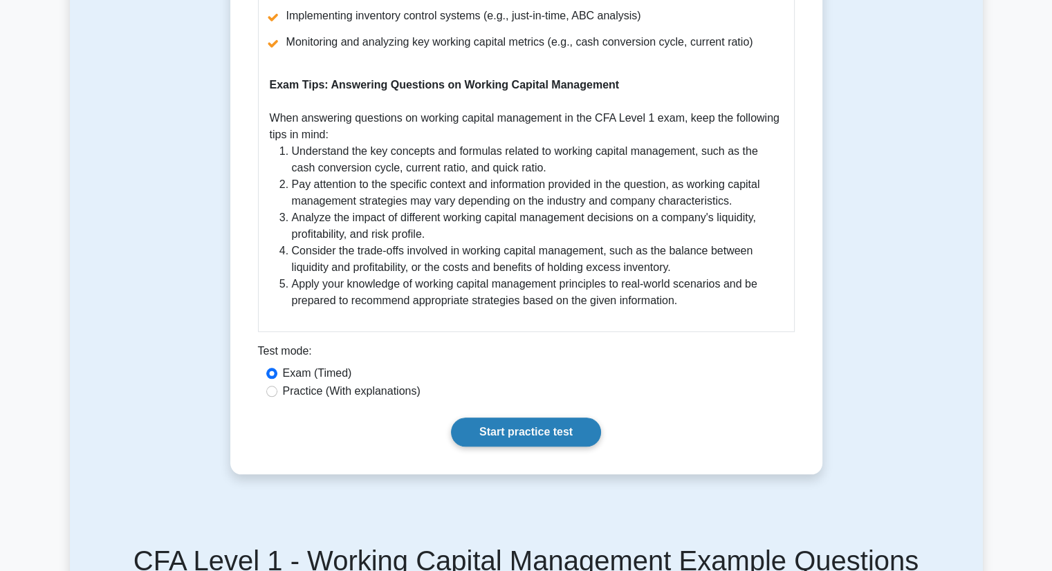
click at [476, 418] on link "Start practice test" at bounding box center [526, 432] width 150 height 29
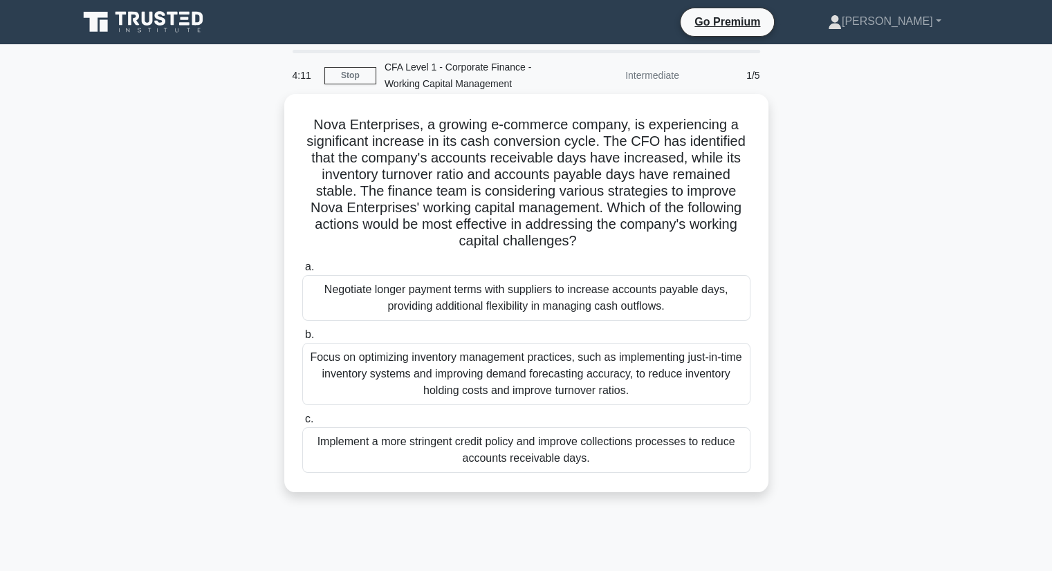
click at [500, 449] on div "Implement a more stringent credit policy and improve collections processes to r…" at bounding box center [526, 450] width 448 height 46
click at [302, 424] on input "c. Implement a more stringent credit policy and improve collections processes t…" at bounding box center [302, 419] width 0 height 9
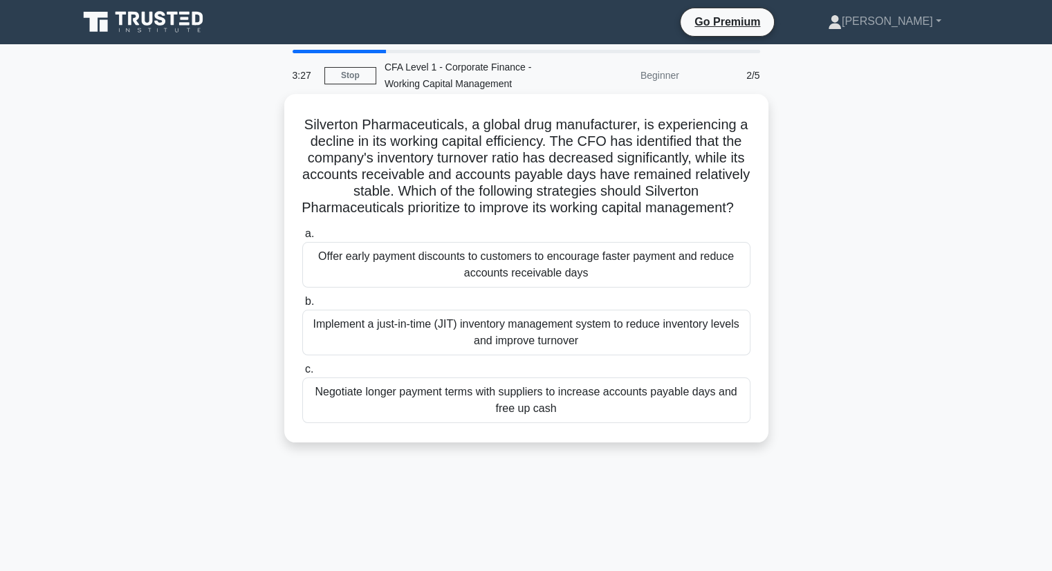
click at [539, 355] on div "Implement a just-in-time (JIT) inventory management system to reduce inventory …" at bounding box center [526, 333] width 448 height 46
click at [302, 306] on input "b. Implement a just-in-time (JIT) inventory management system to reduce invento…" at bounding box center [302, 301] width 0 height 9
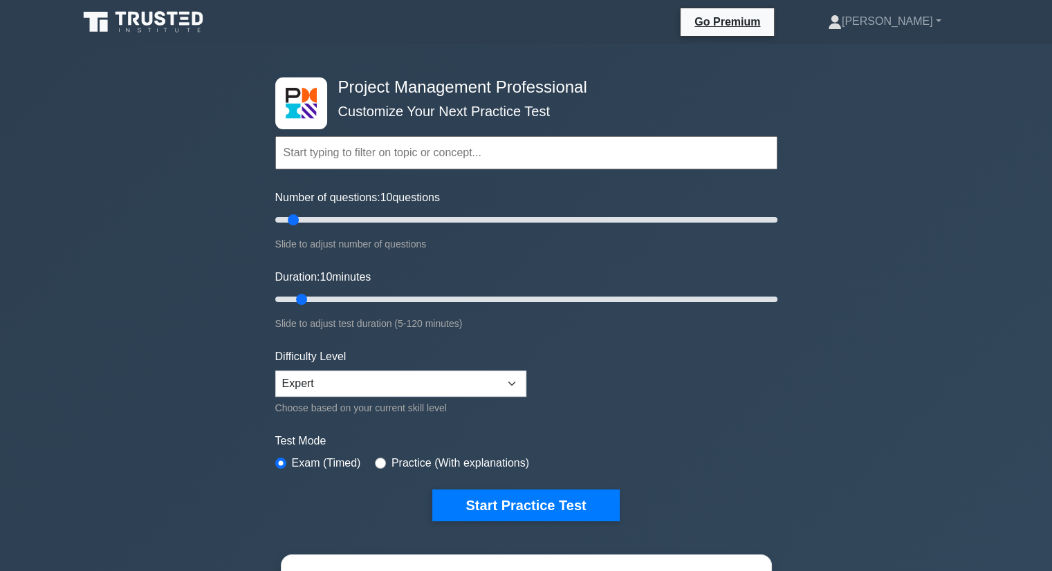
click at [429, 145] on input "text" at bounding box center [526, 152] width 502 height 33
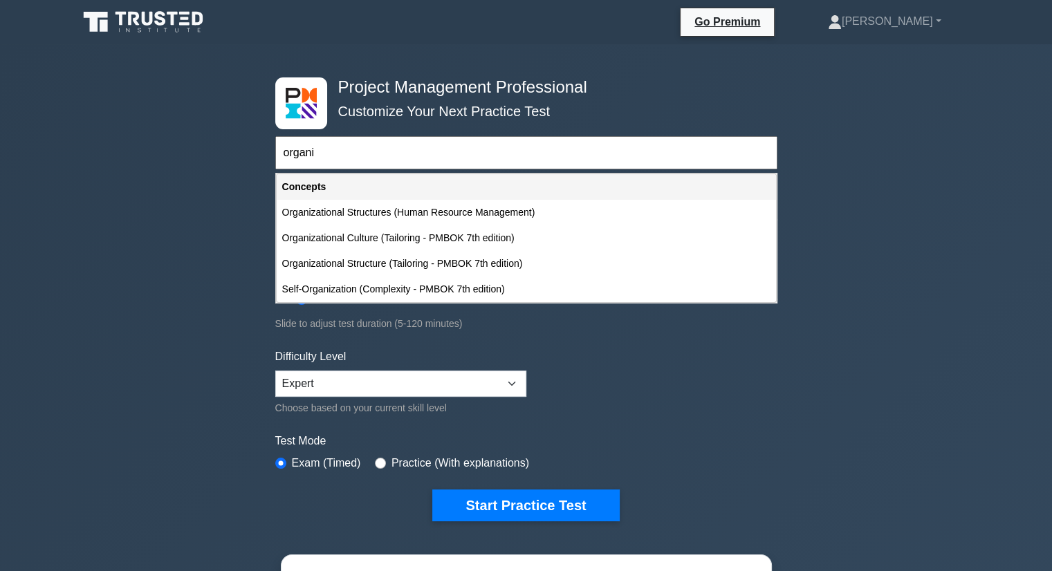
type input "organi"
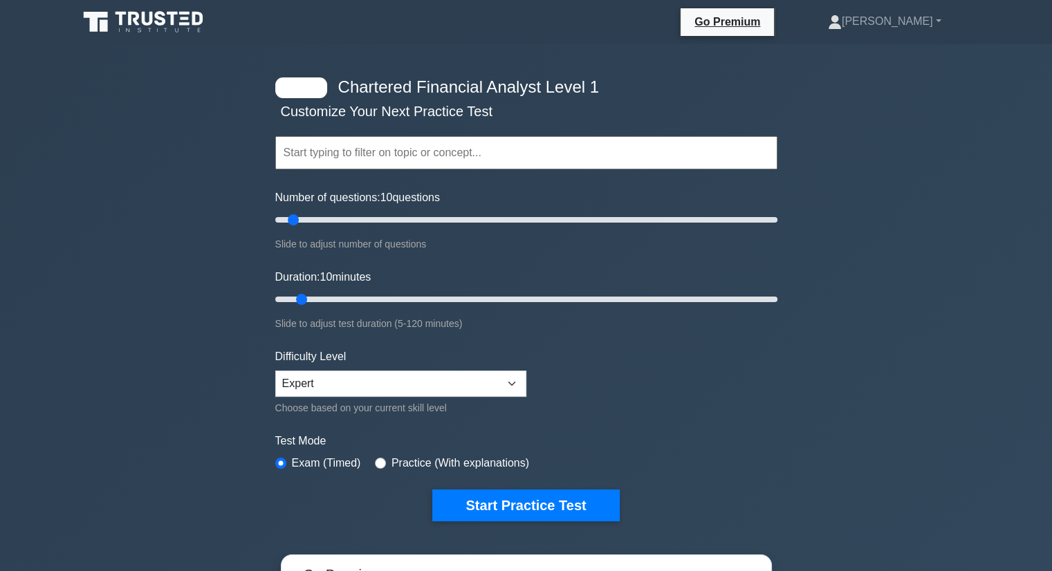
click at [340, 161] on input "text" at bounding box center [526, 152] width 502 height 33
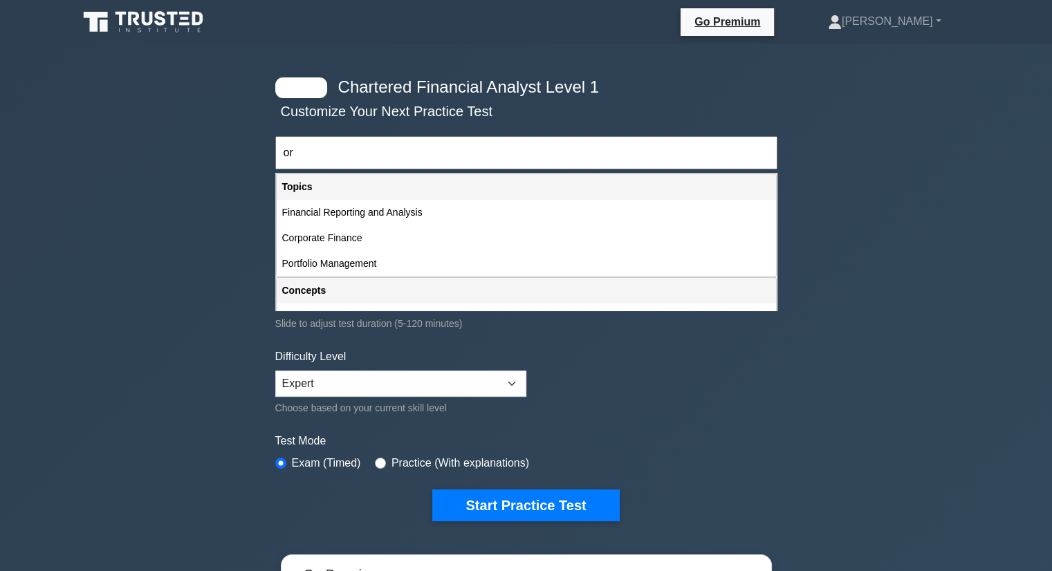
type input "o"
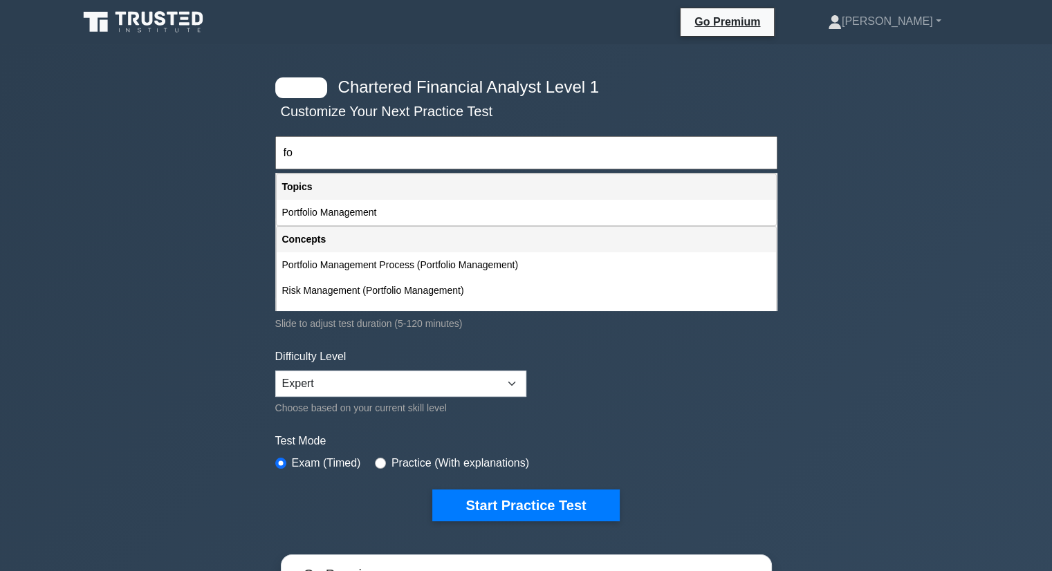
type input "f"
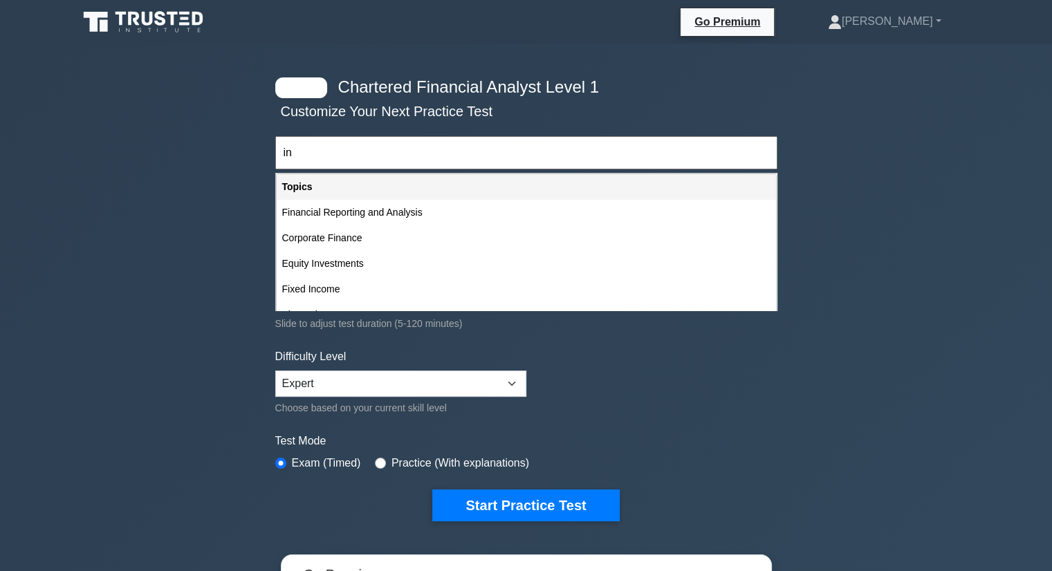
type input "i"
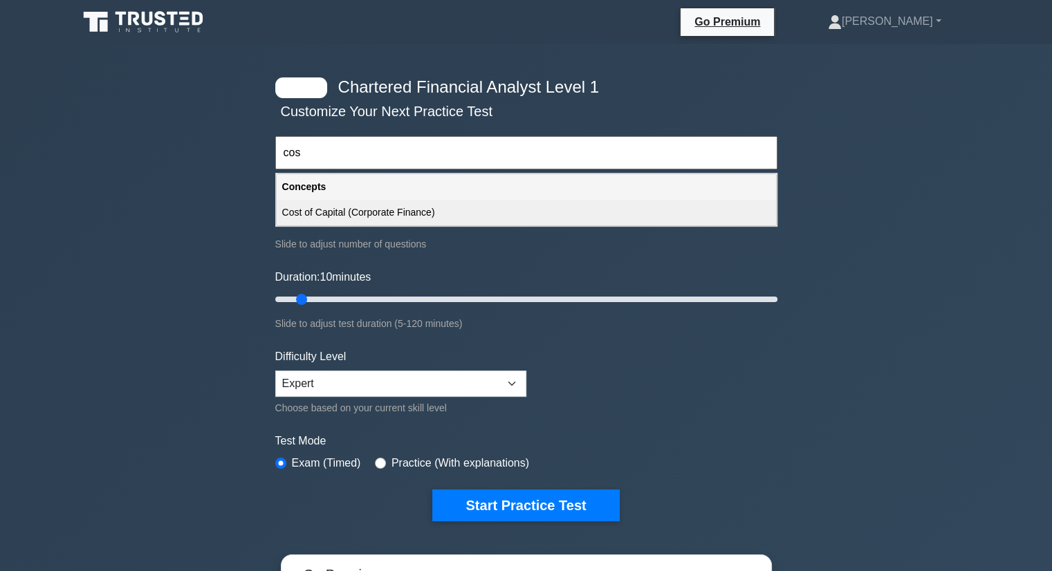
click at [304, 204] on div "Cost of Capital (Corporate Finance)" at bounding box center [526, 213] width 499 height 26
type input "Cost of Capital (Corporate Finance)"
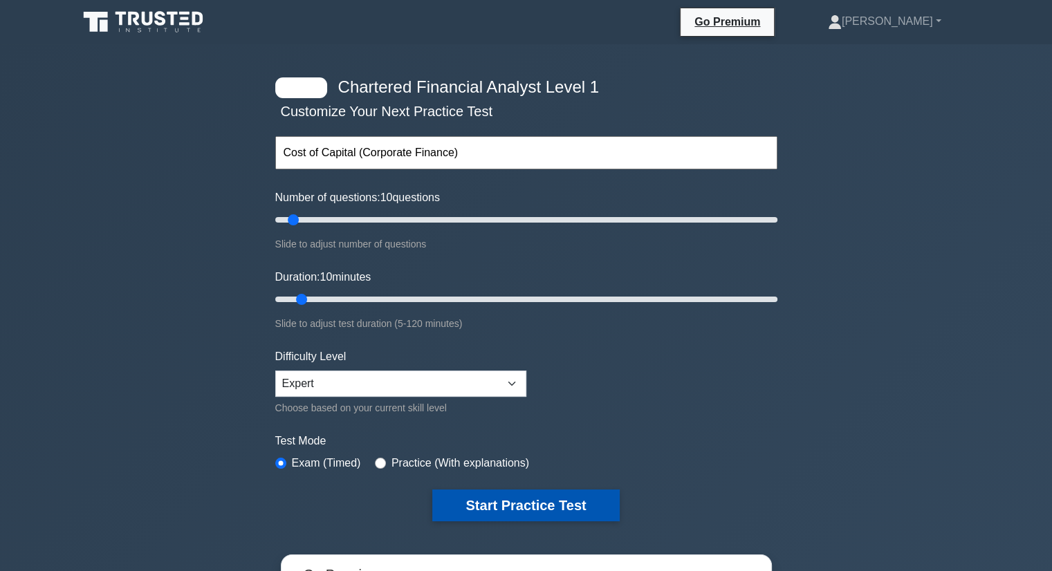
click at [463, 495] on button "Start Practice Test" at bounding box center [525, 506] width 187 height 32
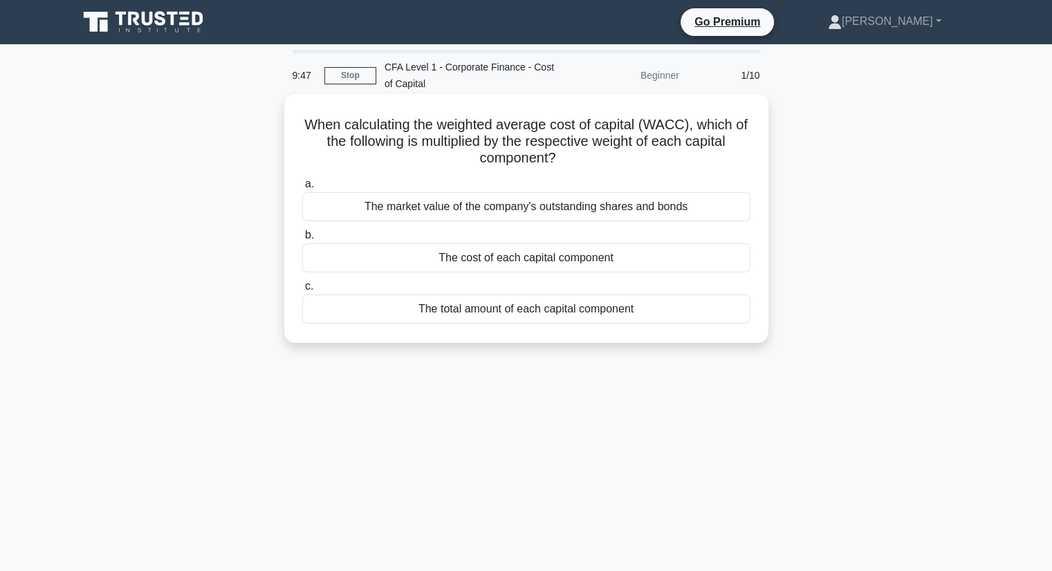
click at [530, 263] on div "The cost of each capital component" at bounding box center [526, 257] width 448 height 29
click at [302, 240] on input "b. The cost of each capital component" at bounding box center [302, 235] width 0 height 9
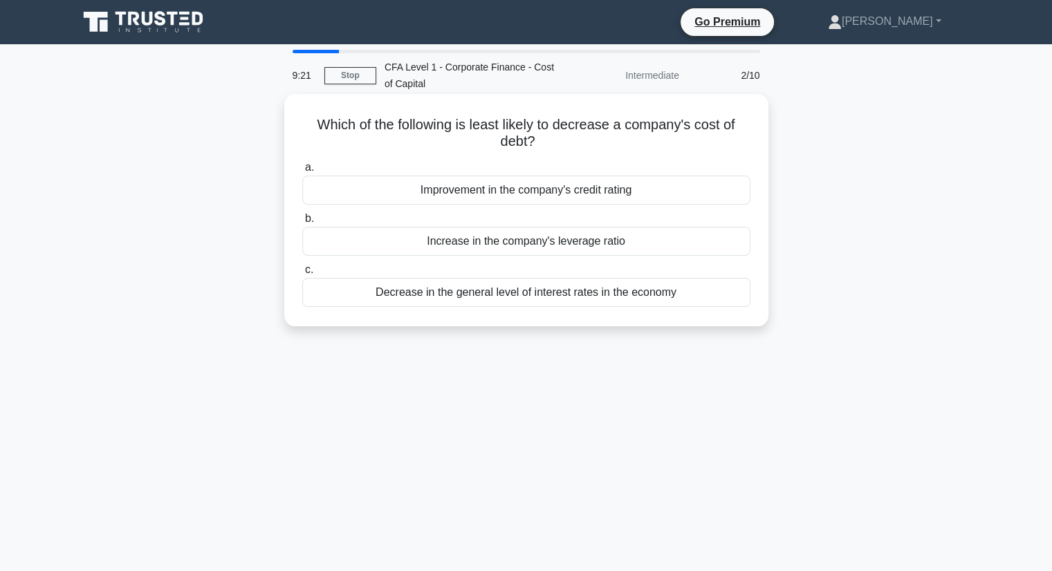
click at [536, 288] on div "Decrease in the general level of interest rates in the economy" at bounding box center [526, 292] width 448 height 29
click at [302, 275] on input "c. Decrease in the general level of interest rates in the economy" at bounding box center [302, 270] width 0 height 9
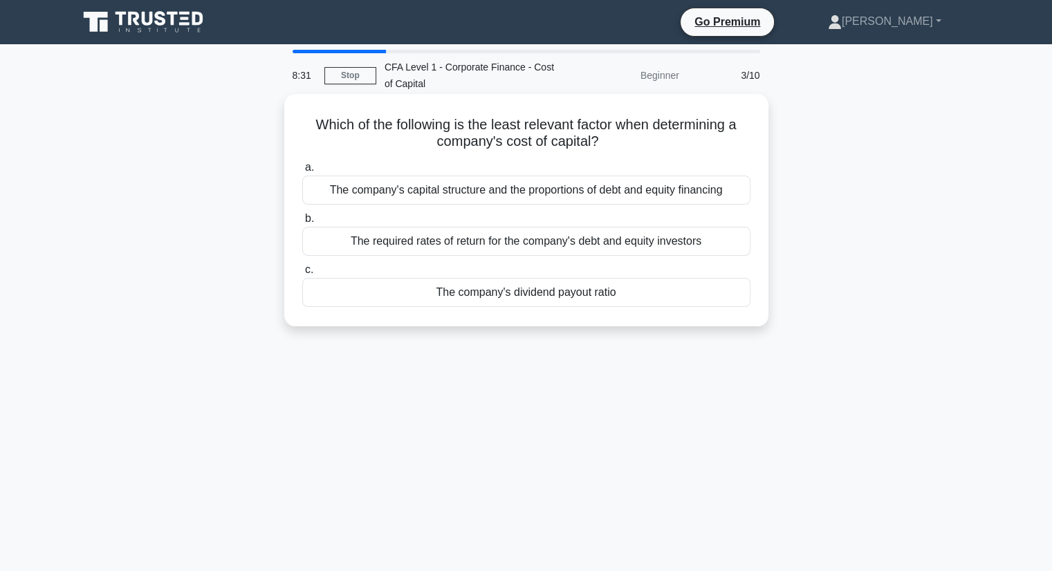
click at [491, 295] on div "The company's dividend payout ratio" at bounding box center [526, 292] width 448 height 29
click at [302, 275] on input "c. The company's dividend payout ratio" at bounding box center [302, 270] width 0 height 9
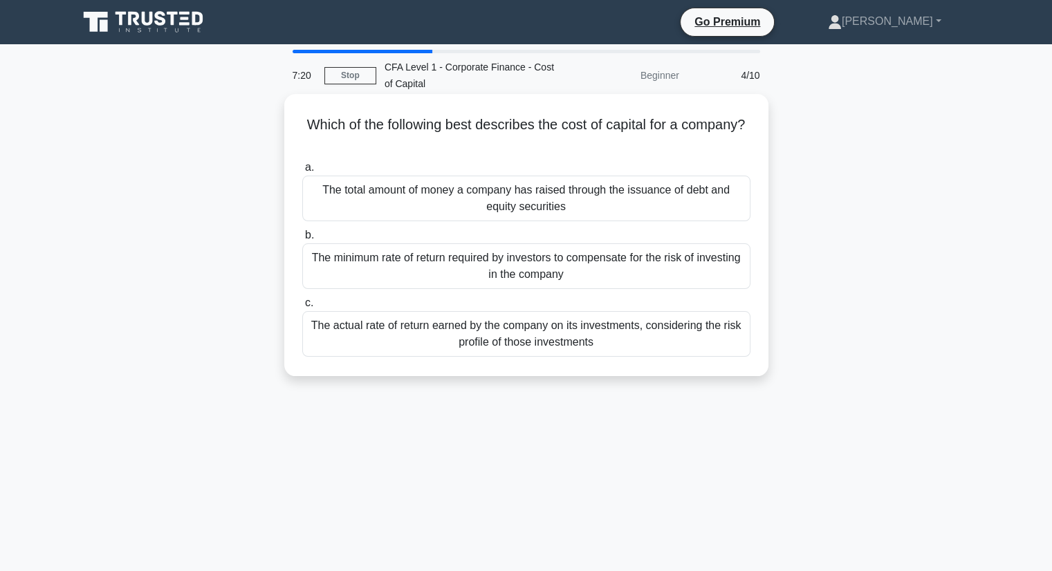
click at [427, 263] on div "The minimum rate of return required by investors to compensate for the risk of …" at bounding box center [526, 266] width 448 height 46
click at [302, 240] on input "b. The minimum rate of return required by investors to compensate for the risk …" at bounding box center [302, 235] width 0 height 9
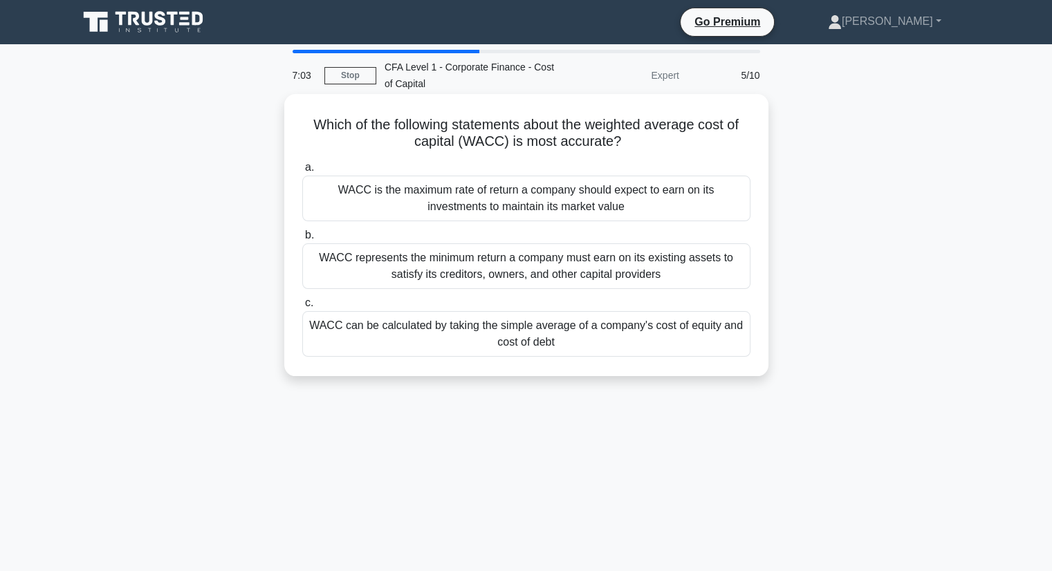
click at [379, 337] on div "WACC can be calculated by taking the simple average of a company's cost of equi…" at bounding box center [526, 334] width 448 height 46
click at [302, 308] on input "c. WACC can be calculated by taking the simple average of a company's cost of e…" at bounding box center [302, 303] width 0 height 9
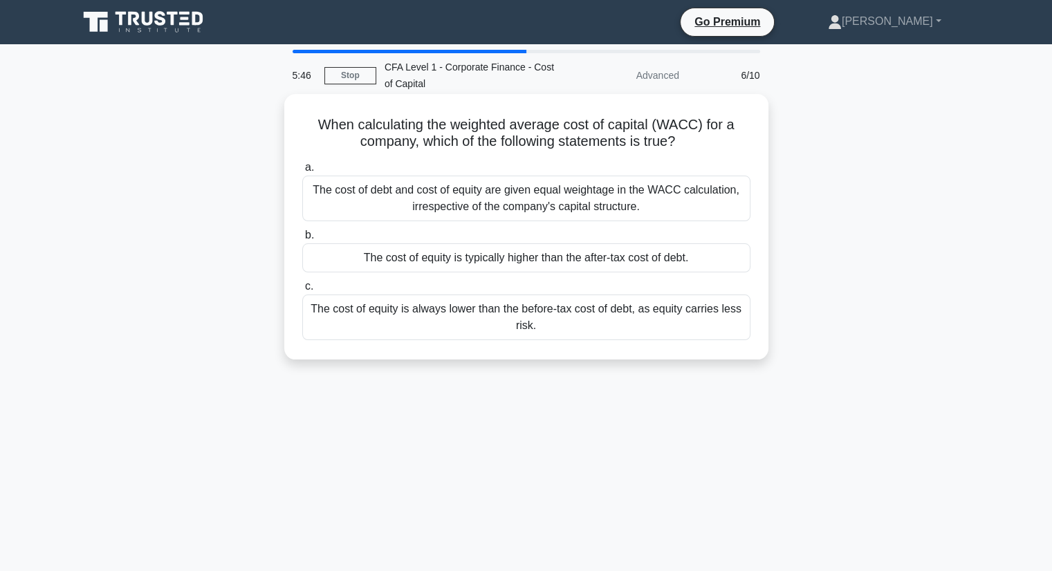
click at [445, 211] on div "The cost of debt and cost of equity are given equal weightage in the WACC calcu…" at bounding box center [526, 199] width 448 height 46
click at [302, 172] on input "a. The cost of debt and cost of equity are given equal weightage in the WACC ca…" at bounding box center [302, 167] width 0 height 9
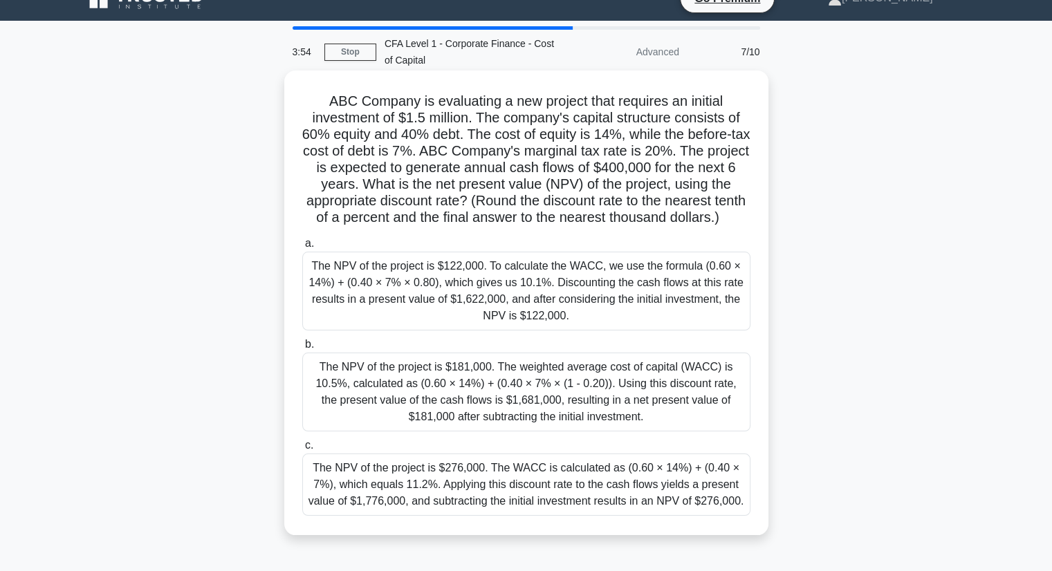
scroll to position [25, 0]
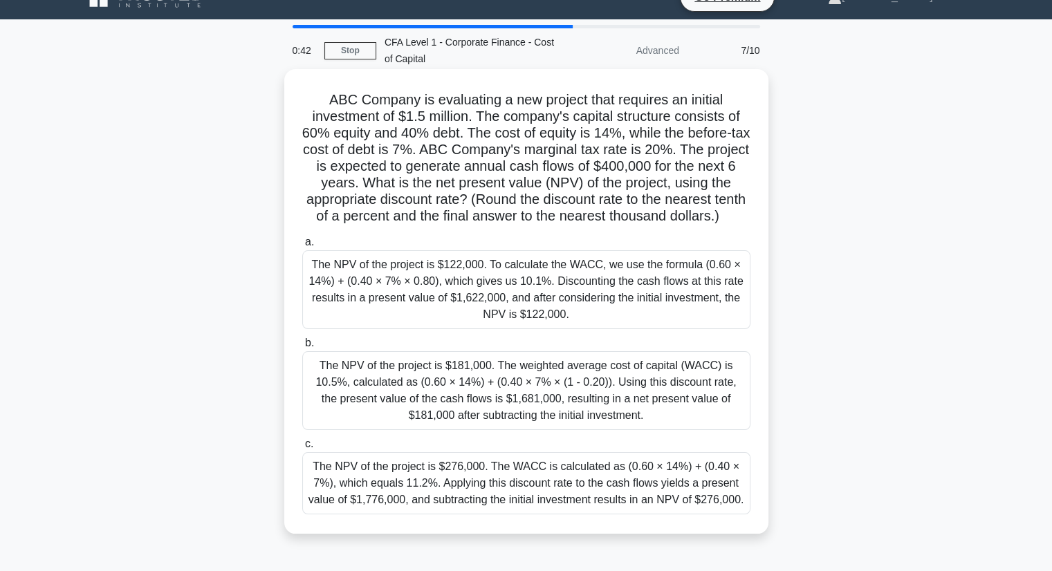
click at [416, 384] on div "The NPV of the project is $181,000. The weighted average cost of capital (WACC)…" at bounding box center [526, 390] width 448 height 79
click at [302, 348] on input "b. The NPV of the project is $181,000. The weighted average cost of capital (WA…" at bounding box center [302, 343] width 0 height 9
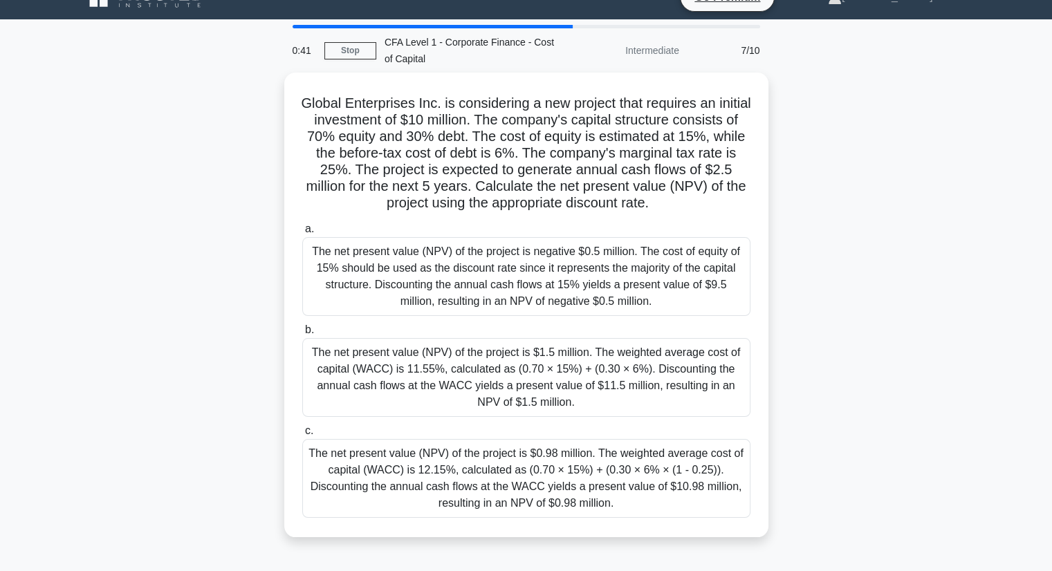
scroll to position [0, 0]
